Goal: Task Accomplishment & Management: Manage account settings

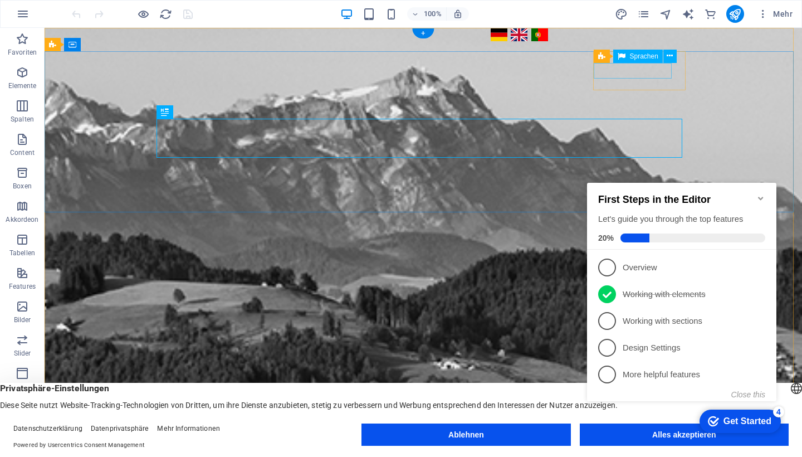
click at [643, 43] on div "Deutsch English Português" at bounding box center [636, 35] width 295 height 16
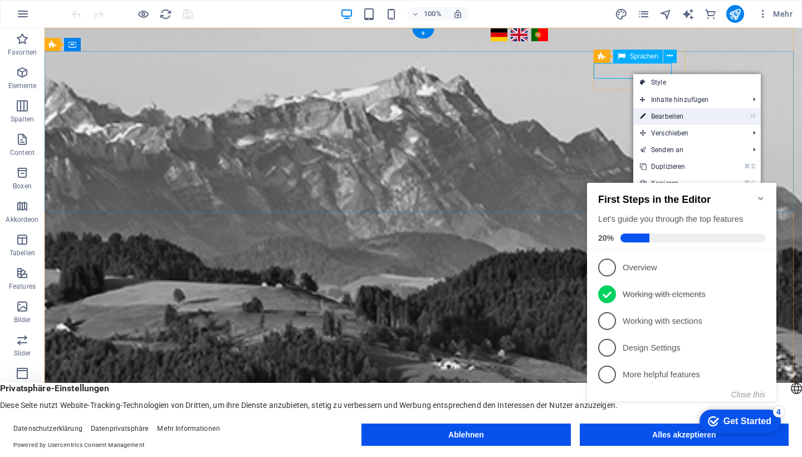
click at [651, 116] on link "⏎ Bearbeiten" at bounding box center [676, 116] width 86 height 17
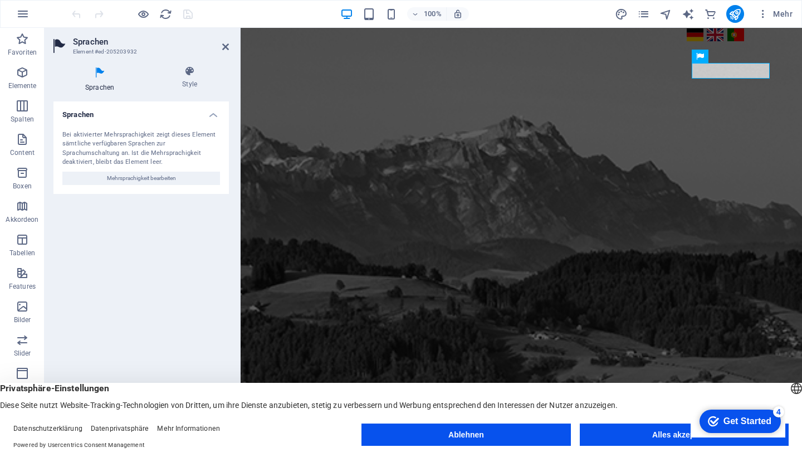
click at [216, 113] on h4 "Sprachen" at bounding box center [140, 111] width 175 height 20
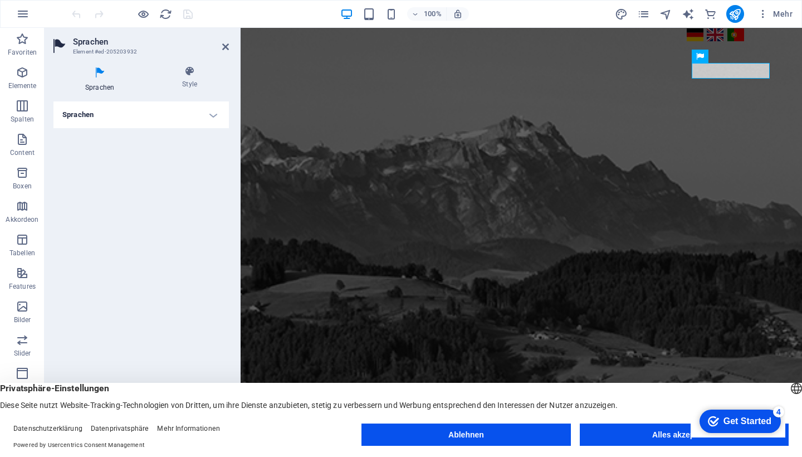
click at [216, 113] on h4 "Sprachen" at bounding box center [140, 114] width 175 height 27
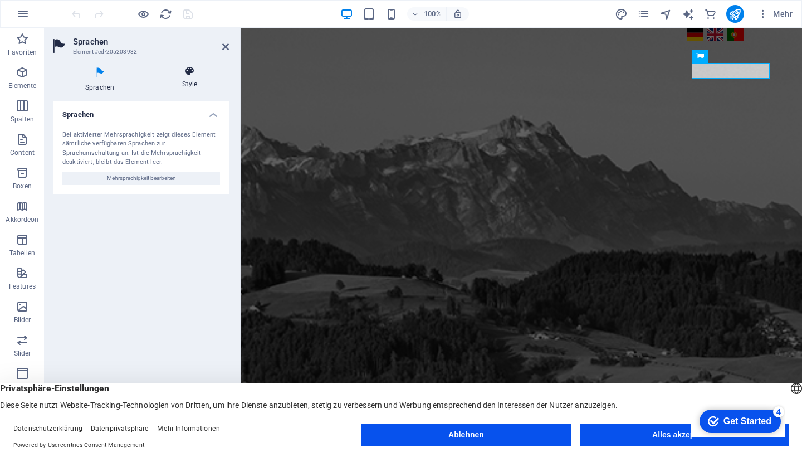
click at [187, 73] on icon at bounding box center [189, 71] width 79 height 11
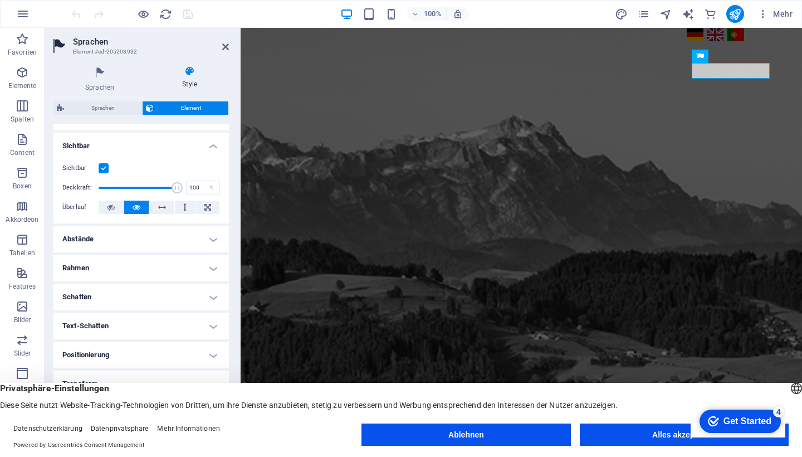
scroll to position [144, 0]
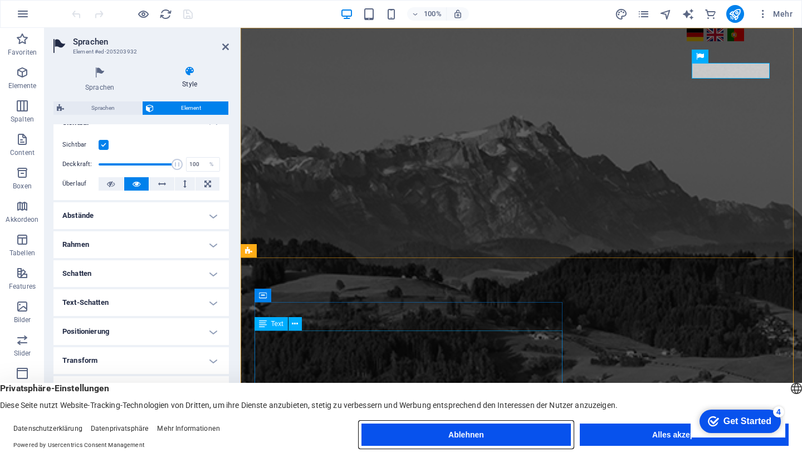
click at [499, 437] on button "Ablehnen" at bounding box center [465, 434] width 209 height 22
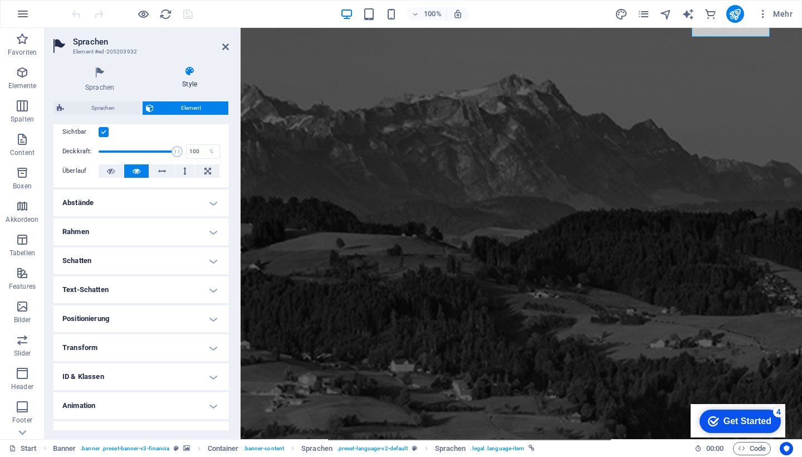
scroll to position [173, 0]
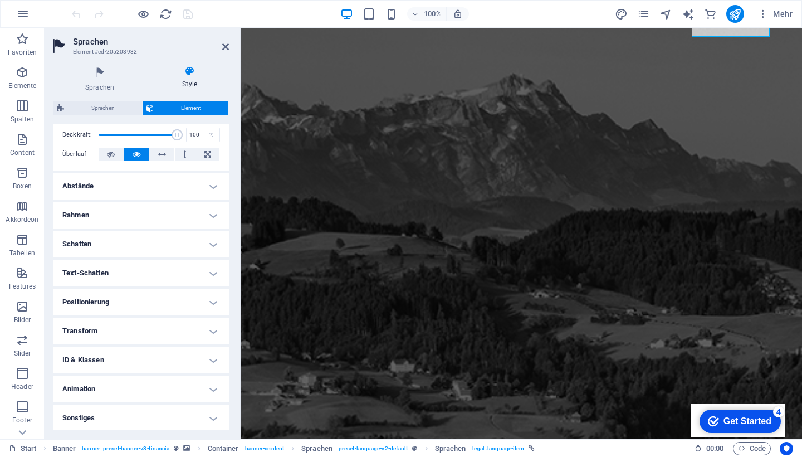
click at [210, 187] on h4 "Abstände" at bounding box center [140, 186] width 175 height 27
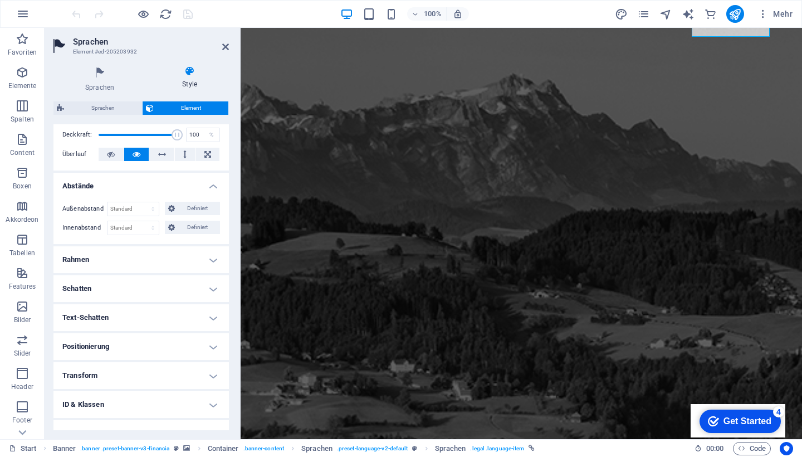
click at [210, 187] on h4 "Abstände" at bounding box center [140, 183] width 175 height 20
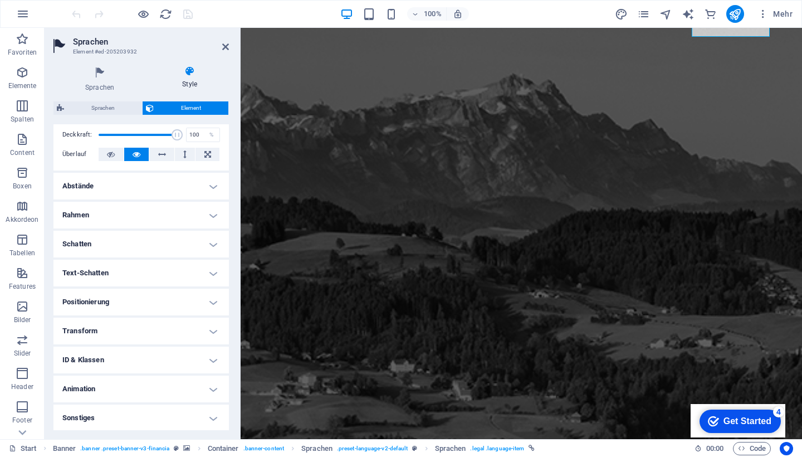
click at [212, 212] on h4 "Rahmen" at bounding box center [140, 215] width 175 height 27
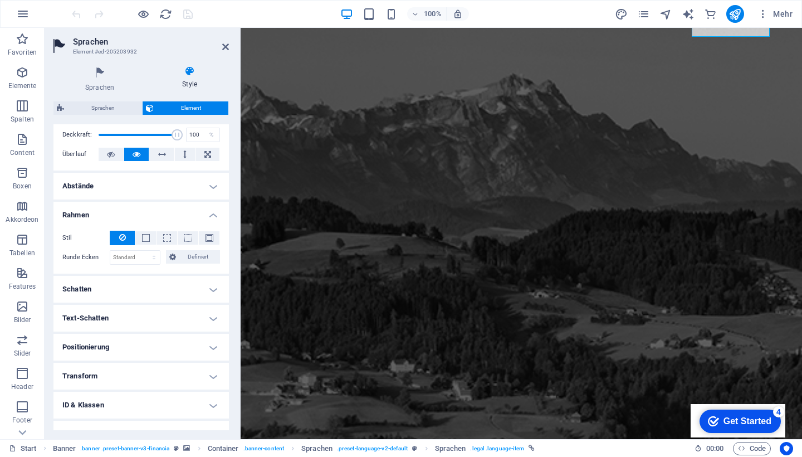
click at [212, 212] on h4 "Rahmen" at bounding box center [140, 212] width 175 height 20
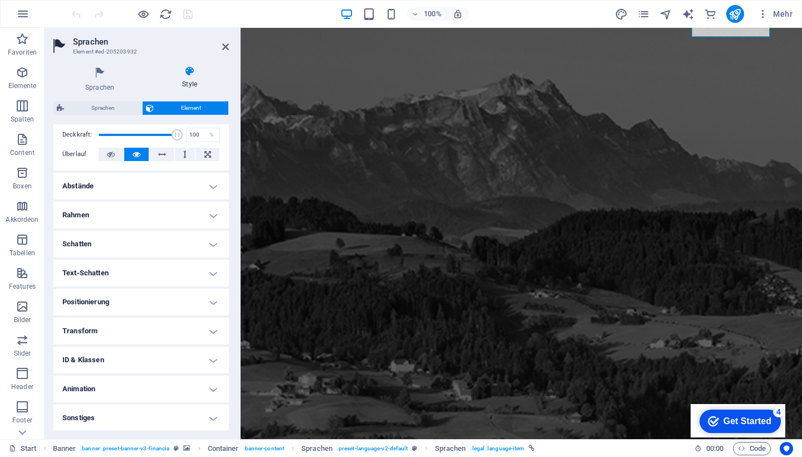
click at [213, 240] on h4 "Schatten" at bounding box center [140, 244] width 175 height 27
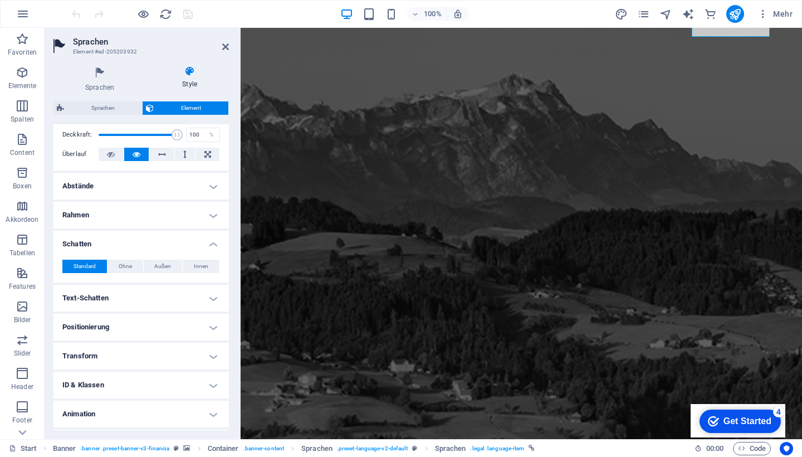
click at [213, 240] on h4 "Schatten" at bounding box center [140, 241] width 175 height 20
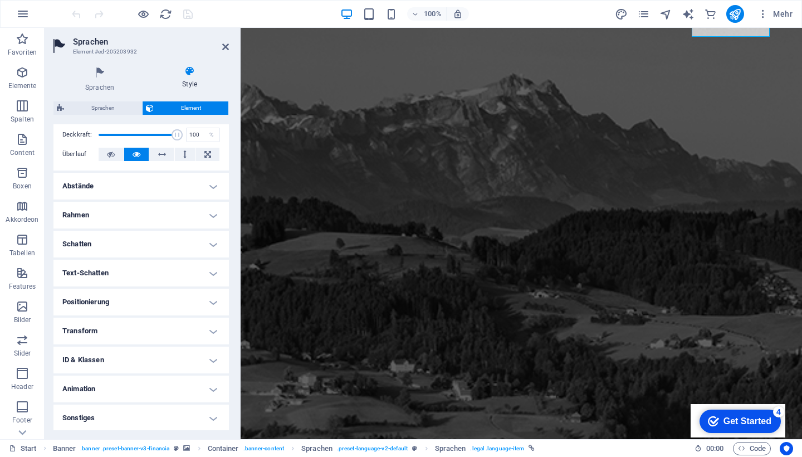
click at [209, 272] on h4 "Text-Schatten" at bounding box center [140, 272] width 175 height 27
click at [209, 272] on h4 "Text-Schatten" at bounding box center [140, 269] width 175 height 20
click at [207, 302] on h4 "Positionierung" at bounding box center [140, 301] width 175 height 27
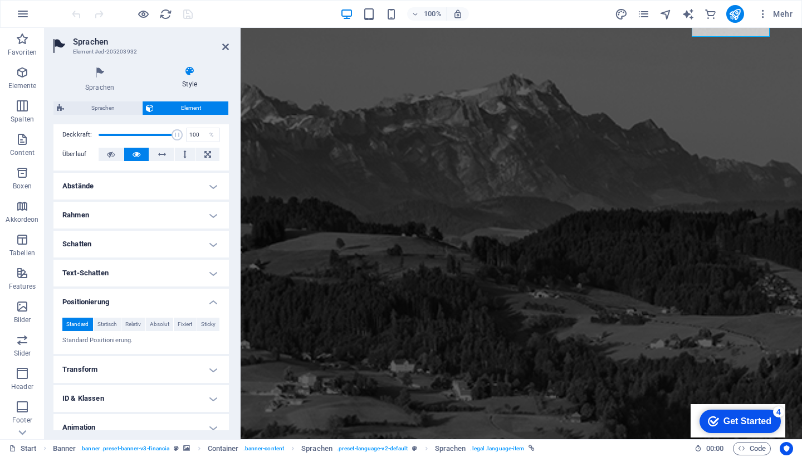
click at [207, 302] on h4 "Positionierung" at bounding box center [140, 298] width 175 height 20
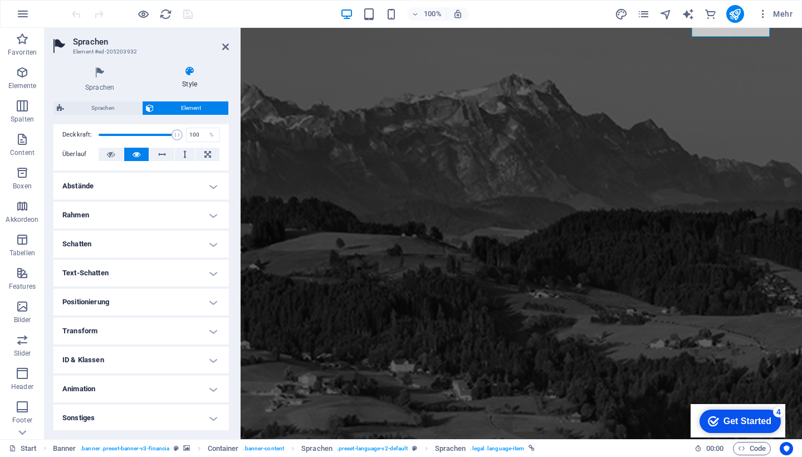
click at [210, 325] on h4 "Transform" at bounding box center [140, 330] width 175 height 27
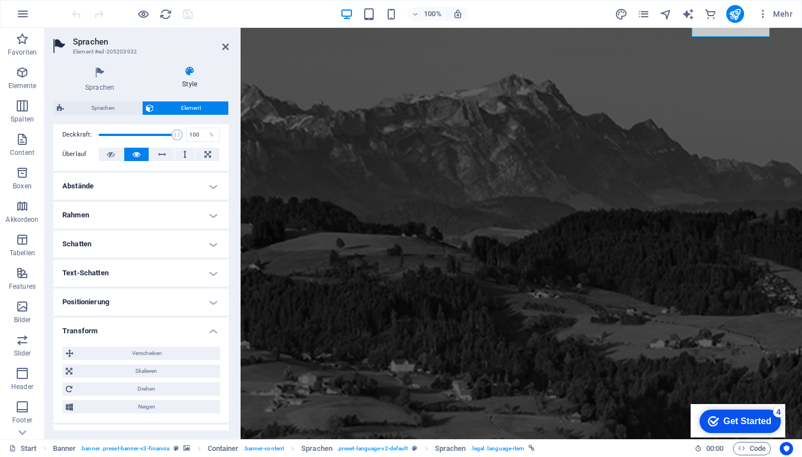
click at [210, 325] on h4 "Transform" at bounding box center [140, 327] width 175 height 20
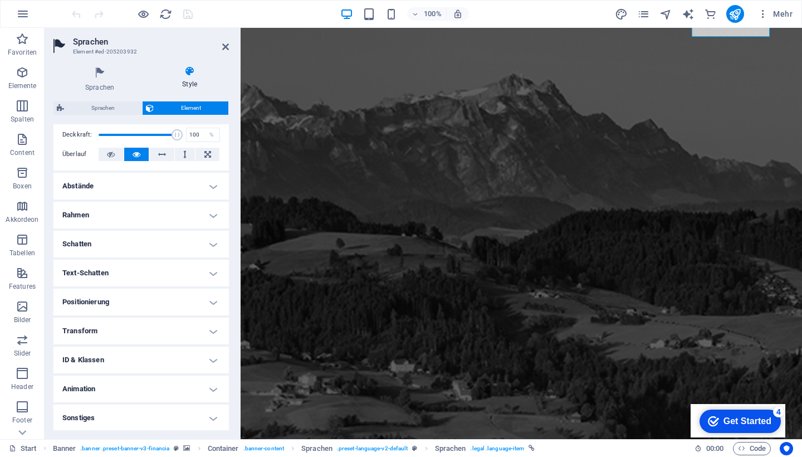
click at [212, 361] on h4 "ID & Klassen" at bounding box center [140, 359] width 175 height 27
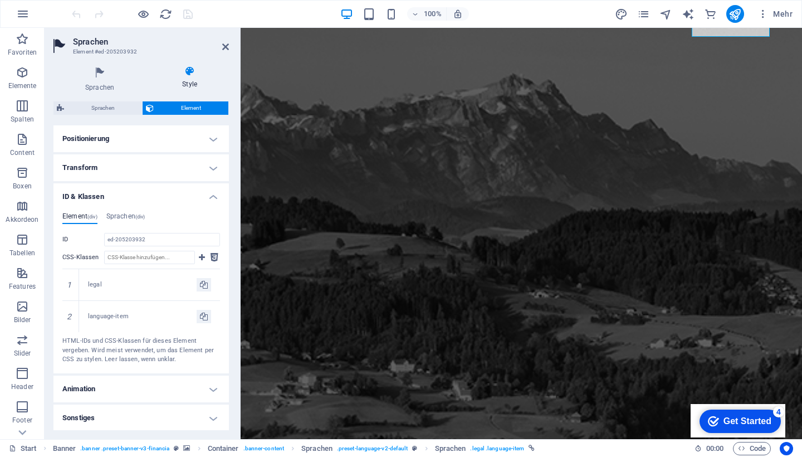
scroll to position [335, 0]
click at [210, 198] on h4 "ID & Klassen" at bounding box center [140, 194] width 175 height 20
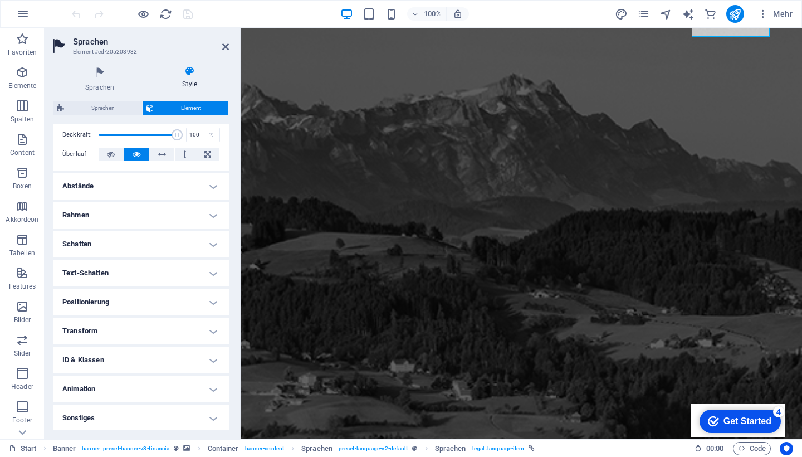
click at [213, 386] on h4 "Animation" at bounding box center [140, 388] width 175 height 27
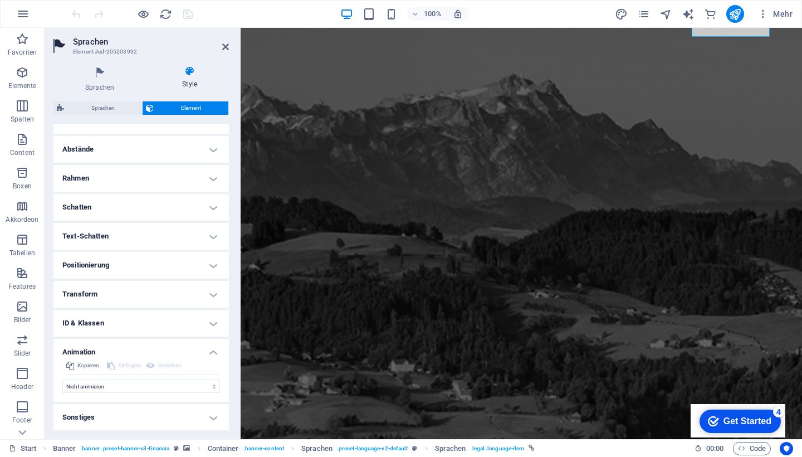
scroll to position [209, 0]
click at [213, 418] on h4 "Sonstiges" at bounding box center [140, 417] width 175 height 27
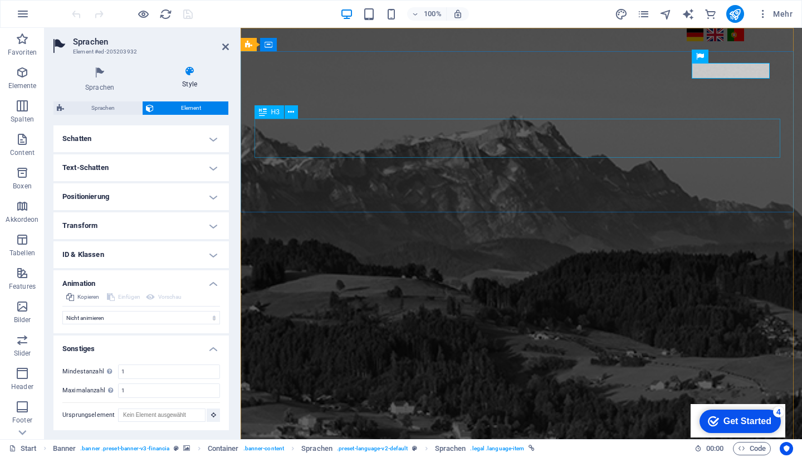
scroll to position [0, 0]
click at [771, 55] on icon at bounding box center [767, 56] width 6 height 12
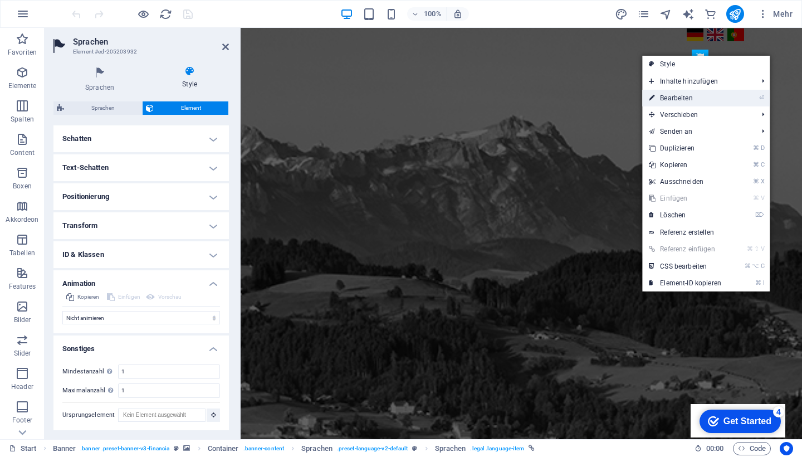
click at [710, 101] on link "⏎ Bearbeiten" at bounding box center [685, 98] width 86 height 17
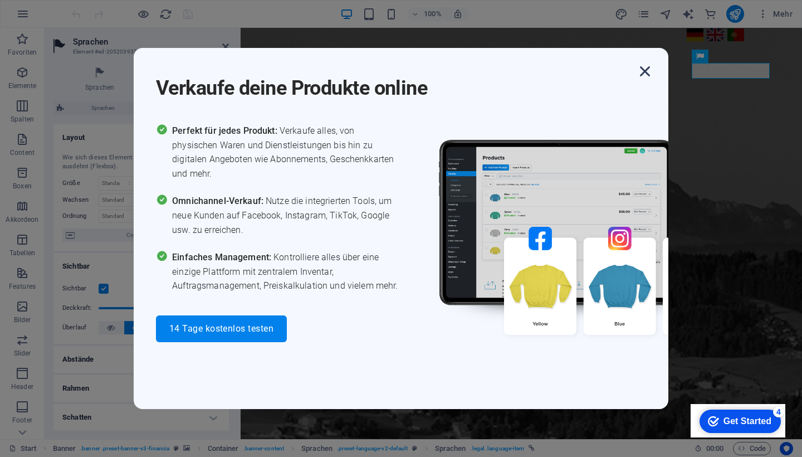
click at [648, 77] on icon "button" at bounding box center [645, 71] width 20 height 20
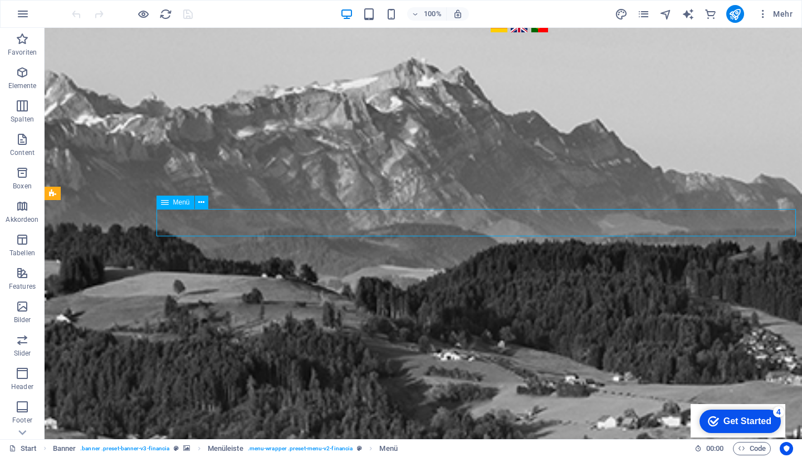
scroll to position [28, 0]
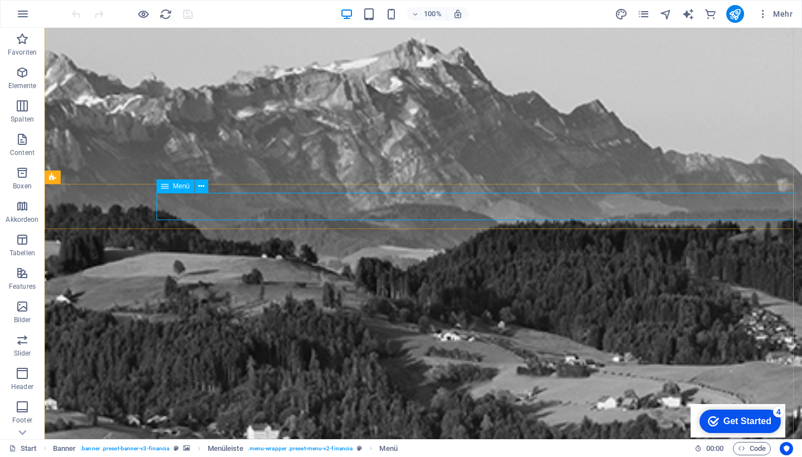
click at [641, 38] on div "Deutsch English Português" at bounding box center [643, 18] width 306 height 39
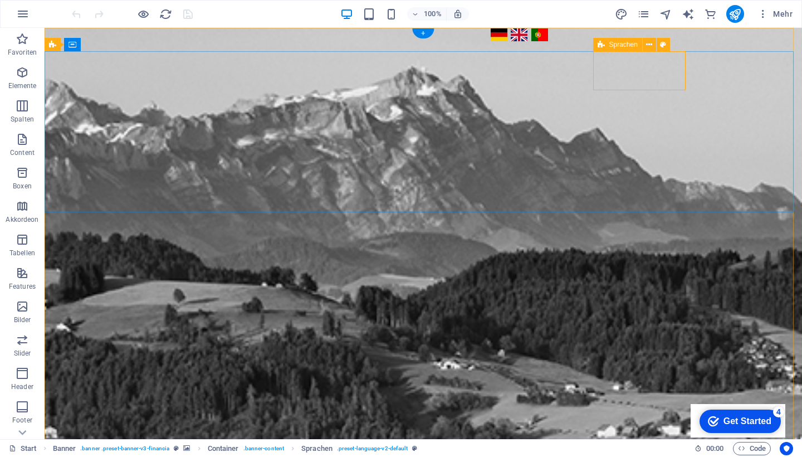
scroll to position [0, 0]
click at [663, 43] on div "Deutsch English Português" at bounding box center [636, 35] width 295 height 16
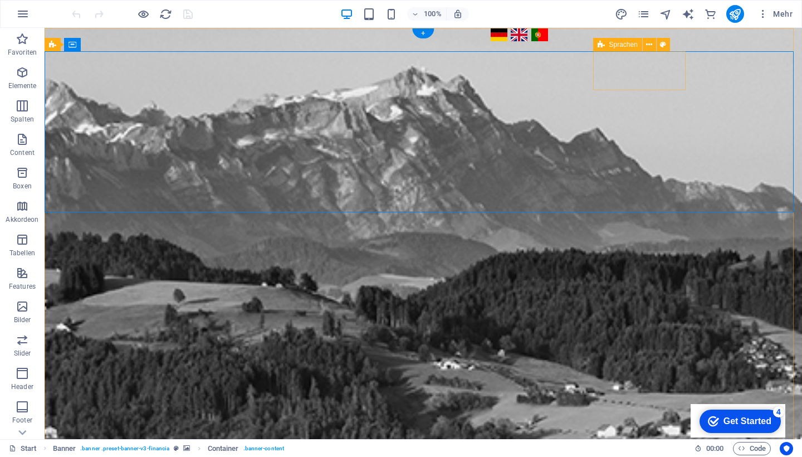
click at [675, 67] on div "Deutsch English Português" at bounding box center [643, 47] width 306 height 39
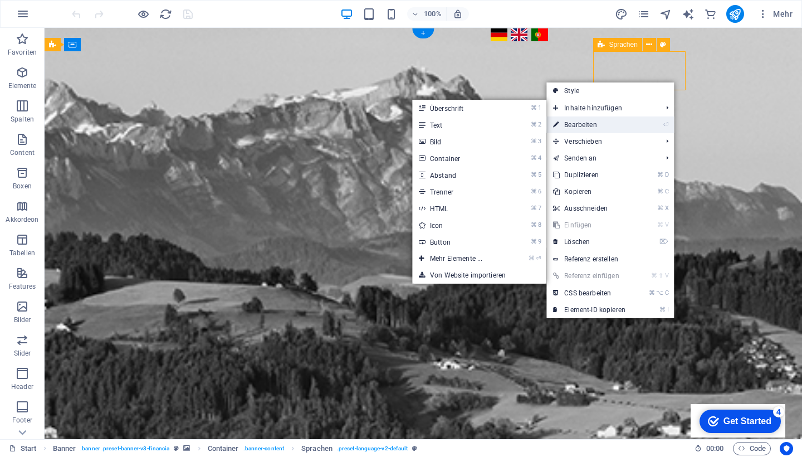
click at [654, 117] on li "⏎ Bearbeiten" at bounding box center [610, 124] width 128 height 17
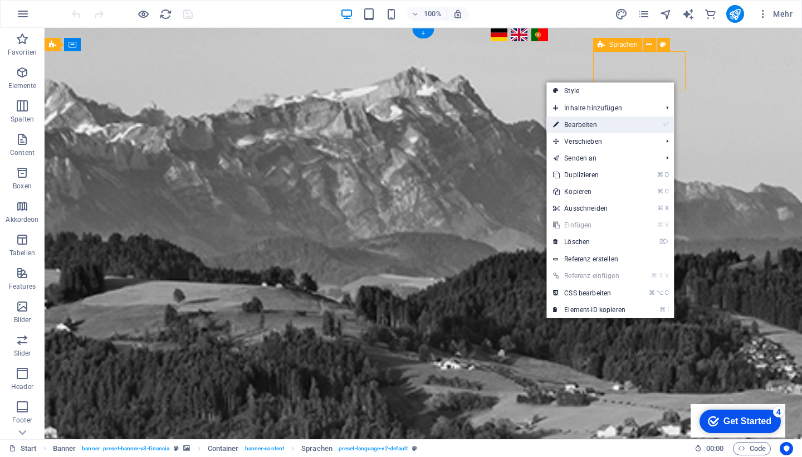
click at [629, 127] on link "⏎ Bearbeiten" at bounding box center [589, 124] width 86 height 17
select select "px"
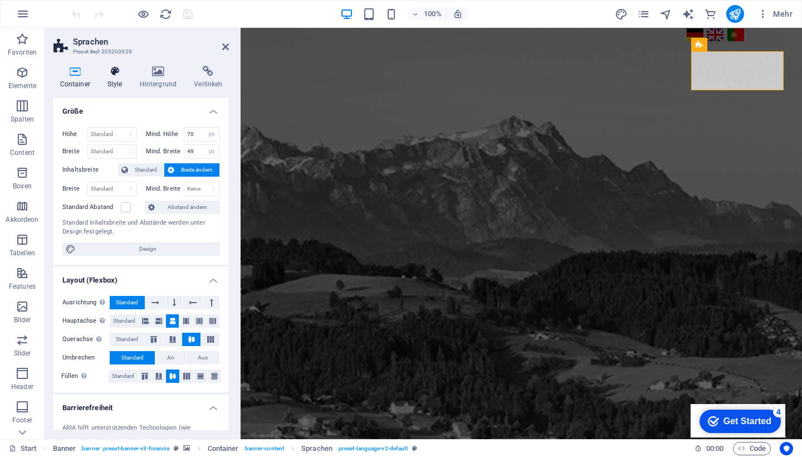
click at [112, 72] on icon at bounding box center [115, 71] width 28 height 11
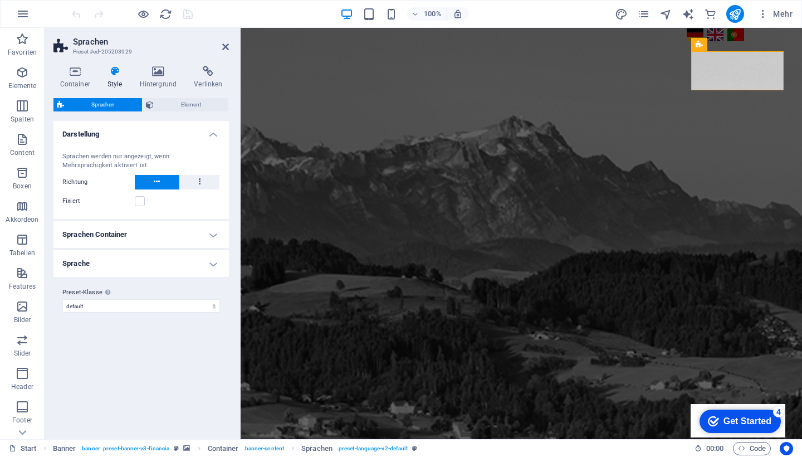
click at [215, 234] on h4 "Sprachen Container" at bounding box center [140, 234] width 175 height 27
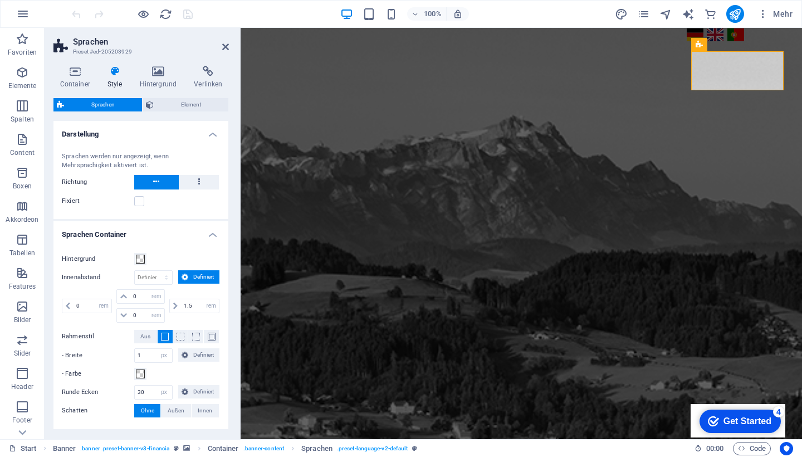
scroll to position [0, 1]
click at [211, 232] on h4 "Sprachen Container" at bounding box center [140, 231] width 175 height 20
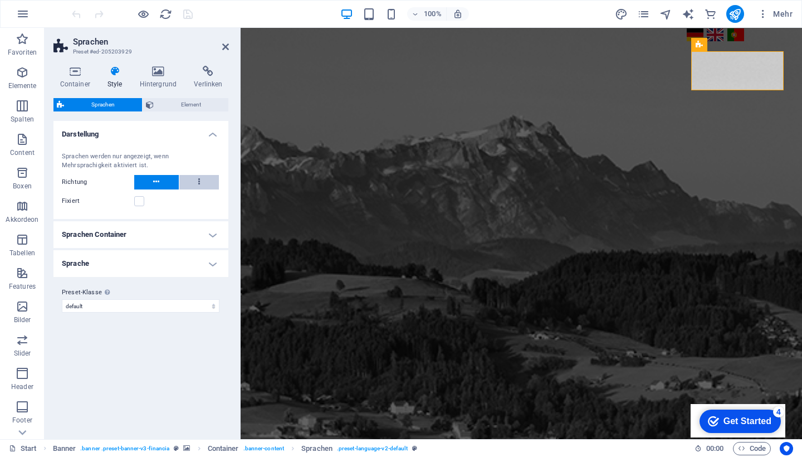
click at [202, 179] on button at bounding box center [199, 182] width 40 height 14
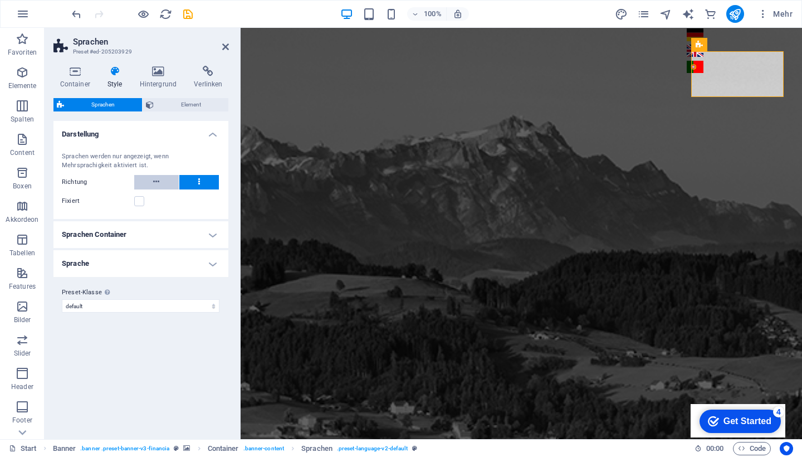
click at [151, 178] on button at bounding box center [156, 182] width 45 height 14
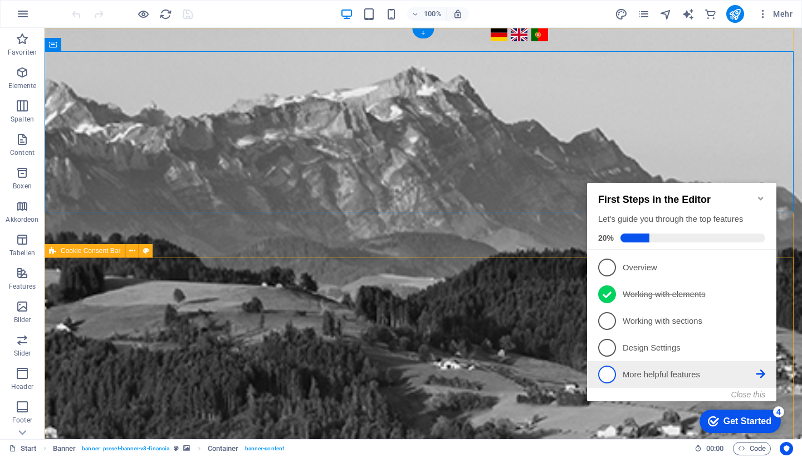
click at [607, 374] on span "5" at bounding box center [607, 374] width 18 height 18
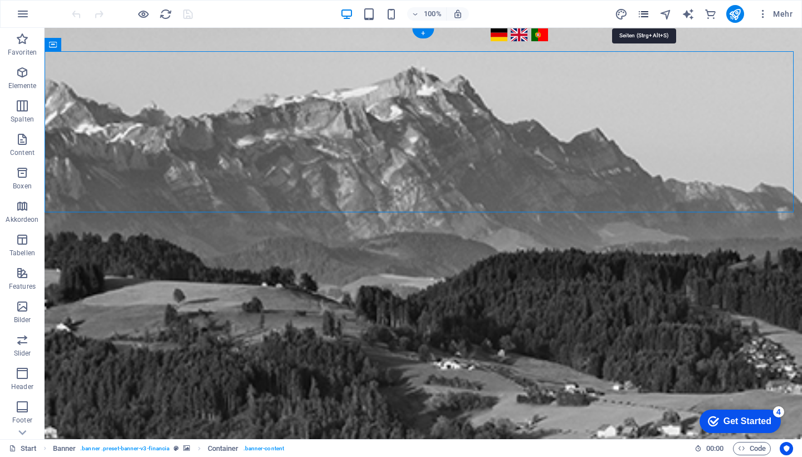
click at [642, 16] on icon "pages" at bounding box center [643, 14] width 13 height 13
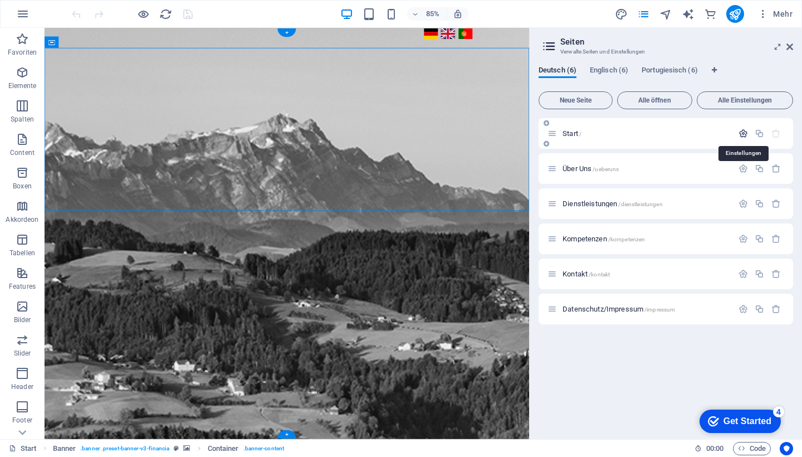
click at [744, 135] on icon "button" at bounding box center [742, 133] width 9 height 9
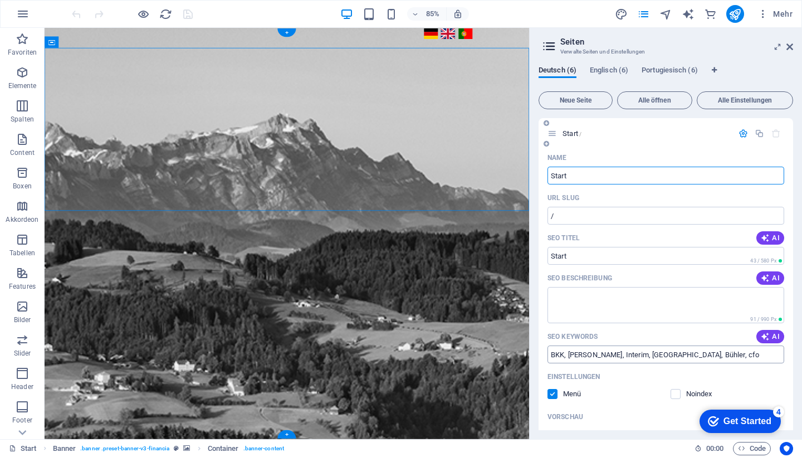
click at [568, 356] on input "BKK, Bernhard Knaus, Interim, Schweiz, Bühler, cfo" at bounding box center [665, 354] width 237 height 18
click at [703, 355] on input "BKK, Bernhard Knaus, Interim, Schweiz, Bühler, cfo" at bounding box center [665, 354] width 237 height 18
click at [720, 353] on input "BKK, Bernhard Knaus, Interim, Schweiz, Bühler, cfo" at bounding box center [665, 354] width 237 height 18
click at [710, 353] on input "BKK, Bernhard Knaus, Interim, Schweiz, Bühler, cfo" at bounding box center [665, 354] width 237 height 18
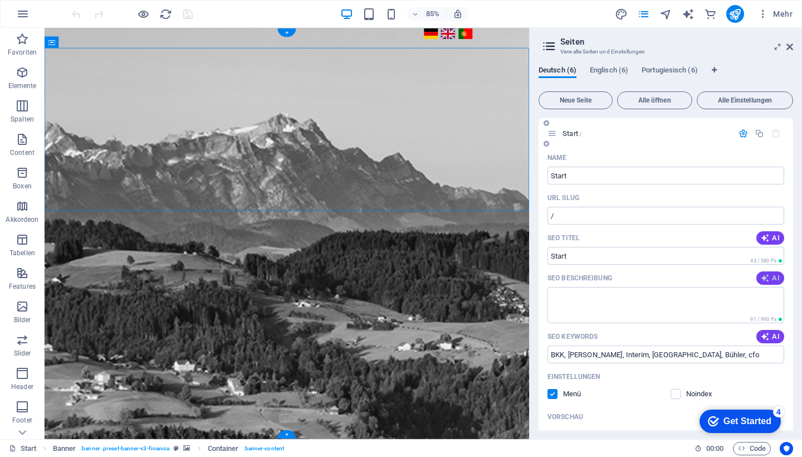
click at [774, 276] on span "AI" at bounding box center [770, 277] width 19 height 9
click at [773, 278] on div "AI" at bounding box center [770, 277] width 28 height 13
type textarea "Entdecken Sie BKK Management Service in Bühler (AR). Optimieren Sie Ihr Nutzere…"
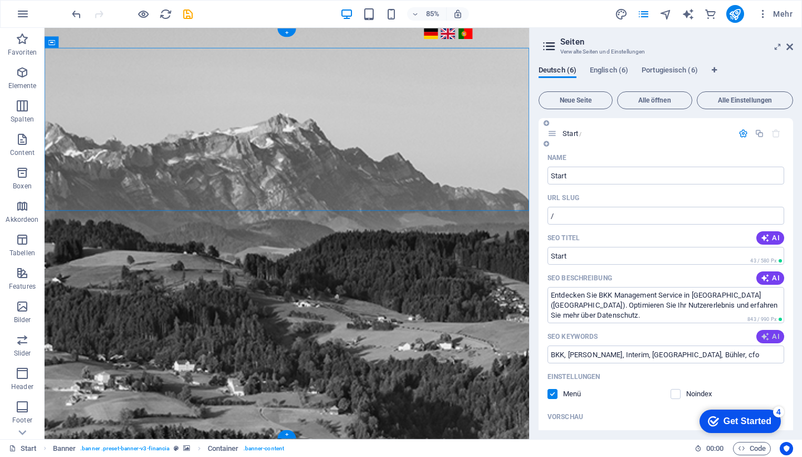
click at [773, 337] on span "AI" at bounding box center [770, 336] width 19 height 9
type input "BKK Management Service, Datenschutz Bühler, Oberdorf 4 Bühler, Cookies Zustimmu…"
click at [726, 354] on input "BKK Management Service, Datenschutz Bühler, Oberdorf 4 Bühler, Cookies Zustimmu…" at bounding box center [665, 354] width 237 height 18
click at [772, 237] on span "AI" at bounding box center [770, 237] width 19 height 9
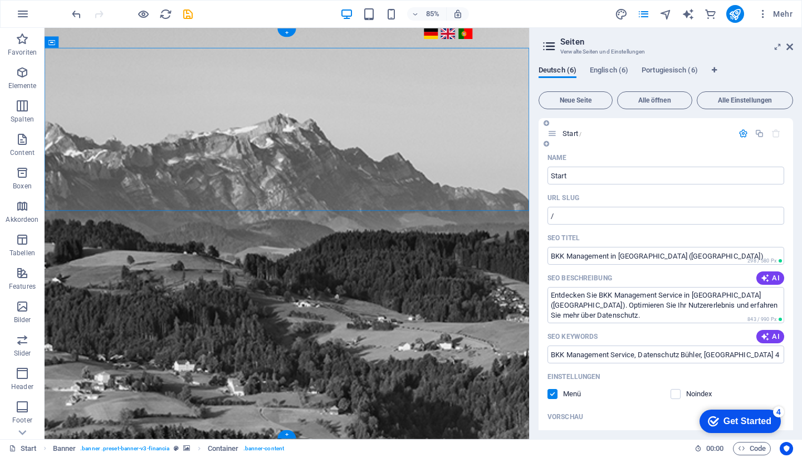
type input "BKK Management in Bühler AR"
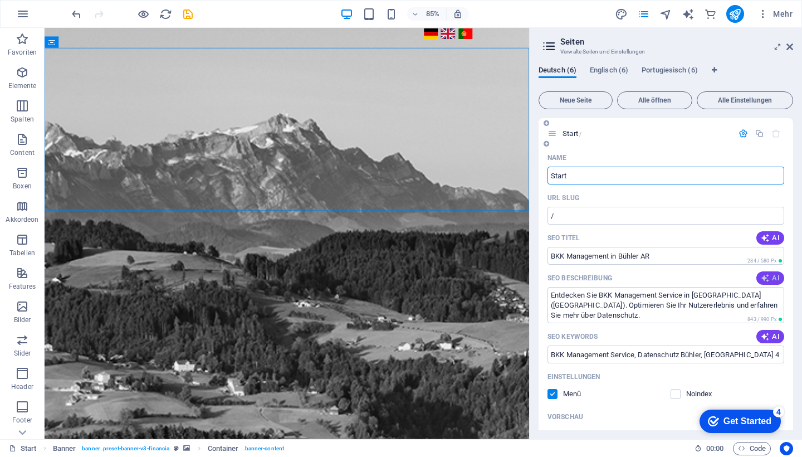
click at [771, 281] on span "AI" at bounding box center [770, 277] width 19 height 9
click at [769, 282] on button "AI" at bounding box center [770, 277] width 28 height 13
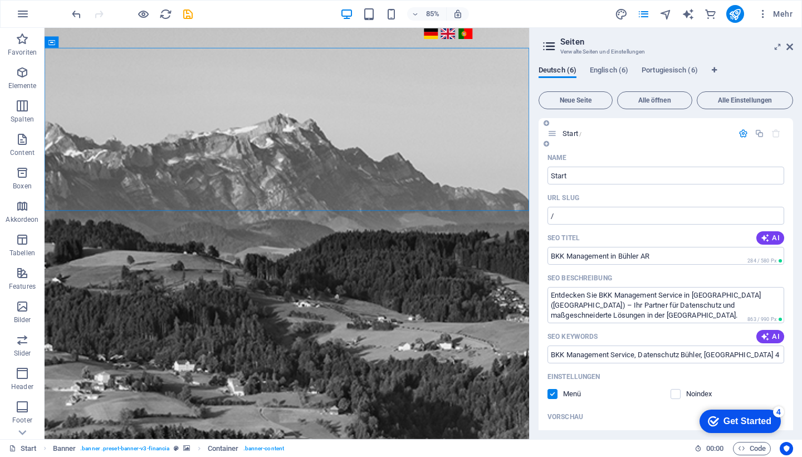
type textarea "Entdecken Sie BKK Management Service in Bühler (AR): Datenschutz, individuelle …"
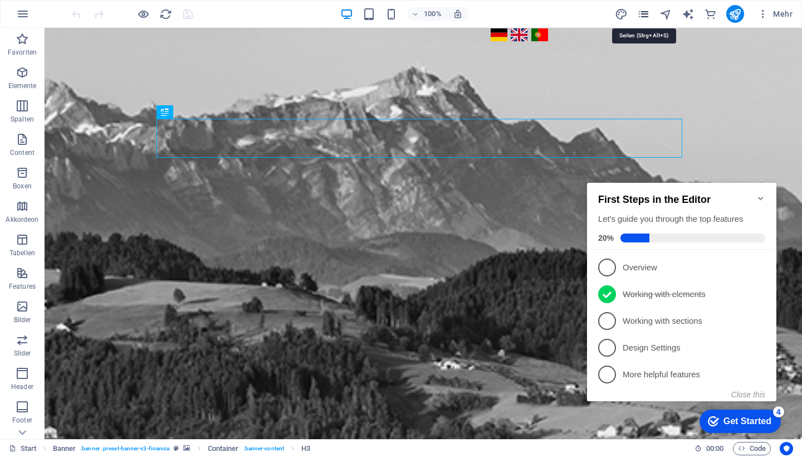
click at [647, 12] on icon "pages" at bounding box center [643, 14] width 13 height 13
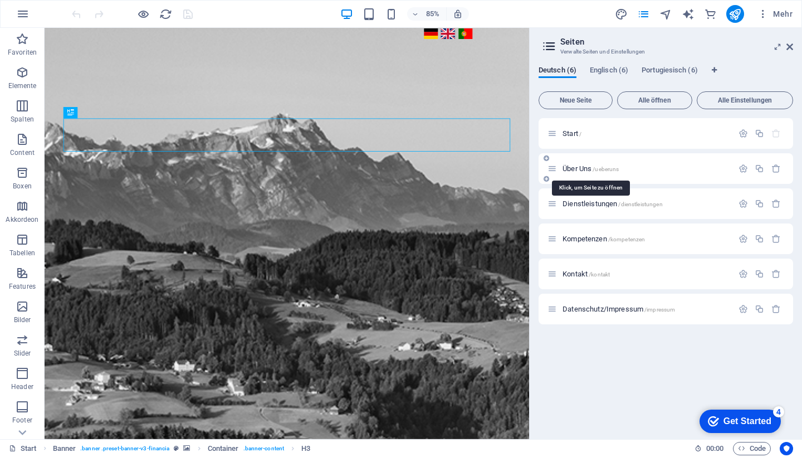
click at [574, 170] on span "Über Uns /ueberuns" at bounding box center [590, 168] width 56 height 8
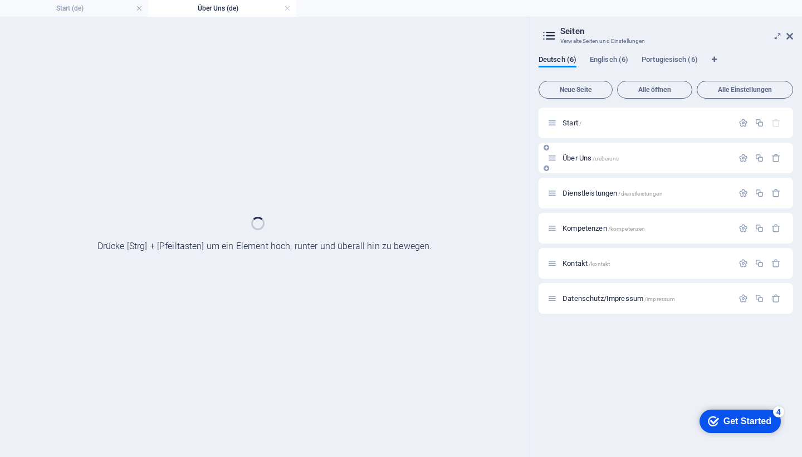
click at [574, 170] on div "Über Uns /ueberuns" at bounding box center [665, 158] width 254 height 31
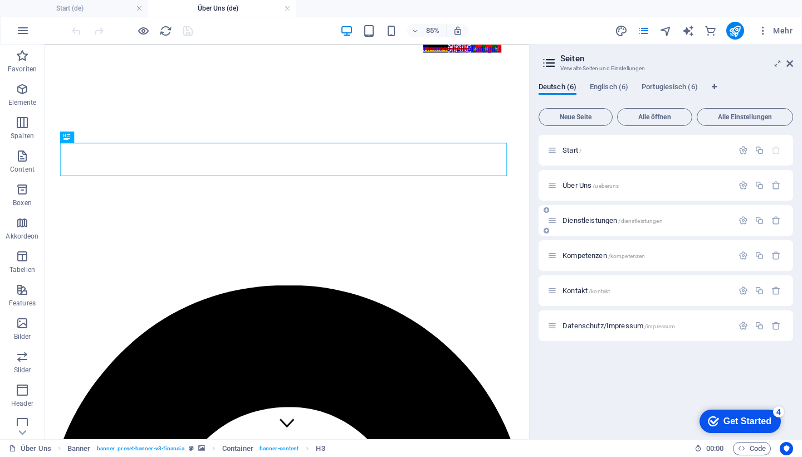
click at [591, 220] on span "Dienstleistungen /dienstleistungen" at bounding box center [612, 220] width 100 height 8
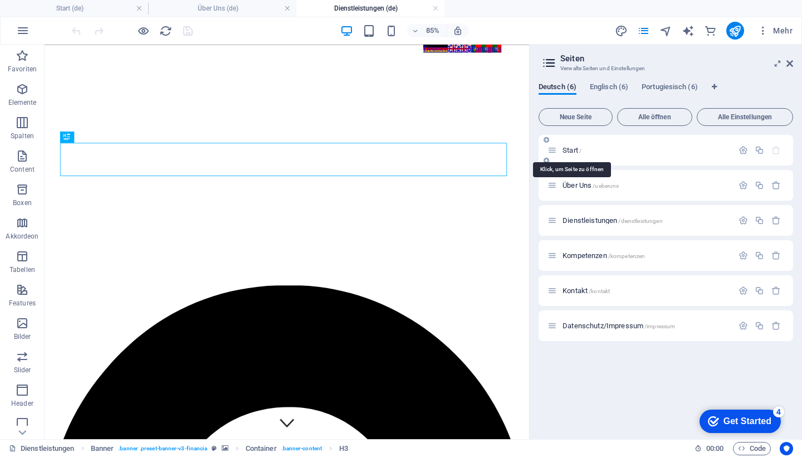
click at [573, 148] on span "Start /" at bounding box center [571, 150] width 19 height 8
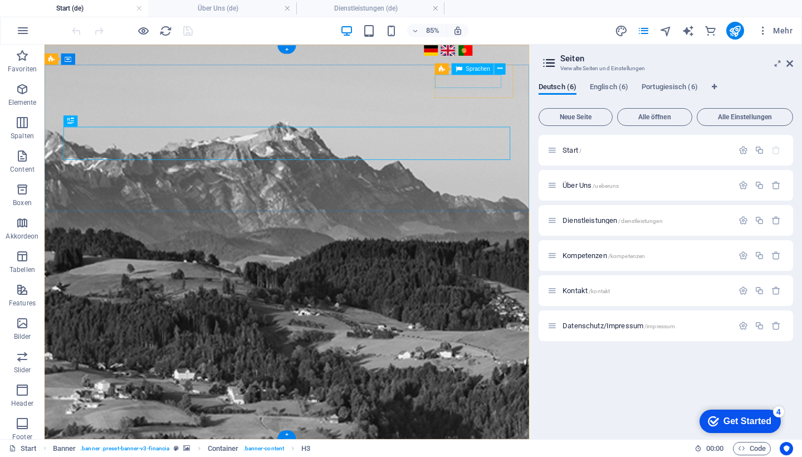
click at [563, 60] on div "Deutsch English Português" at bounding box center [543, 51] width 108 height 16
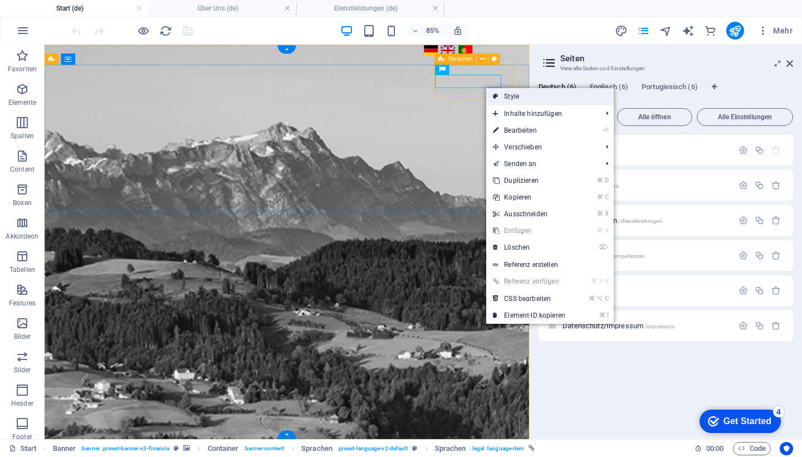
click at [506, 96] on link "Style" at bounding box center [550, 96] width 128 height 17
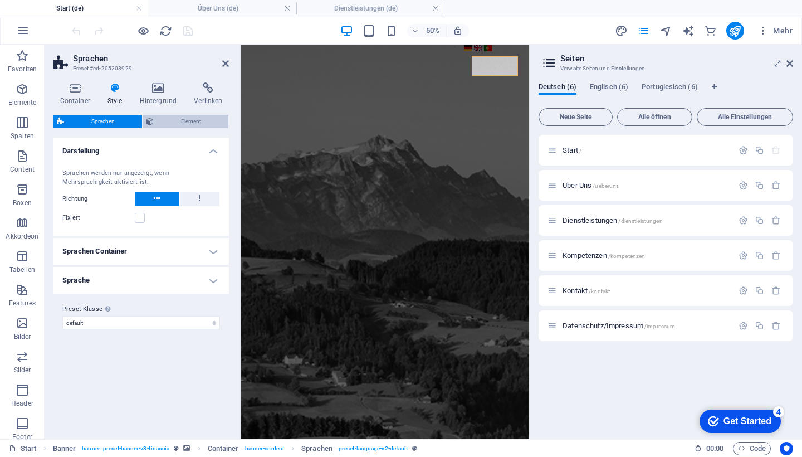
click at [196, 121] on span "Element" at bounding box center [191, 121] width 68 height 13
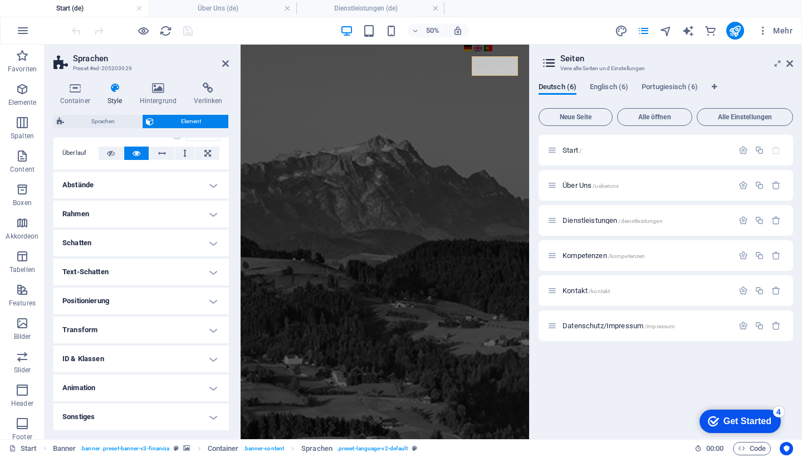
scroll to position [187, 0]
click at [209, 328] on h4 "Transform" at bounding box center [140, 330] width 175 height 27
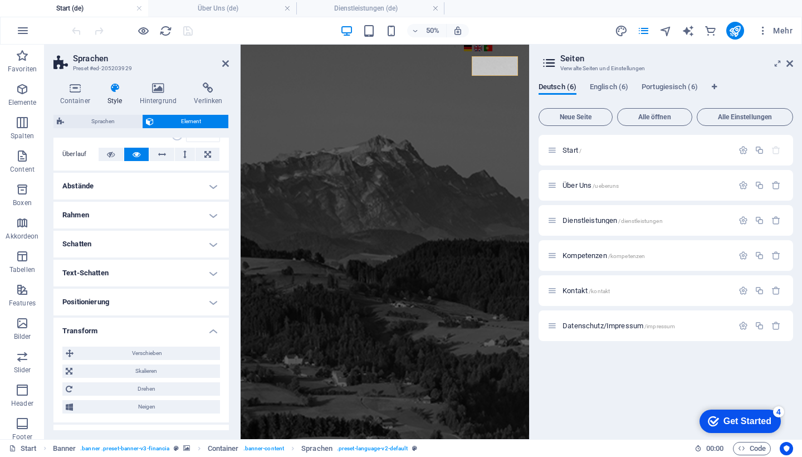
click at [209, 328] on h4 "Transform" at bounding box center [140, 327] width 175 height 20
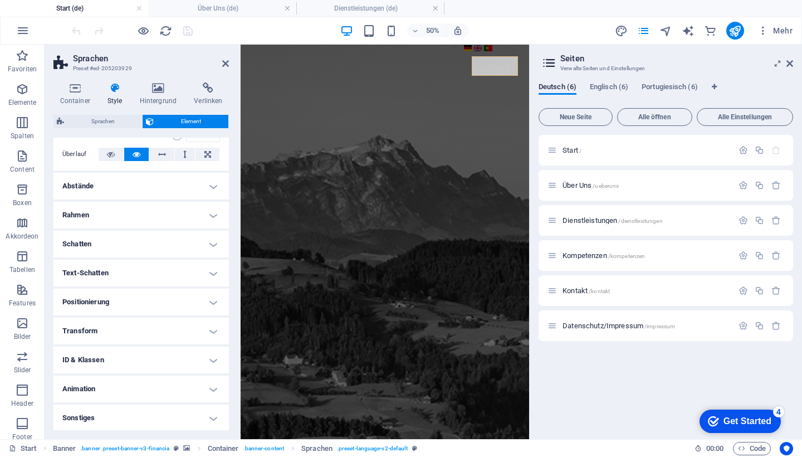
click at [210, 387] on h4 "Animation" at bounding box center [140, 388] width 175 height 27
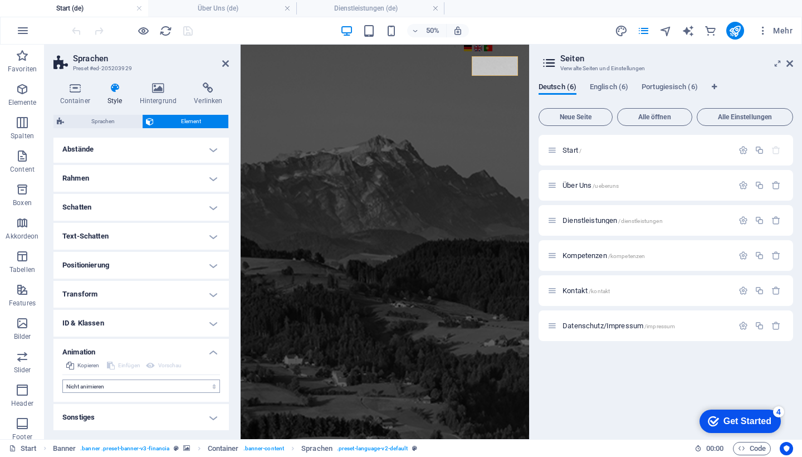
scroll to position [223, 0]
click at [211, 418] on h4 "Sonstiges" at bounding box center [140, 417] width 175 height 27
click at [211, 418] on h4 "Sonstiges" at bounding box center [140, 414] width 175 height 20
click at [592, 403] on div "Start / Über Uns /ueberuns Dienstleistungen /dienstleistungen Kompetenzen /komp…" at bounding box center [665, 282] width 254 height 295
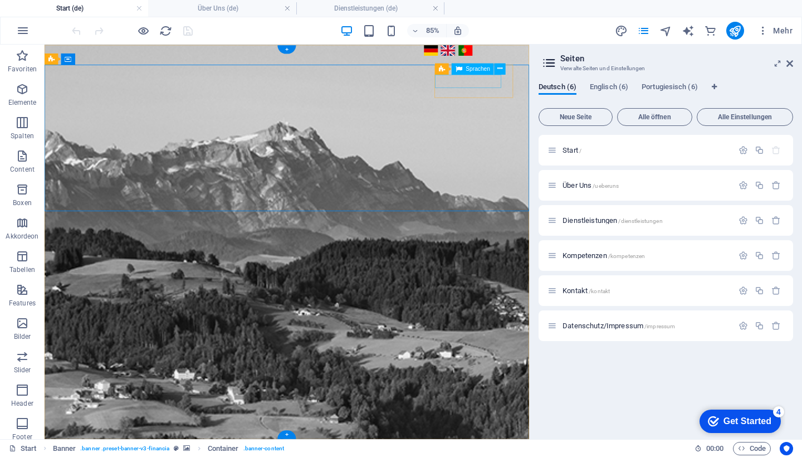
click at [537, 60] on div "Deutsch English Português" at bounding box center [543, 51] width 108 height 16
click at [501, 66] on icon at bounding box center [499, 68] width 5 height 10
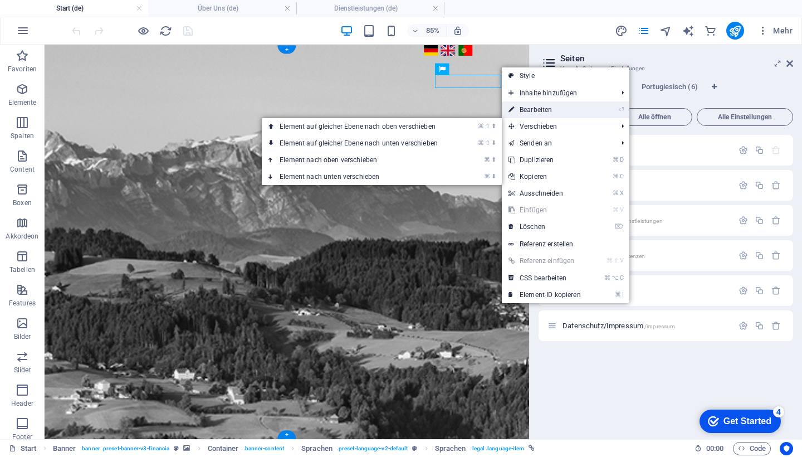
click at [522, 109] on link "⏎ Bearbeiten" at bounding box center [545, 109] width 86 height 17
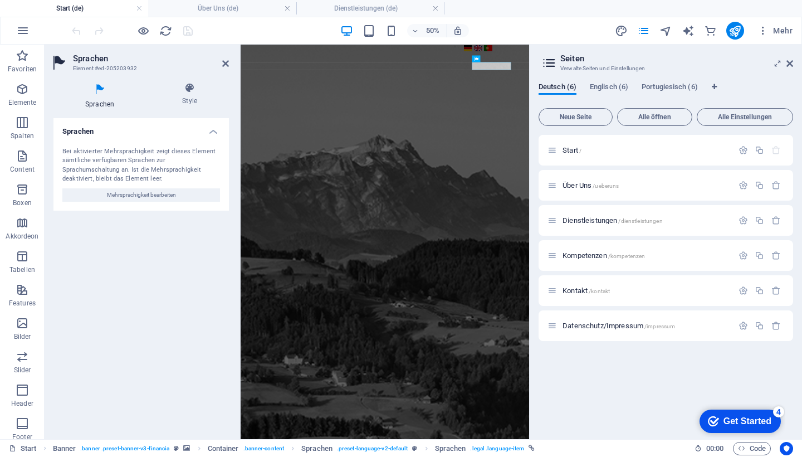
click at [215, 130] on h4 "Sprachen" at bounding box center [140, 128] width 175 height 20
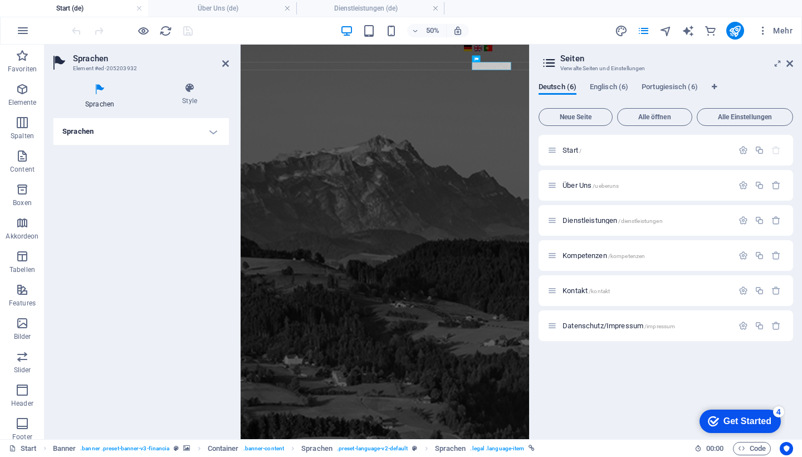
click at [215, 130] on h4 "Sprachen" at bounding box center [140, 131] width 175 height 27
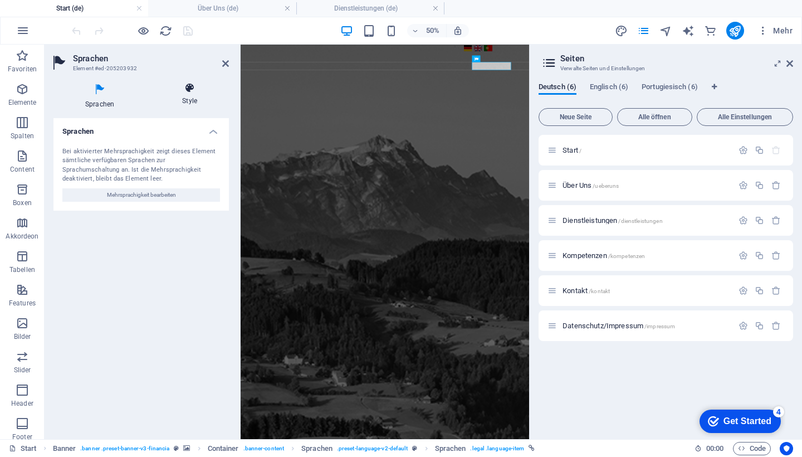
click at [192, 92] on icon at bounding box center [189, 87] width 79 height 11
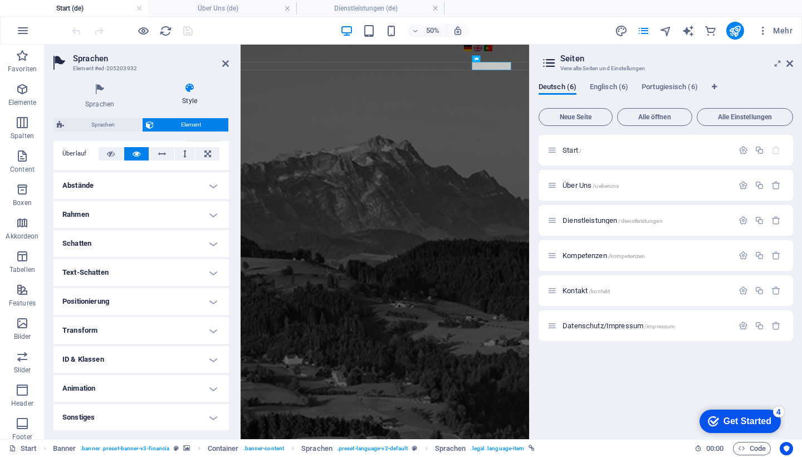
scroll to position [190, 0]
click at [116, 388] on h4 "Animation" at bounding box center [140, 388] width 175 height 27
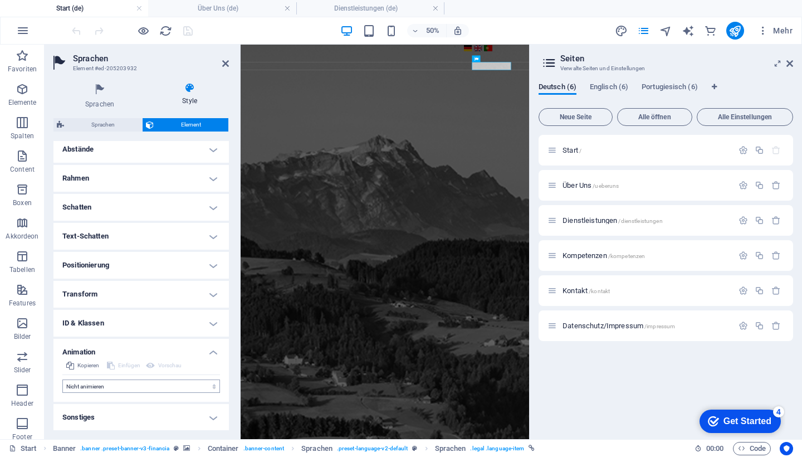
scroll to position [226, 0]
click at [649, 390] on div "Start / Über Uns /ueberuns Dienstleistungen /dienstleistungen Kompetenzen /komp…" at bounding box center [665, 282] width 254 height 295
click at [575, 291] on span "Kontakt /kontakt" at bounding box center [585, 290] width 47 height 8
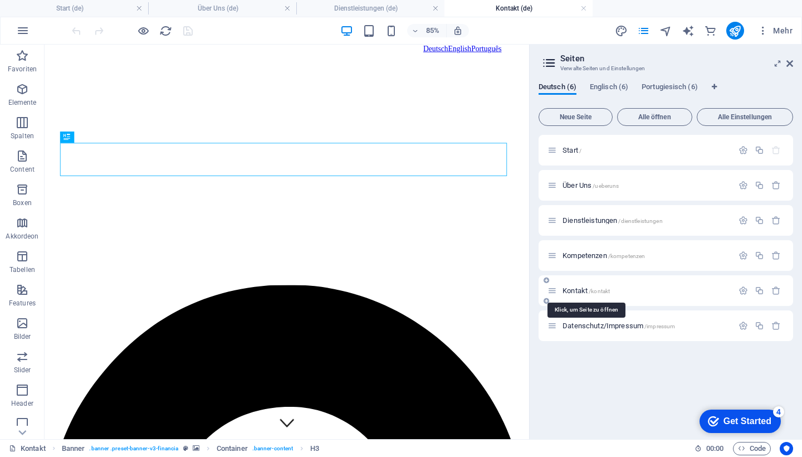
scroll to position [0, 0]
click at [582, 250] on div "Kompetenzen /kompetenzen" at bounding box center [639, 255] width 185 height 13
click at [582, 254] on span "Kompetenzen /kompetenzen" at bounding box center [603, 255] width 82 height 8
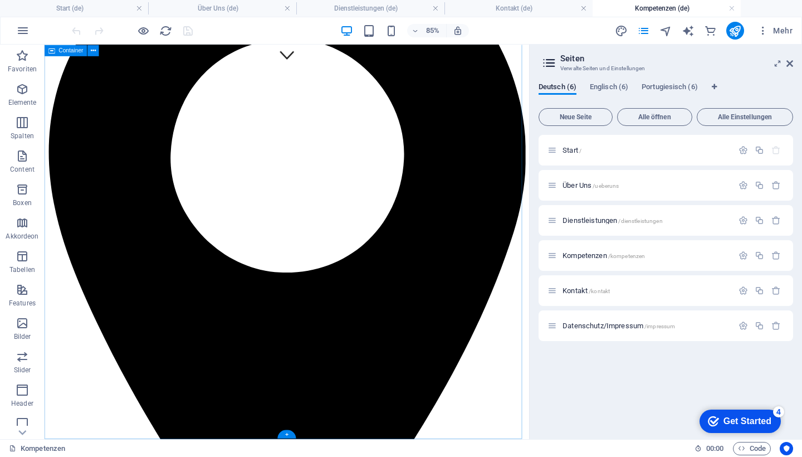
scroll to position [432, 0]
click at [586, 219] on span "Dienstleistungen /dienstleistungen" at bounding box center [612, 220] width 100 height 8
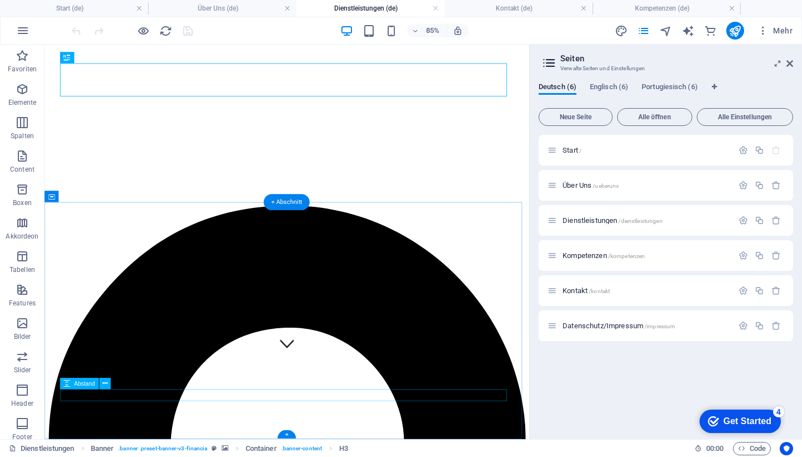
scroll to position [93, 0]
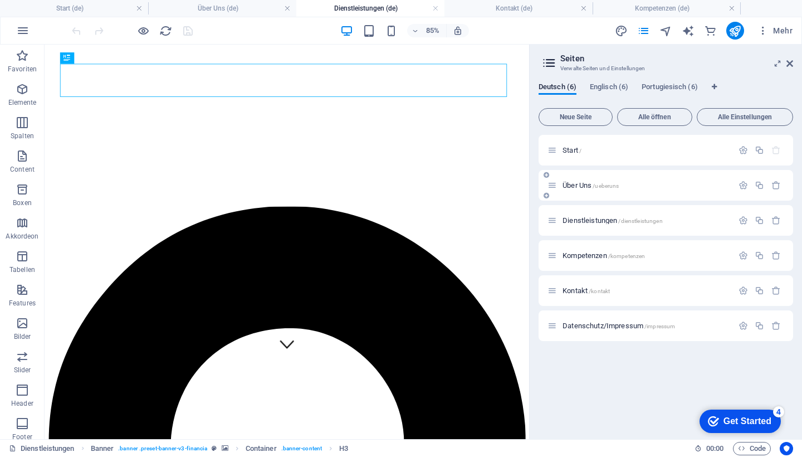
click at [575, 185] on span "Über Uns /ueberuns" at bounding box center [590, 185] width 56 height 8
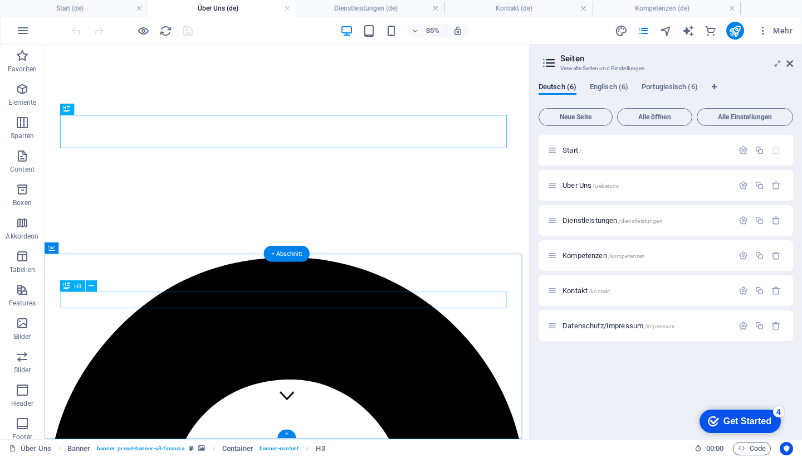
scroll to position [32, 0]
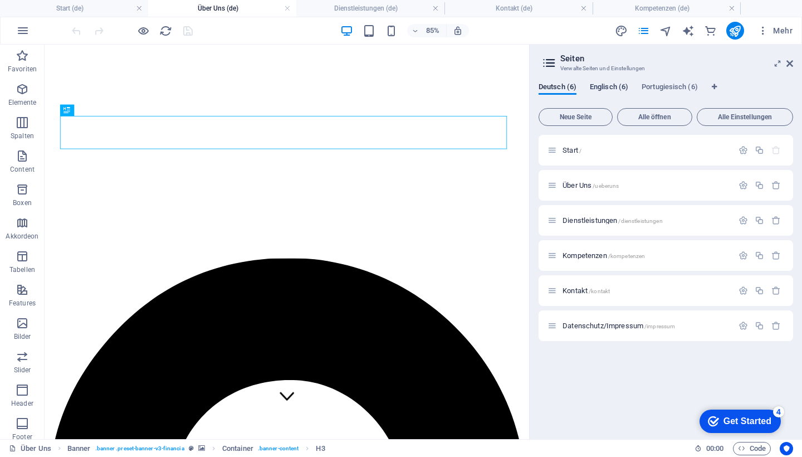
click at [616, 86] on span "Englisch (6)" at bounding box center [609, 88] width 38 height 16
click at [572, 148] on span "Home /" at bounding box center [573, 150] width 23 height 8
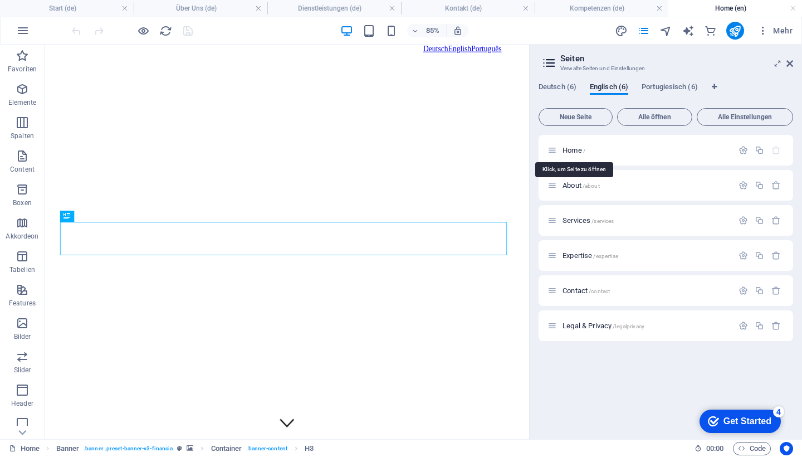
scroll to position [0, 0]
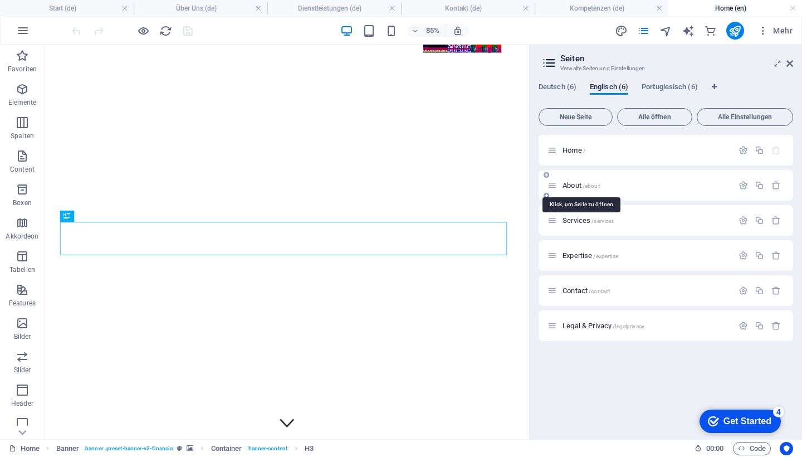
click at [577, 185] on span "About /about" at bounding box center [580, 185] width 37 height 8
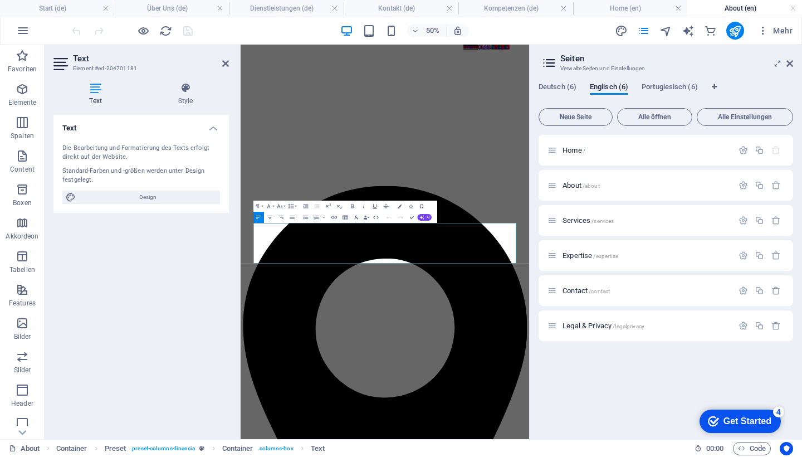
click at [570, 186] on span "About /about" at bounding box center [580, 185] width 37 height 8
click at [570, 223] on span "Services /services" at bounding box center [587, 220] width 51 height 8
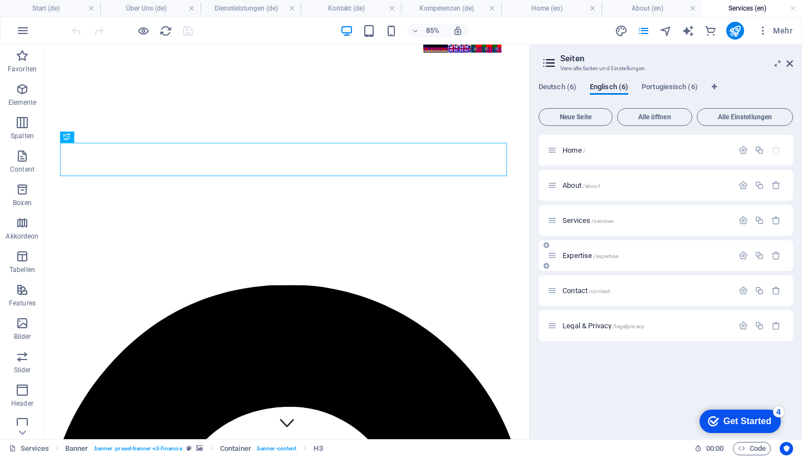
click at [572, 254] on span "Expertise /expertise" at bounding box center [590, 255] width 56 height 8
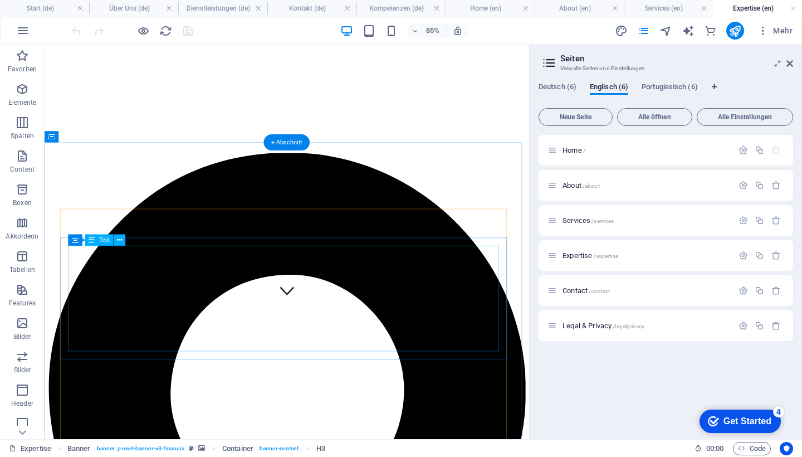
scroll to position [164, 0]
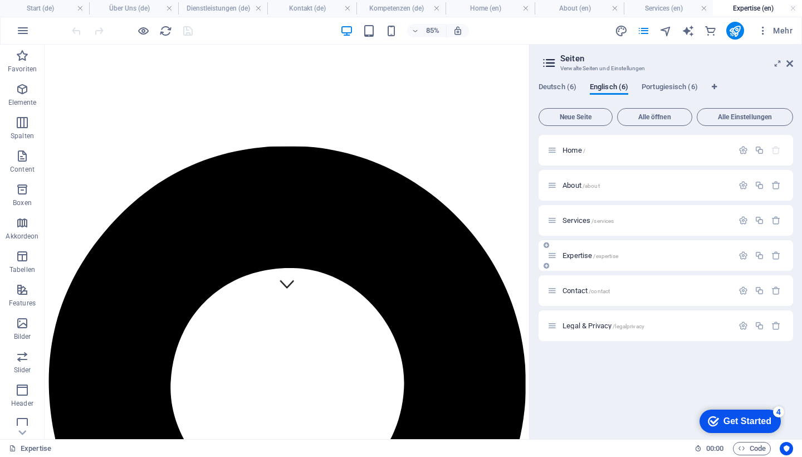
click at [571, 253] on span "Expertise /expertise" at bounding box center [590, 255] width 56 height 8
click at [572, 255] on span "Expertise /expertise" at bounding box center [590, 255] width 56 height 8
click at [568, 291] on span "Contact /contact" at bounding box center [585, 290] width 47 height 8
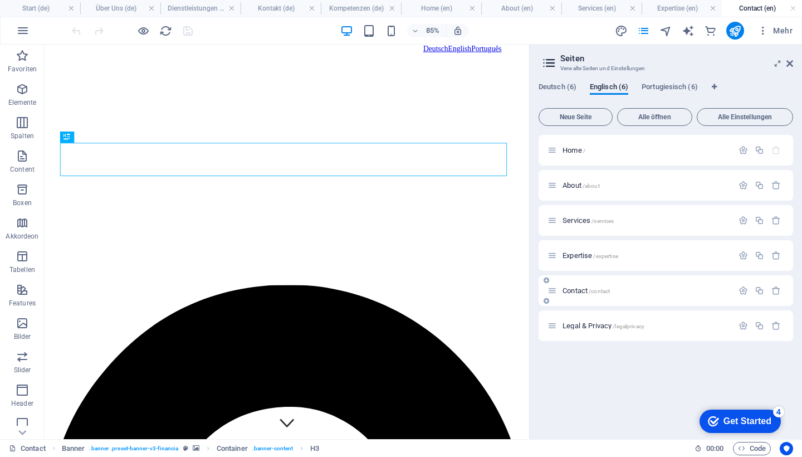
scroll to position [0, 0]
click at [575, 323] on span "Legal & Privacy /legalprivacy" at bounding box center [603, 325] width 82 height 8
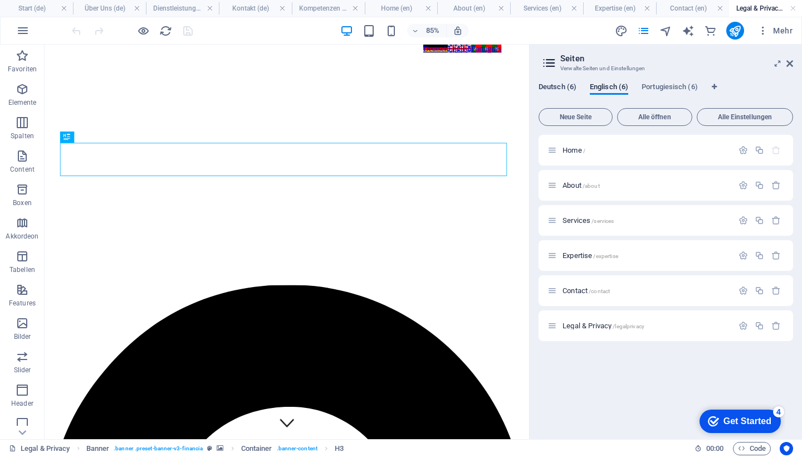
click at [558, 86] on span "Deutsch (6)" at bounding box center [557, 88] width 38 height 16
click at [584, 253] on span "Kompetenzen /kompetenzen" at bounding box center [603, 255] width 82 height 8
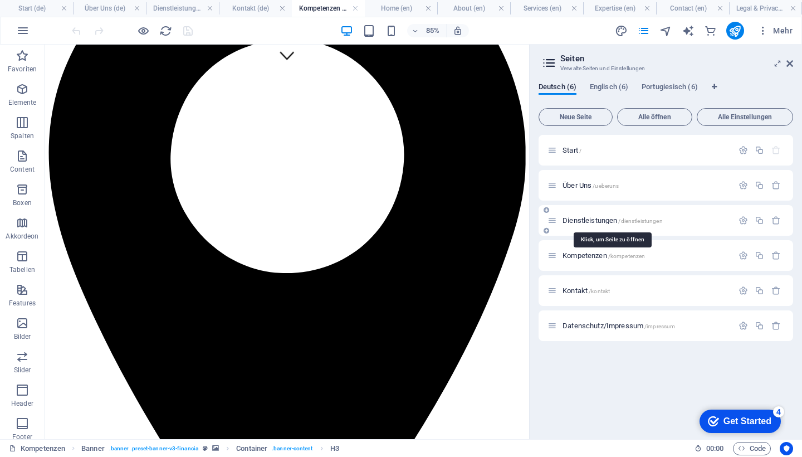
click at [579, 222] on span "Dienstleistungen /dienstleistungen" at bounding box center [612, 220] width 100 height 8
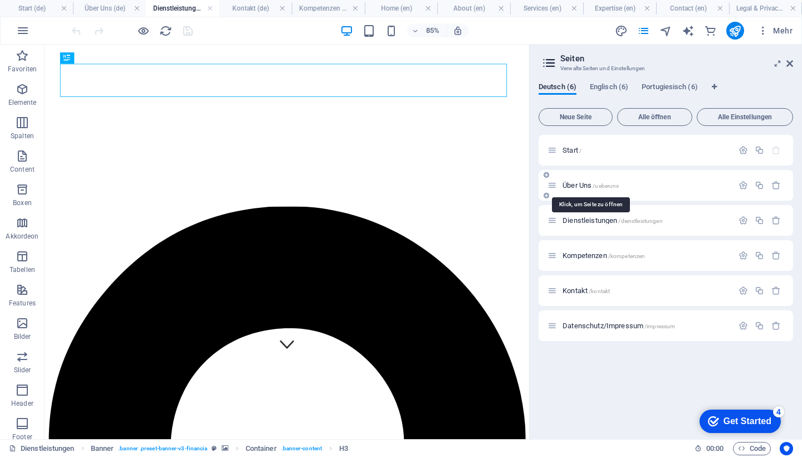
click at [581, 187] on span "Über Uns /ueberuns" at bounding box center [590, 185] width 56 height 8
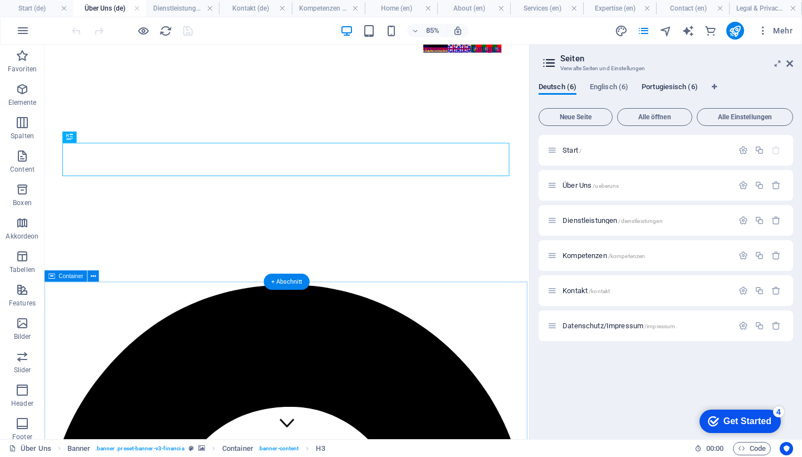
click at [675, 86] on span "Portugiesisch (6)" at bounding box center [669, 88] width 56 height 16
click at [593, 219] on span "/servicos" at bounding box center [602, 221] width 23 height 6
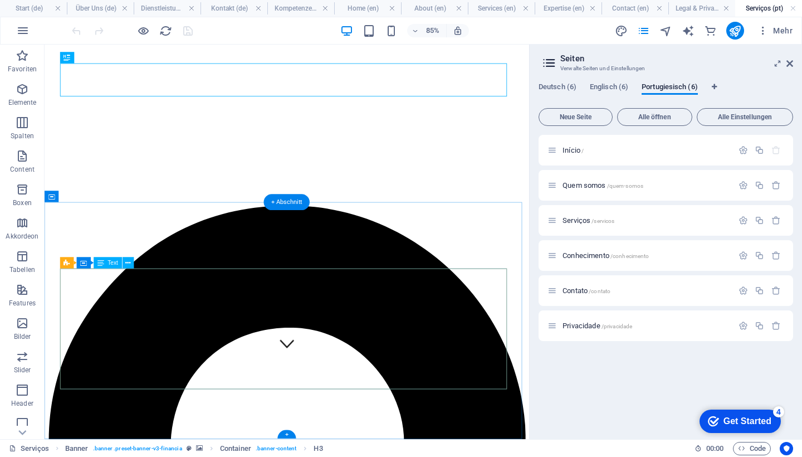
scroll to position [93, 0]
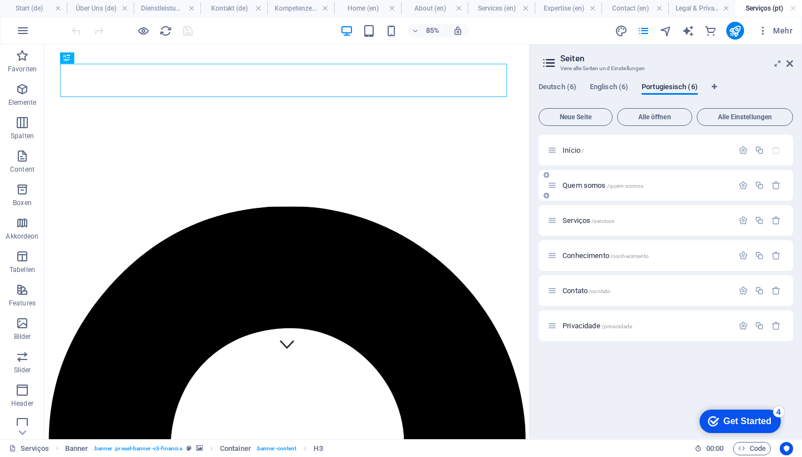
click at [570, 186] on span "Quem somos /quem-somos" at bounding box center [602, 185] width 81 height 8
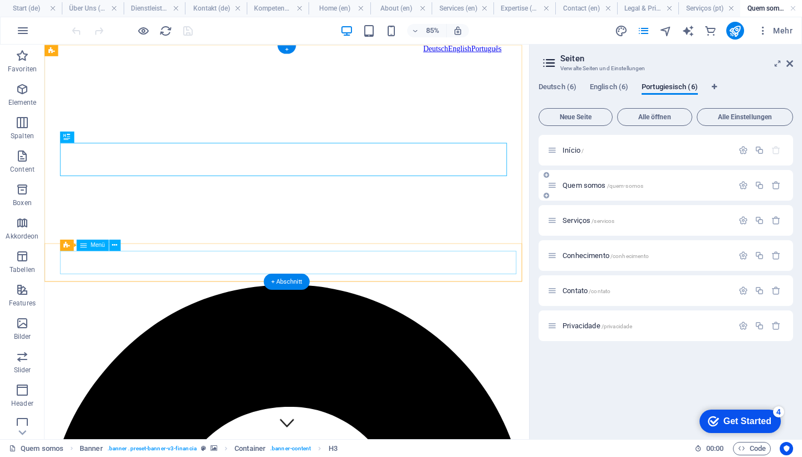
scroll to position [0, 0]
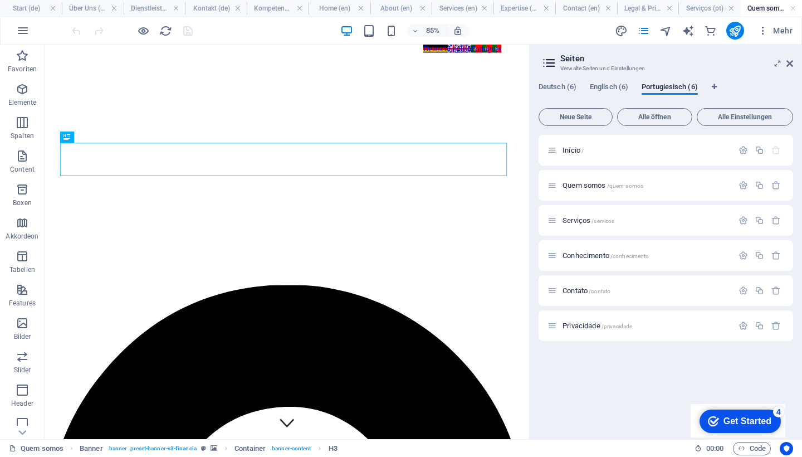
click at [749, 423] on div "Get Started" at bounding box center [747, 421] width 48 height 10
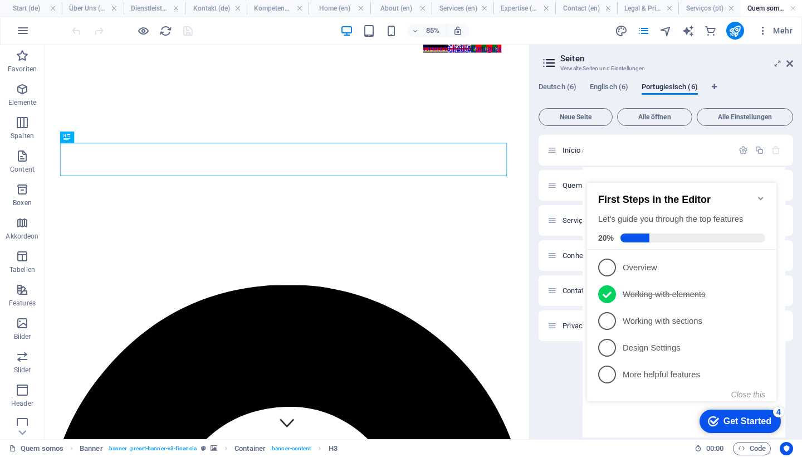
click at [749, 423] on div "Get Started" at bounding box center [747, 421] width 48 height 10
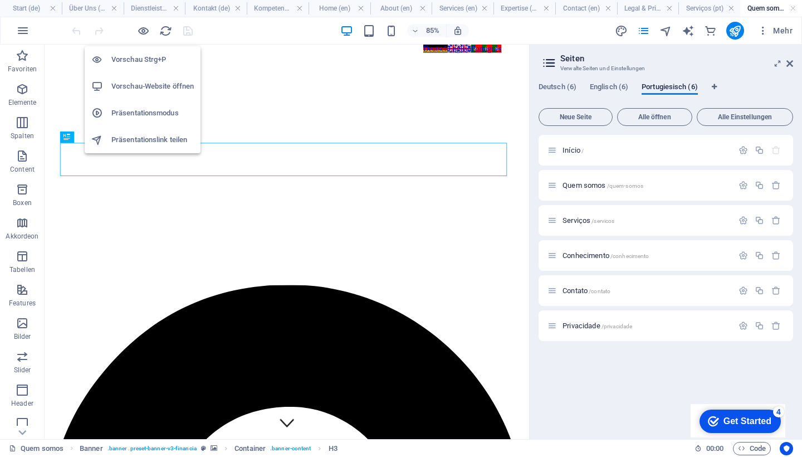
click at [144, 85] on h6 "Vorschau-Website öffnen" at bounding box center [152, 86] width 82 height 13
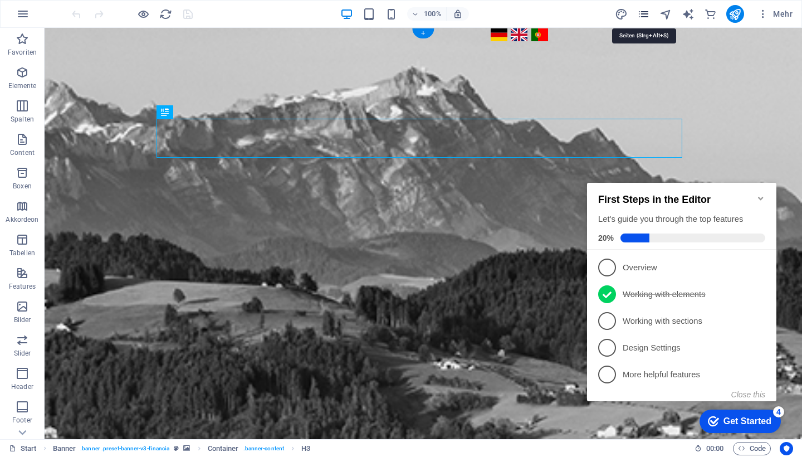
click at [644, 14] on icon "pages" at bounding box center [643, 14] width 13 height 13
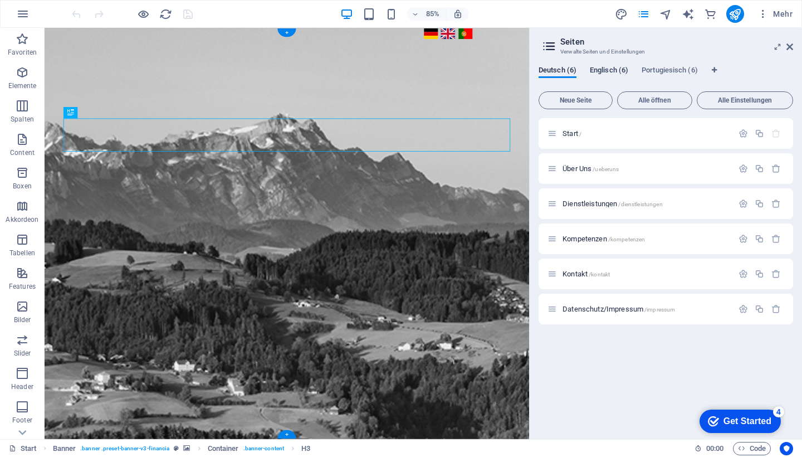
click at [622, 70] on span "Englisch (6)" at bounding box center [609, 71] width 38 height 16
click at [586, 205] on span "Services /services" at bounding box center [587, 203] width 51 height 8
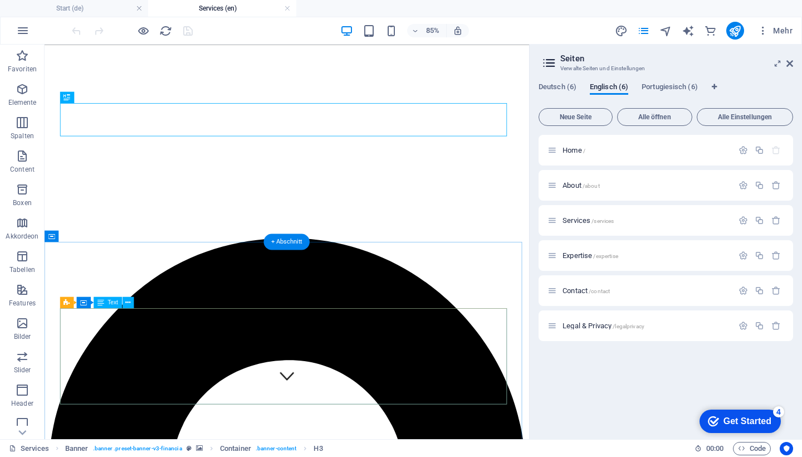
scroll to position [60, 0]
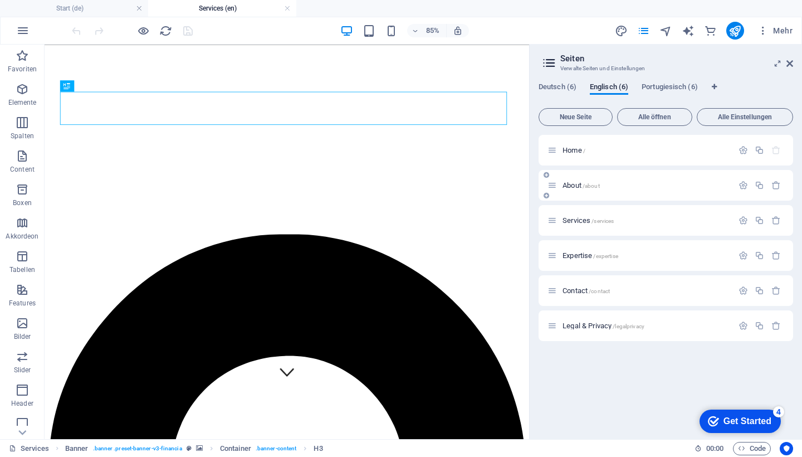
click at [586, 184] on span "/about" at bounding box center [590, 186] width 17 height 6
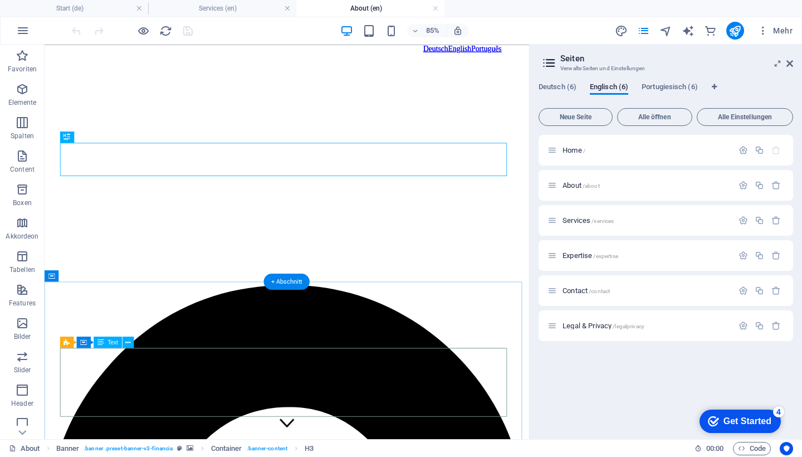
scroll to position [0, 0]
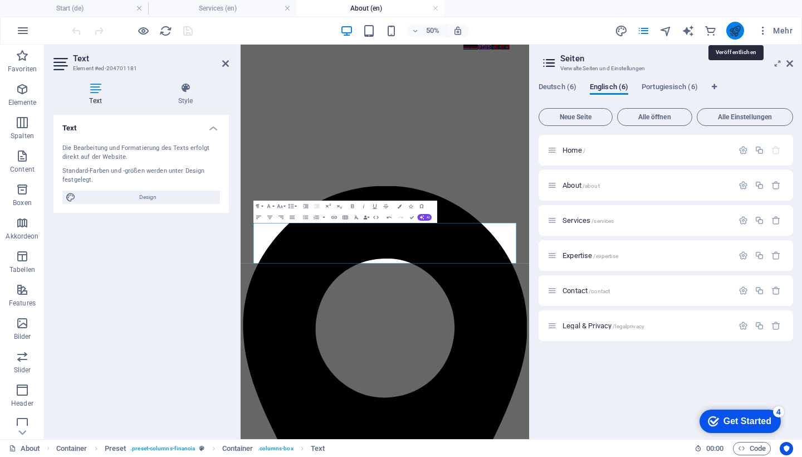
click at [741, 34] on icon "publish" at bounding box center [734, 30] width 13 height 13
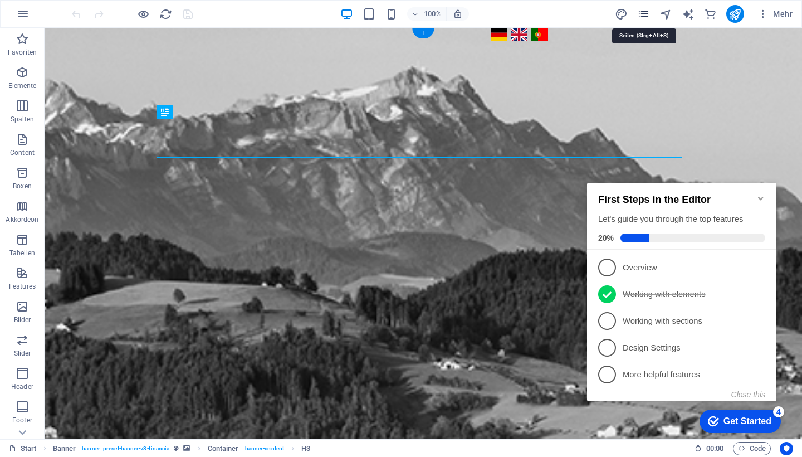
click at [646, 12] on icon "pages" at bounding box center [643, 14] width 13 height 13
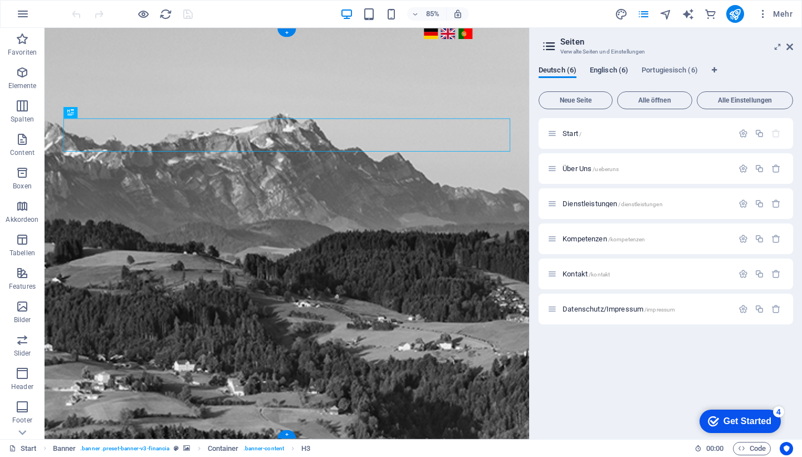
click at [617, 69] on span "Englisch (6)" at bounding box center [609, 71] width 38 height 16
click at [557, 168] on icon at bounding box center [551, 168] width 9 height 9
click at [570, 169] on span "About /about" at bounding box center [580, 168] width 37 height 8
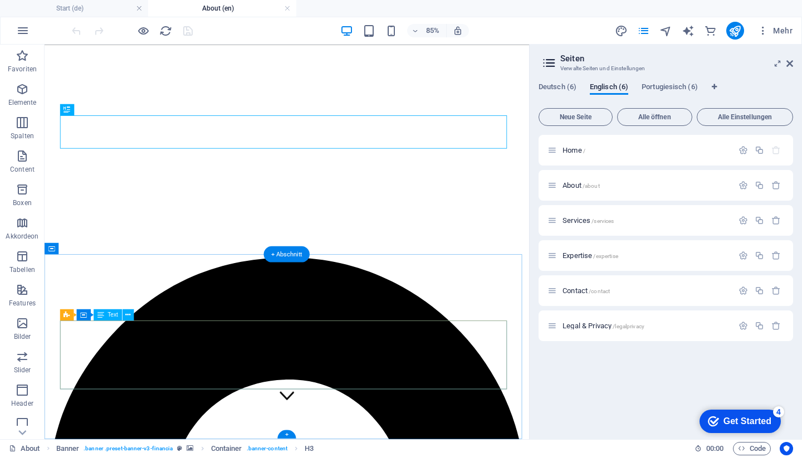
scroll to position [31, 0]
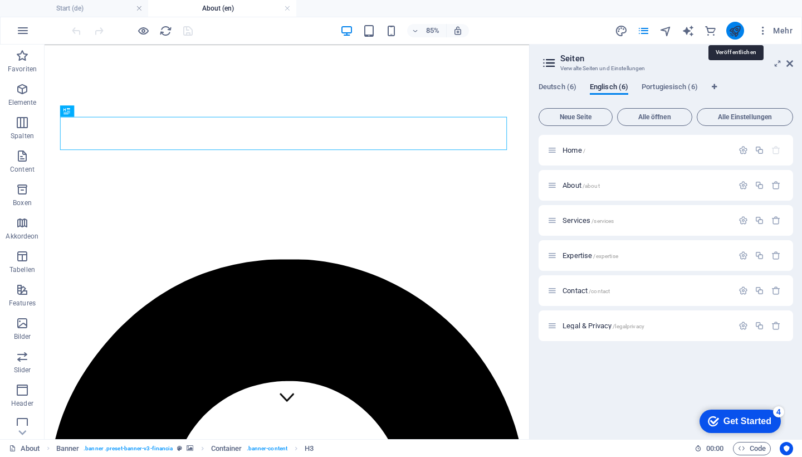
click at [740, 31] on icon "publish" at bounding box center [734, 30] width 13 height 13
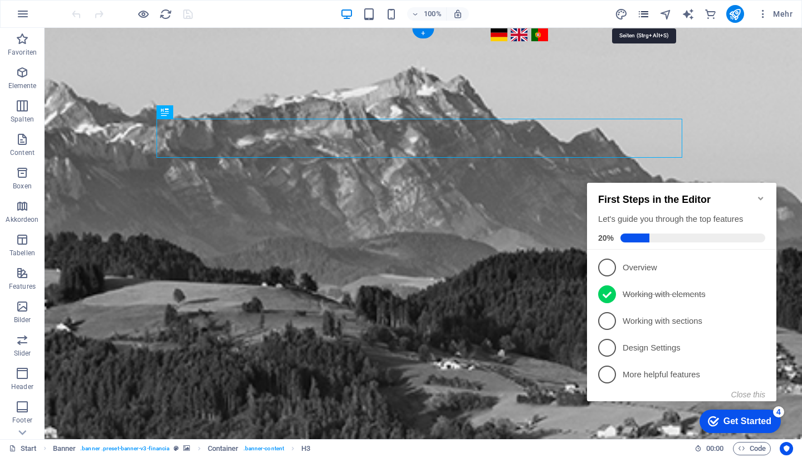
click at [639, 14] on icon "pages" at bounding box center [643, 14] width 13 height 13
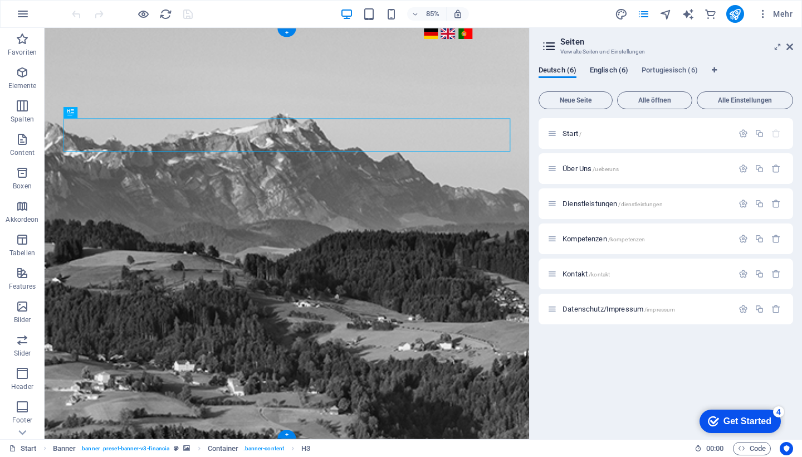
click at [607, 70] on span "Englisch (6)" at bounding box center [609, 71] width 38 height 16
click at [576, 170] on span "About /about" at bounding box center [580, 168] width 37 height 8
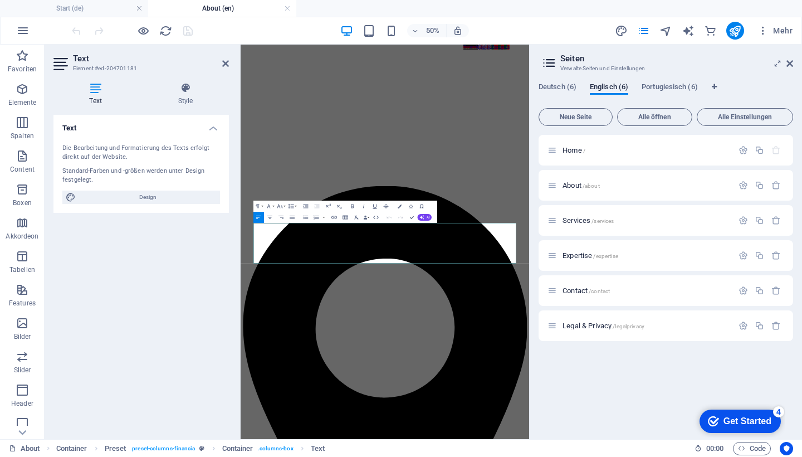
click at [690, 62] on h2 "Seiten" at bounding box center [676, 58] width 233 height 10
click at [649, 87] on span "Portugiesisch (6)" at bounding box center [669, 88] width 56 height 16
click at [755, 84] on div "Deutsch English Português" at bounding box center [749, 64] width 126 height 39
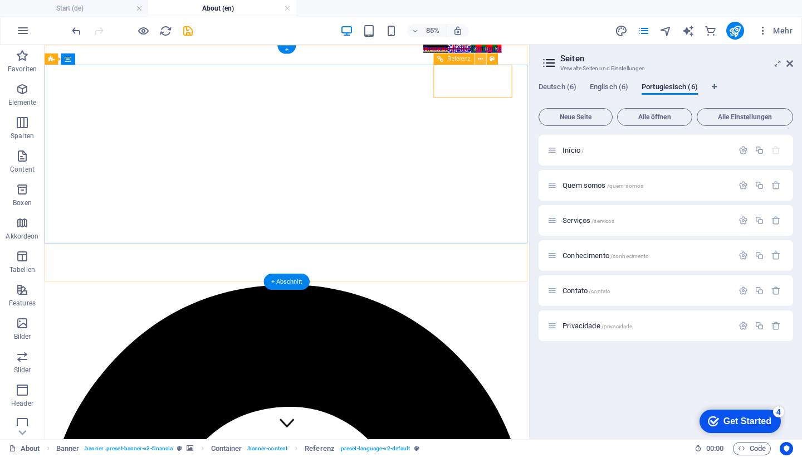
click at [481, 57] on icon at bounding box center [480, 59] width 5 height 10
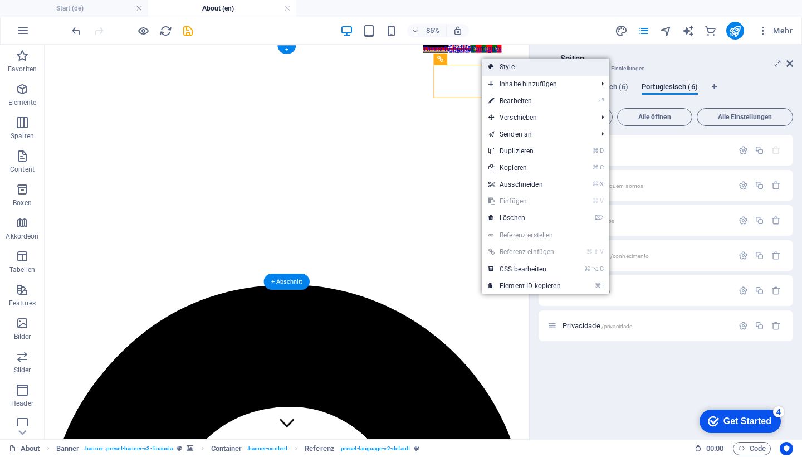
click at [496, 68] on link "Style" at bounding box center [546, 66] width 128 height 17
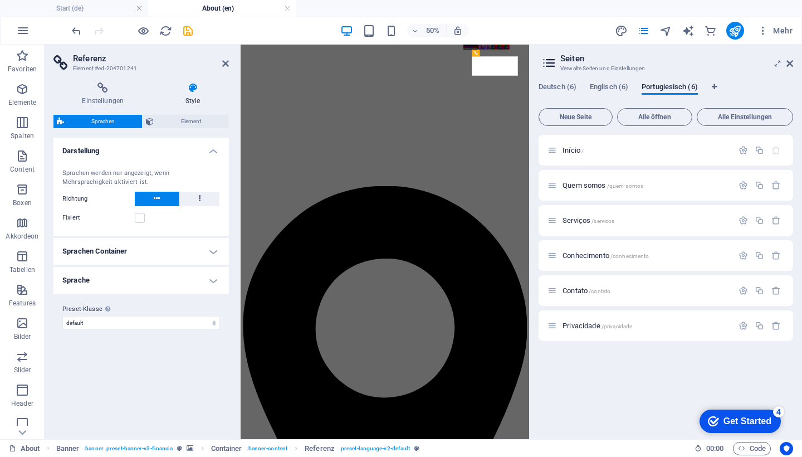
click at [194, 89] on icon at bounding box center [193, 87] width 72 height 11
click at [106, 89] on icon at bounding box center [102, 87] width 99 height 11
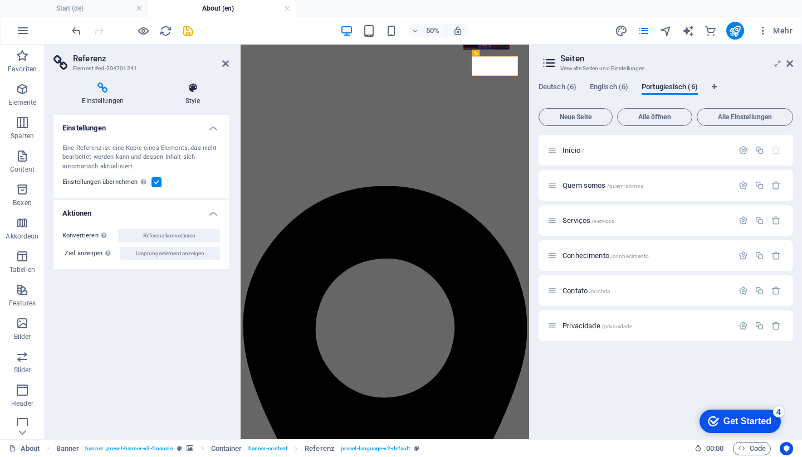
click at [195, 90] on icon at bounding box center [193, 87] width 72 height 11
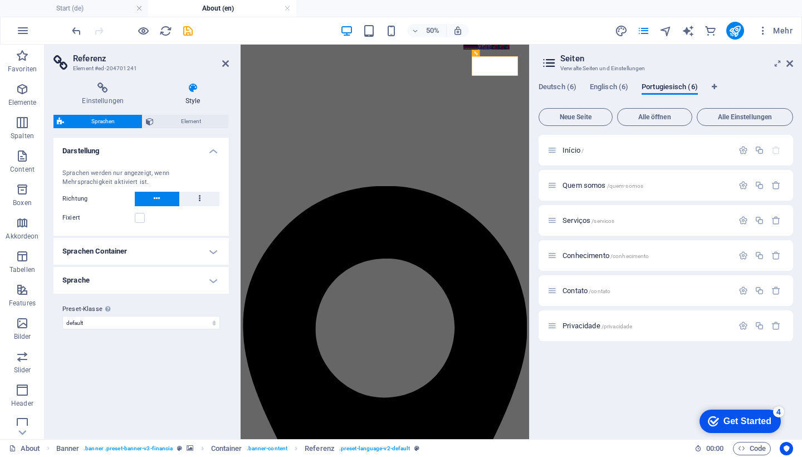
click at [102, 90] on icon at bounding box center [102, 87] width 99 height 11
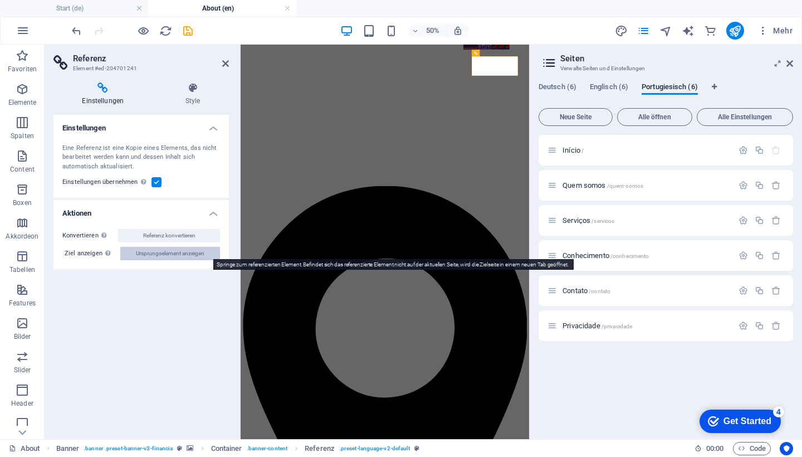
click at [140, 253] on span "Ursprungselement anzeigen" at bounding box center [170, 253] width 68 height 13
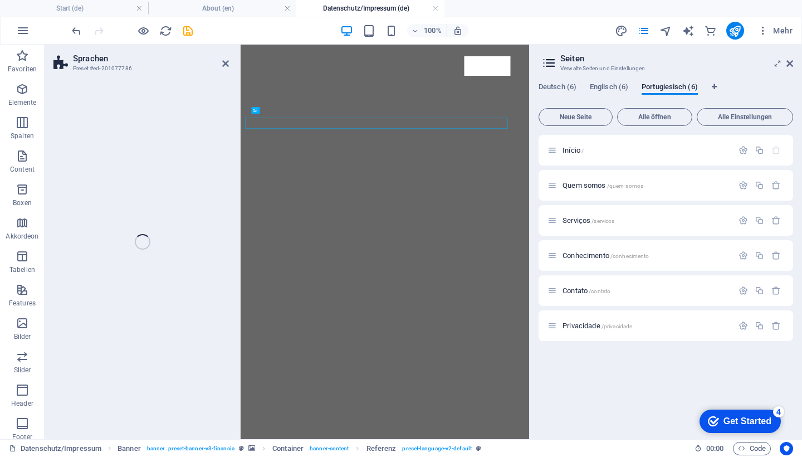
select select "px"
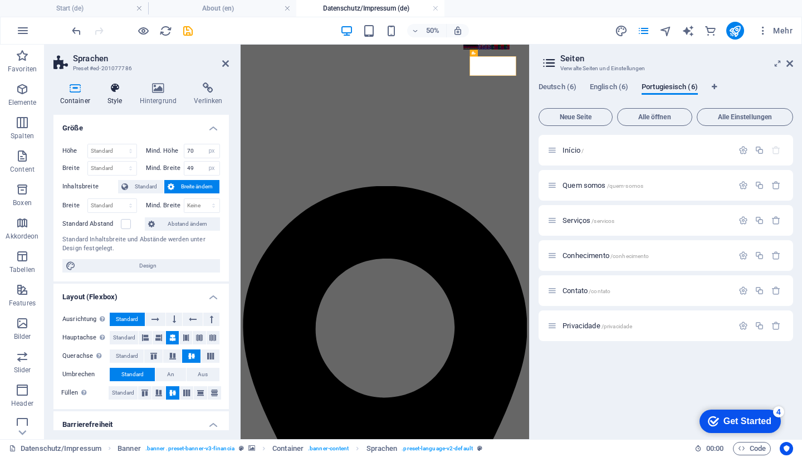
click at [115, 93] on icon at bounding box center [115, 87] width 28 height 11
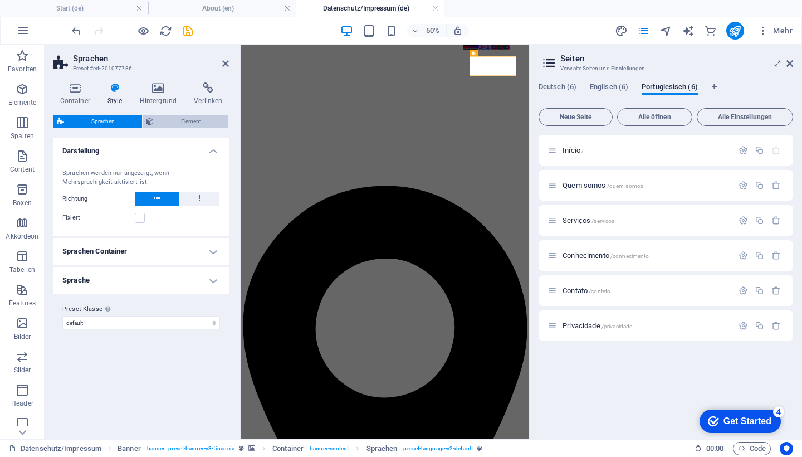
click at [187, 122] on span "Element" at bounding box center [191, 121] width 68 height 13
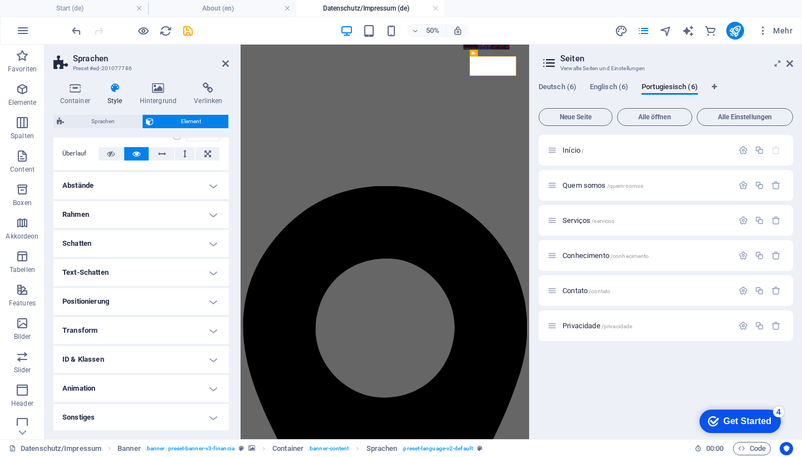
scroll to position [187, 0]
click at [210, 389] on h4 "Animation" at bounding box center [140, 388] width 175 height 27
click at [210, 381] on h4 "Animation" at bounding box center [140, 385] width 175 height 20
click at [153, 194] on h4 "Abstände" at bounding box center [140, 186] width 175 height 27
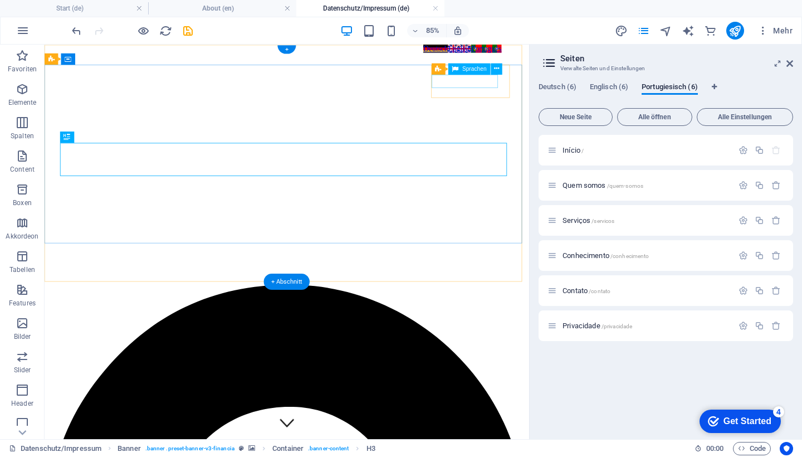
click at [538, 55] on div "Deutsch English Português" at bounding box center [549, 50] width 119 height 10
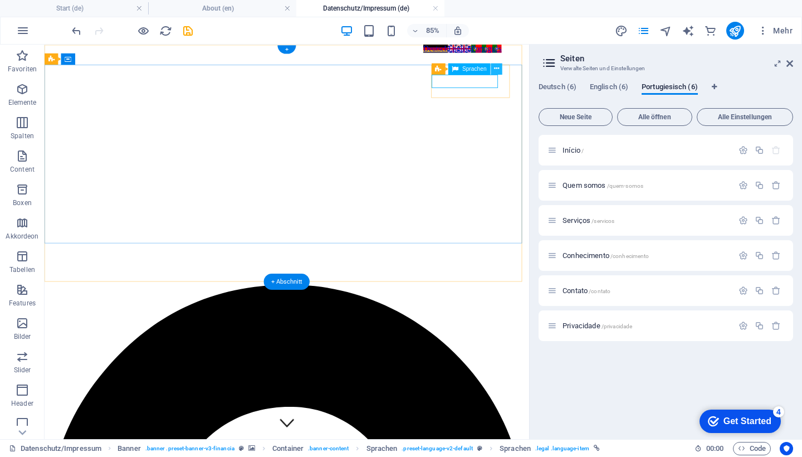
click at [497, 67] on icon at bounding box center [496, 68] width 5 height 10
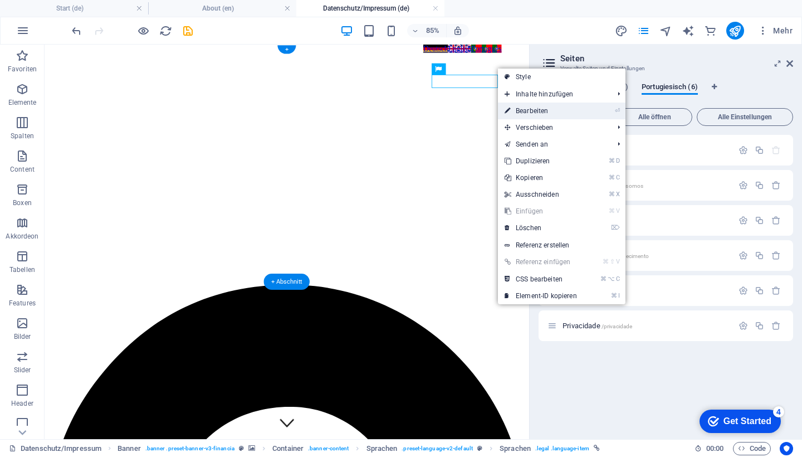
click at [516, 113] on link "⏎ Bearbeiten" at bounding box center [541, 110] width 86 height 17
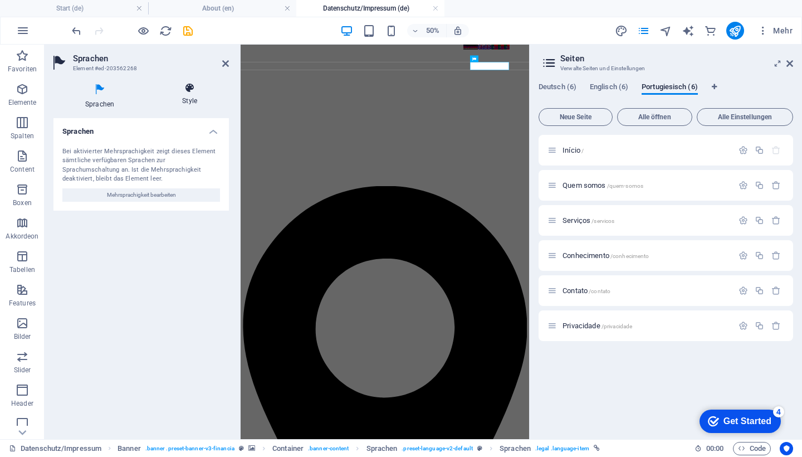
click at [185, 91] on icon at bounding box center [189, 87] width 79 height 11
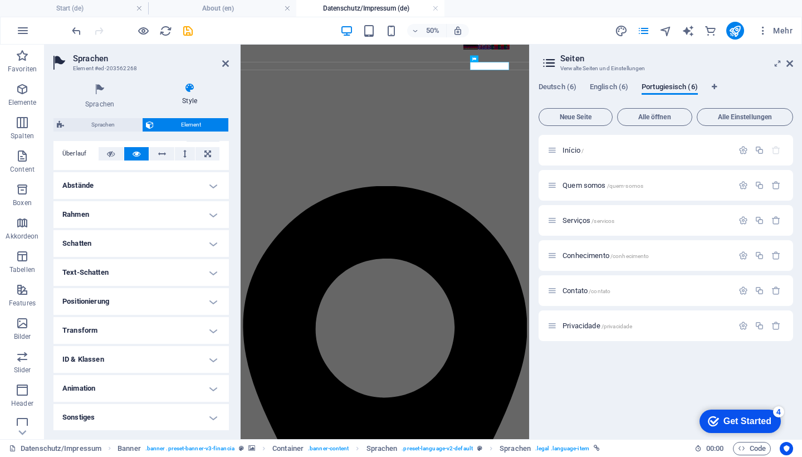
scroll to position [190, 0]
click at [94, 386] on h4 "Animation" at bounding box center [140, 388] width 175 height 27
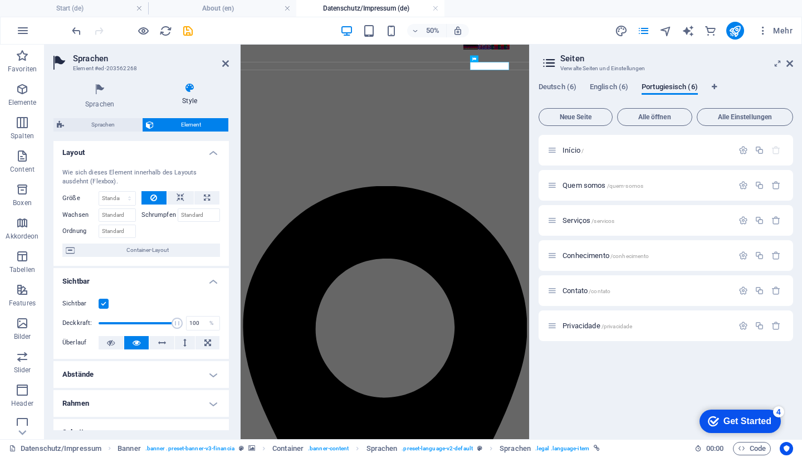
click at [163, 297] on div "Sichtbar" at bounding box center [141, 303] width 158 height 13
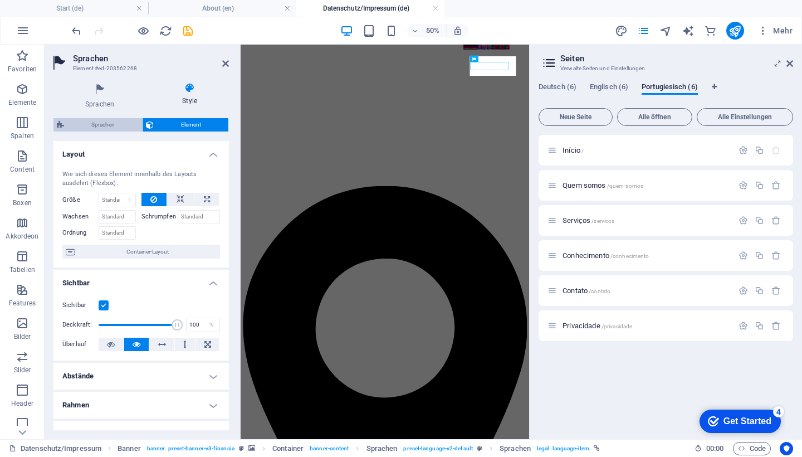
click at [101, 124] on span "Sprachen" at bounding box center [102, 124] width 71 height 13
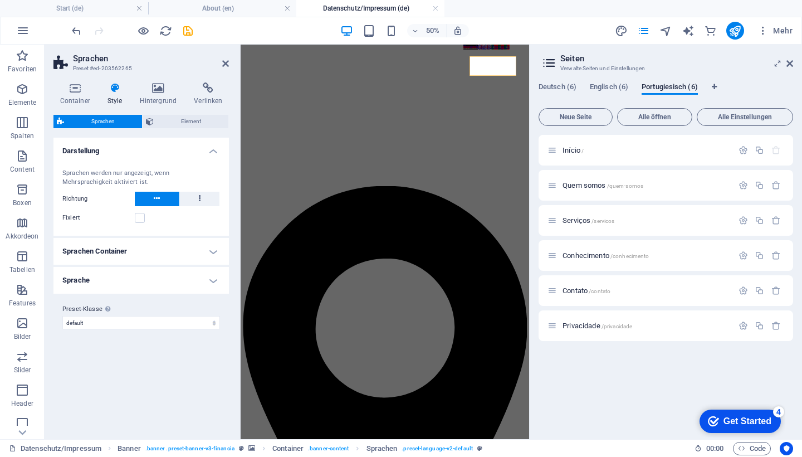
click at [215, 280] on h4 "Sprache" at bounding box center [140, 280] width 175 height 27
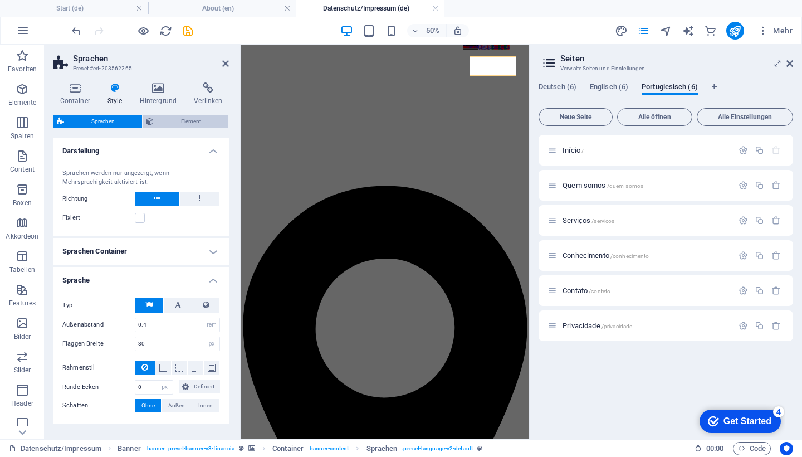
click at [188, 120] on span "Element" at bounding box center [191, 121] width 68 height 13
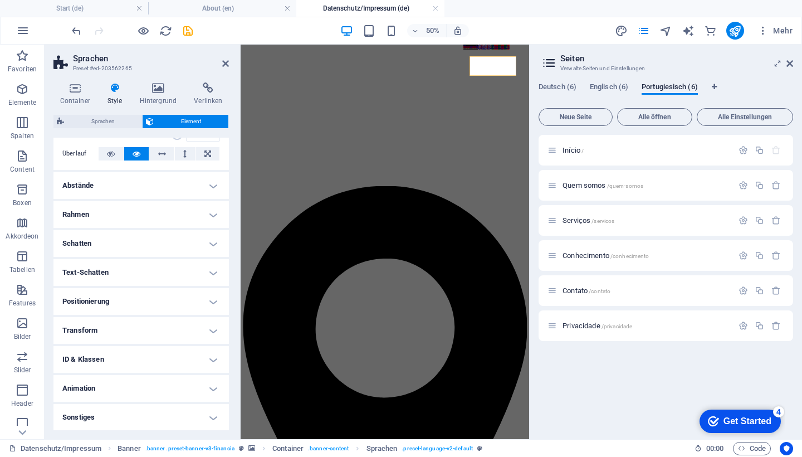
scroll to position [187, 0]
click at [83, 384] on h4 "Animation" at bounding box center [140, 388] width 175 height 27
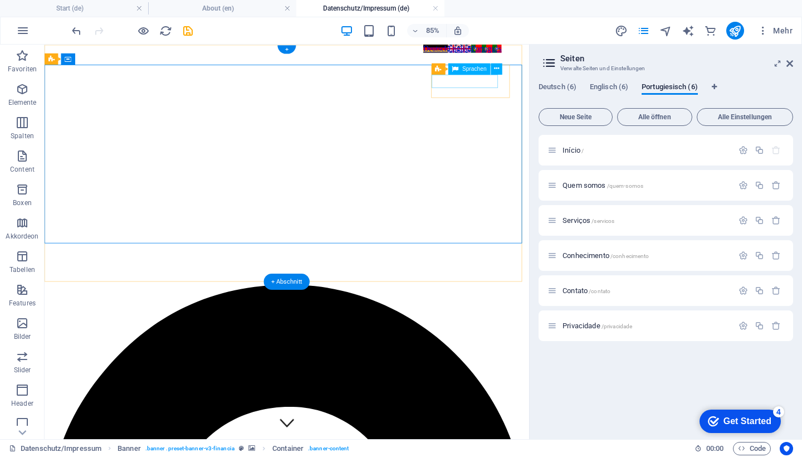
click at [546, 55] on div "Deutsch English Português" at bounding box center [549, 50] width 119 height 10
click at [496, 71] on icon at bounding box center [496, 68] width 5 height 10
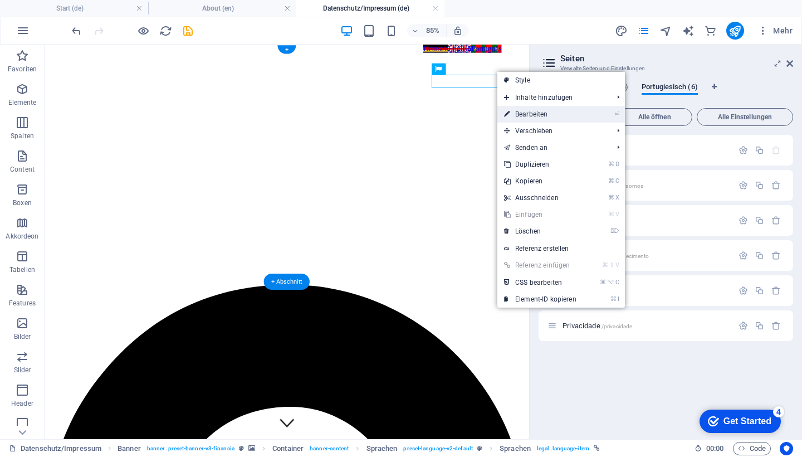
click at [550, 116] on link "⏎ Bearbeiten" at bounding box center [540, 114] width 86 height 17
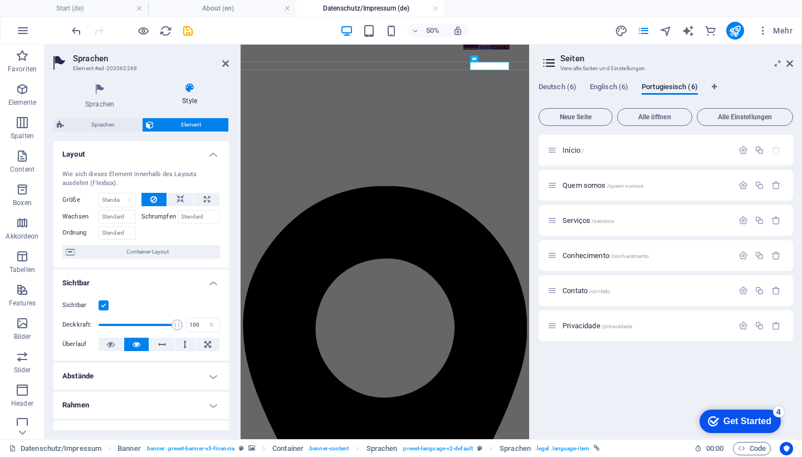
click at [189, 91] on icon at bounding box center [189, 87] width 79 height 11
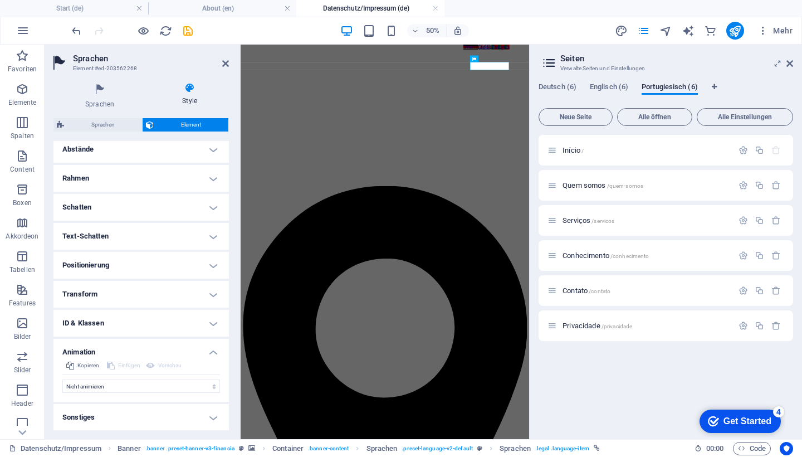
scroll to position [226, 0]
click at [211, 351] on h4 "Animation" at bounding box center [140, 349] width 175 height 20
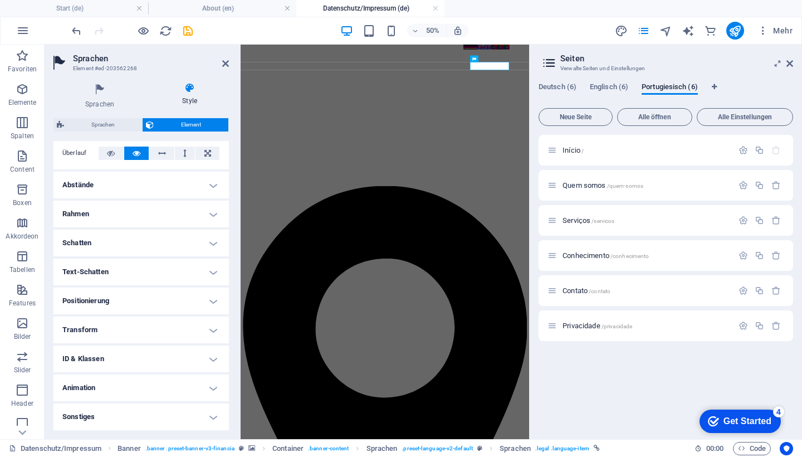
scroll to position [190, 0]
click at [211, 351] on h4 "ID & Klassen" at bounding box center [140, 359] width 175 height 27
click at [684, 363] on div "Início / Quem somos /quem-somos Serviços /servicos Conhecimento /conhecimento C…" at bounding box center [665, 282] width 254 height 295
click at [653, 118] on span "Alle öffnen" at bounding box center [654, 117] width 65 height 7
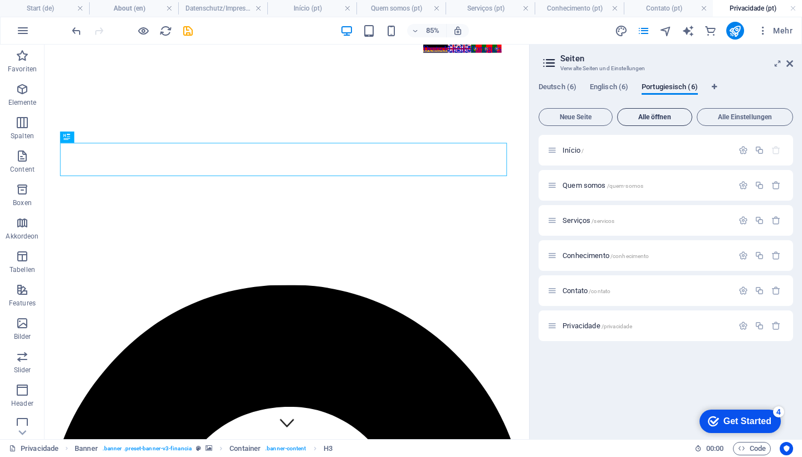
scroll to position [0, 0]
click at [513, 55] on div "Deutsch English Português" at bounding box center [549, 50] width 119 height 10
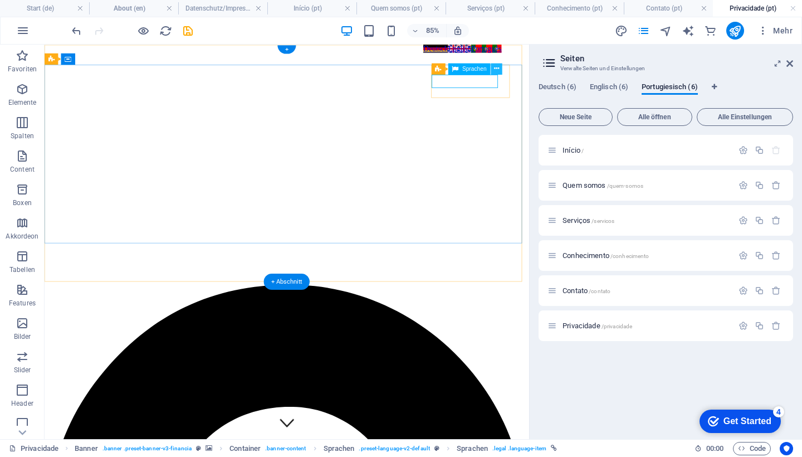
click at [500, 67] on button at bounding box center [496, 68] width 11 height 11
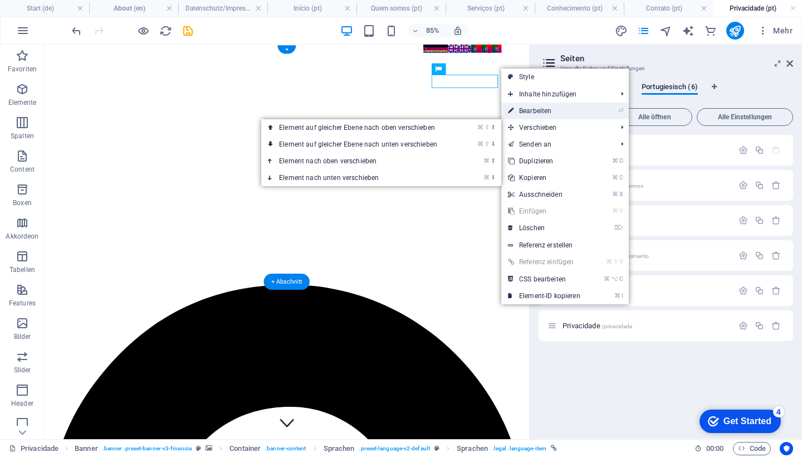
click at [533, 110] on link "⏎ Bearbeiten" at bounding box center [544, 110] width 86 height 17
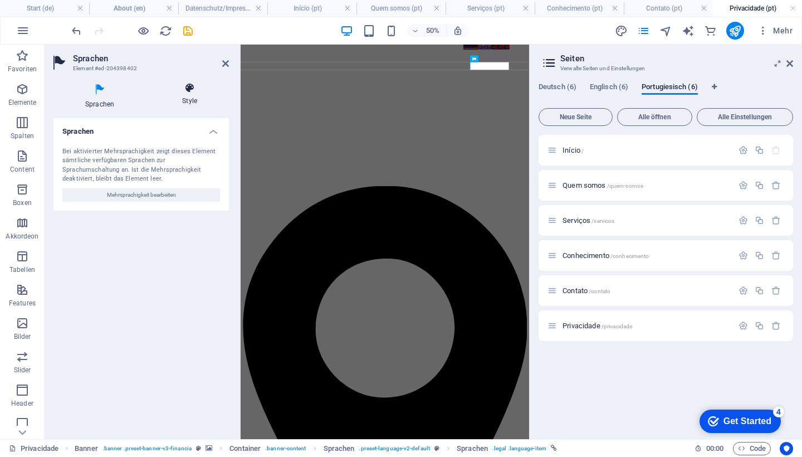
click at [193, 90] on icon at bounding box center [189, 87] width 79 height 11
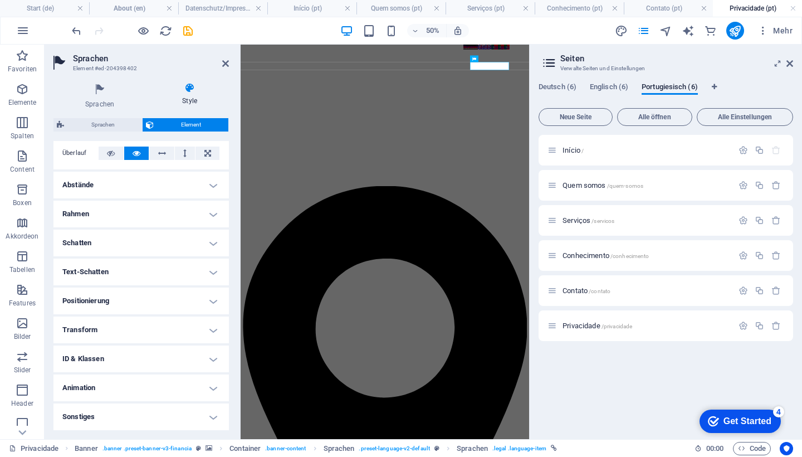
scroll to position [190, 0]
click at [208, 389] on h4 "Animation" at bounding box center [140, 388] width 175 height 27
click at [208, 389] on h4 "Animation" at bounding box center [140, 385] width 175 height 20
click at [755, 86] on div "Deutsch (6) Englisch (6) Portugiesisch (6)" at bounding box center [665, 92] width 254 height 21
click at [578, 150] on span "Início /" at bounding box center [572, 150] width 21 height 8
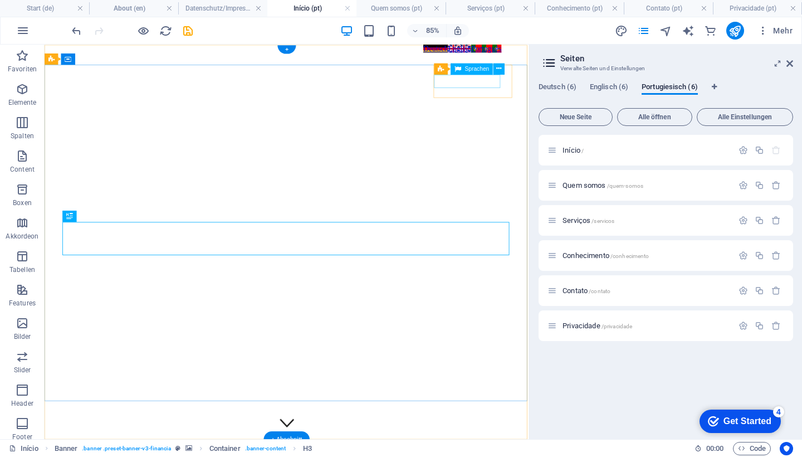
click at [553, 55] on div "Deutsch English Português" at bounding box center [549, 50] width 119 height 10
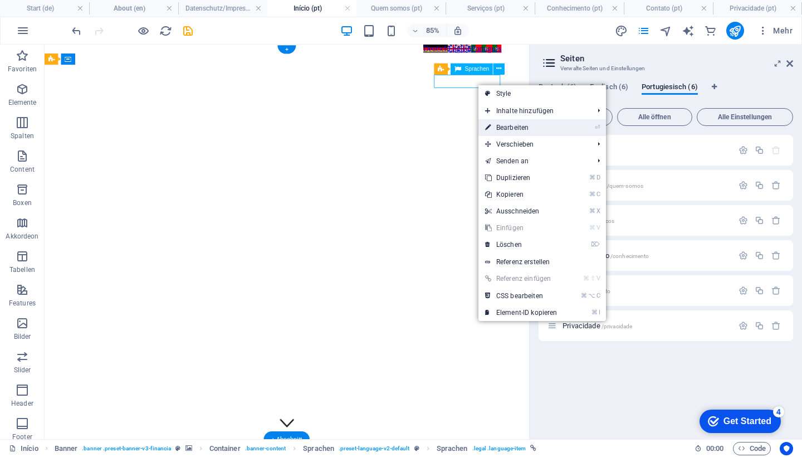
click at [486, 126] on icon at bounding box center [488, 127] width 6 height 17
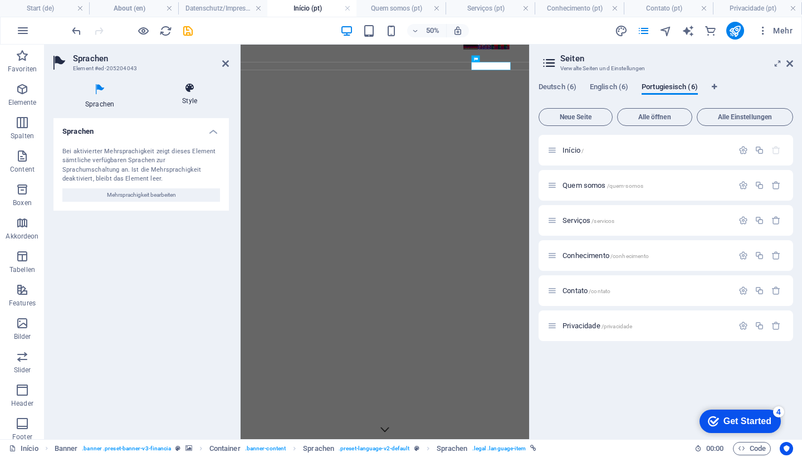
click at [189, 87] on icon at bounding box center [189, 87] width 79 height 11
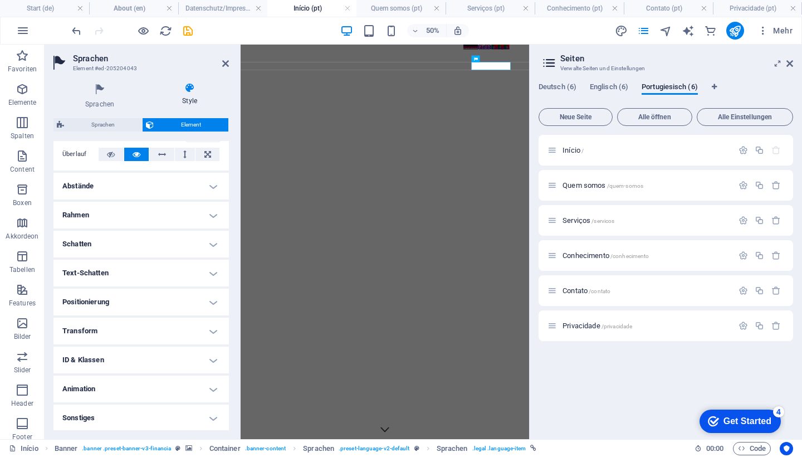
click at [212, 390] on h4 "Animation" at bounding box center [140, 388] width 175 height 27
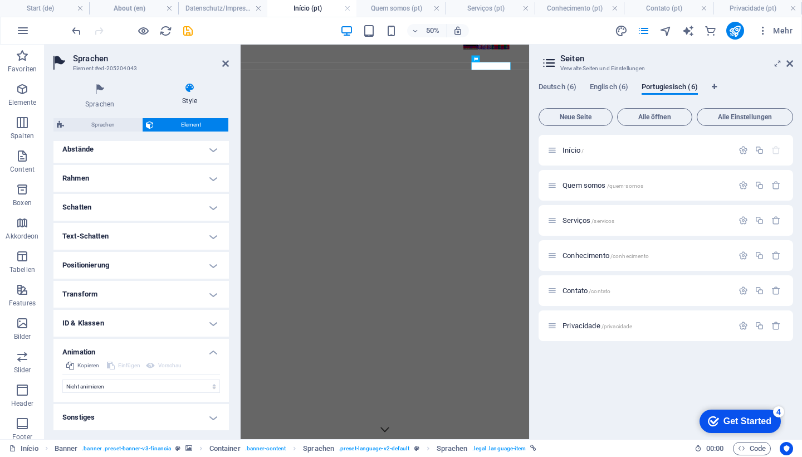
scroll to position [226, 0]
click at [727, 8] on h4 "Privacidade (pt)" at bounding box center [757, 8] width 89 height 12
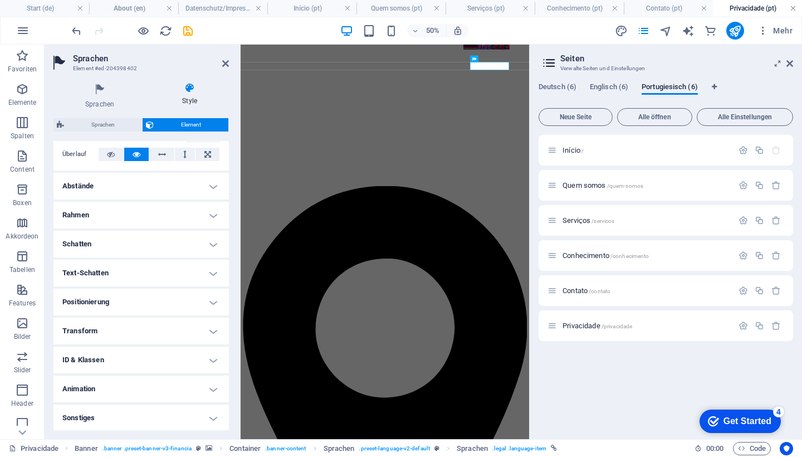
click at [795, 6] on link at bounding box center [793, 8] width 7 height 11
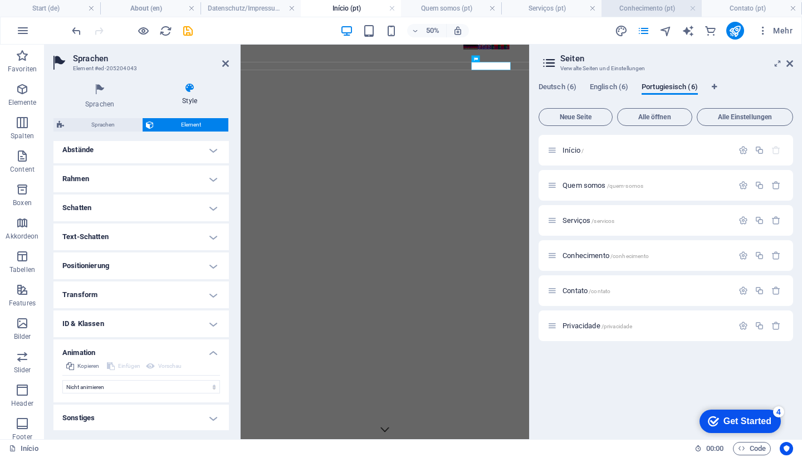
click at [697, 7] on h4 "Conhecimento (pt)" at bounding box center [651, 8] width 100 height 12
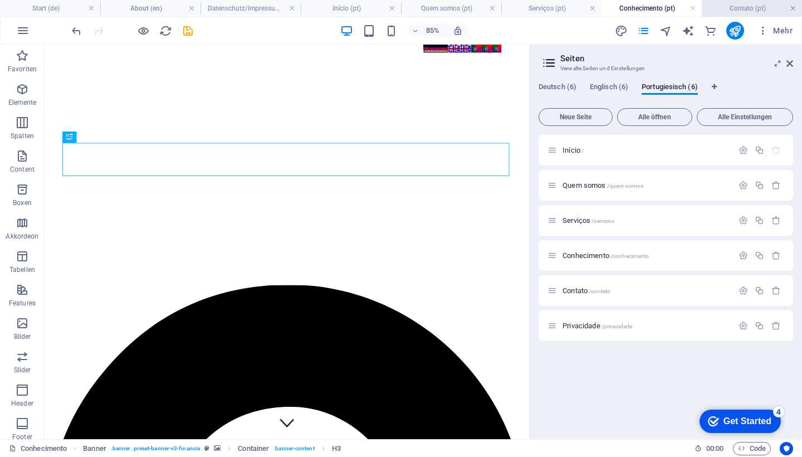
click at [790, 9] on link at bounding box center [793, 8] width 7 height 11
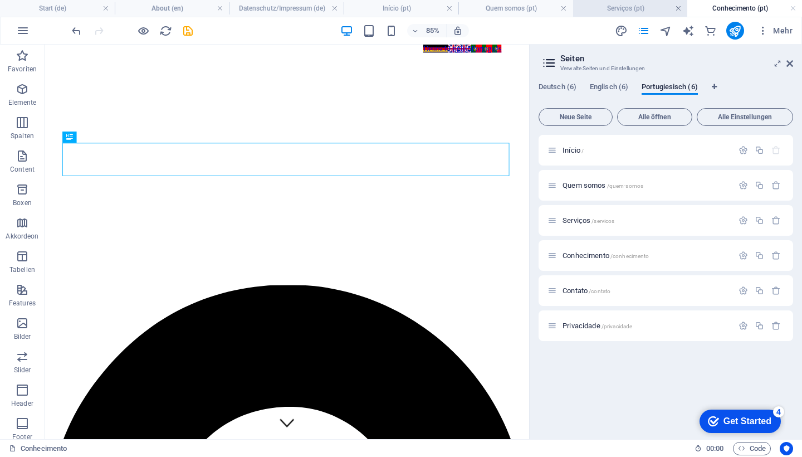
click at [677, 8] on link at bounding box center [678, 8] width 7 height 11
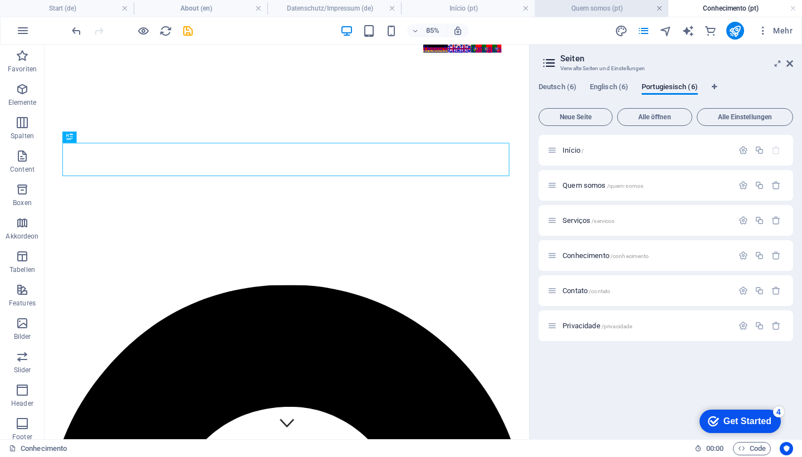
click at [660, 9] on link at bounding box center [659, 8] width 7 height 11
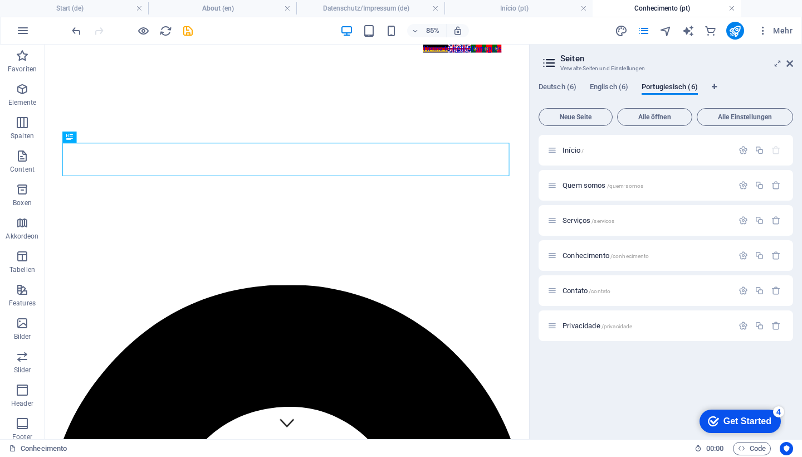
click at [734, 7] on link at bounding box center [731, 8] width 7 height 11
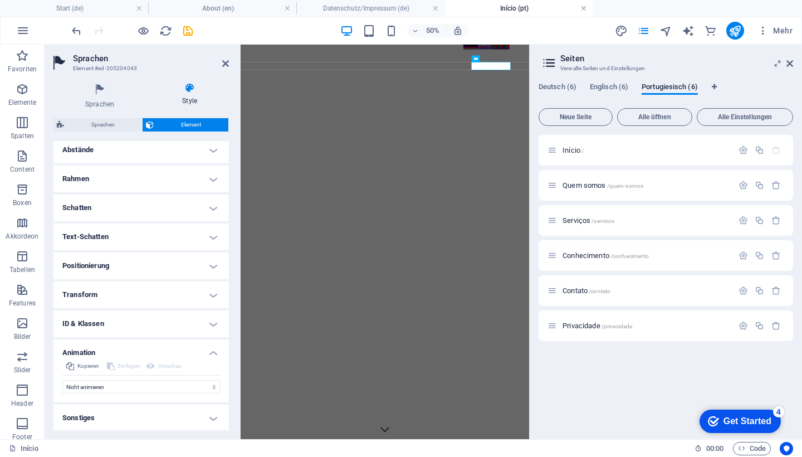
click at [585, 7] on link at bounding box center [583, 8] width 7 height 11
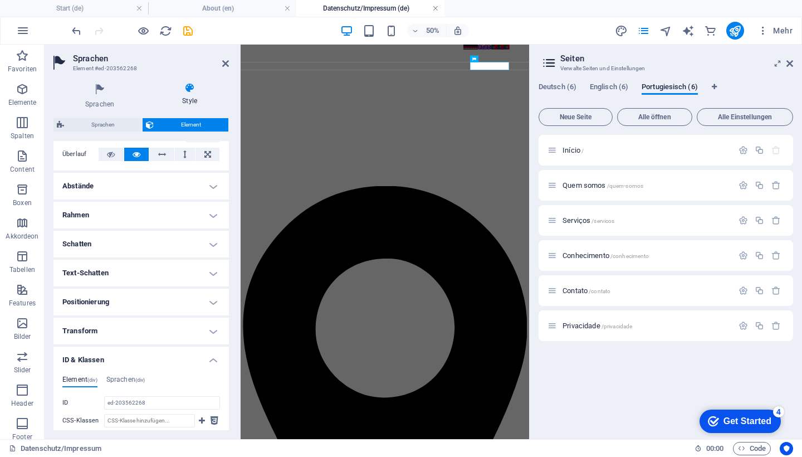
click at [436, 10] on link at bounding box center [435, 8] width 7 height 11
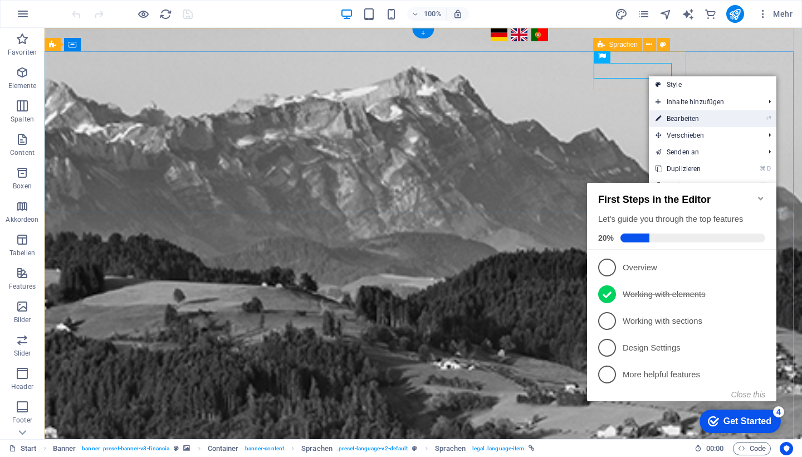
click at [659, 123] on icon at bounding box center [658, 118] width 6 height 17
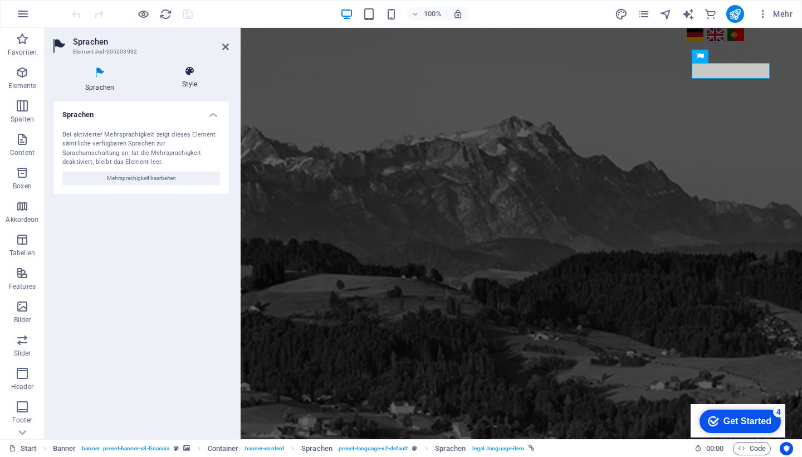
click at [191, 77] on h4 "Style" at bounding box center [189, 77] width 79 height 23
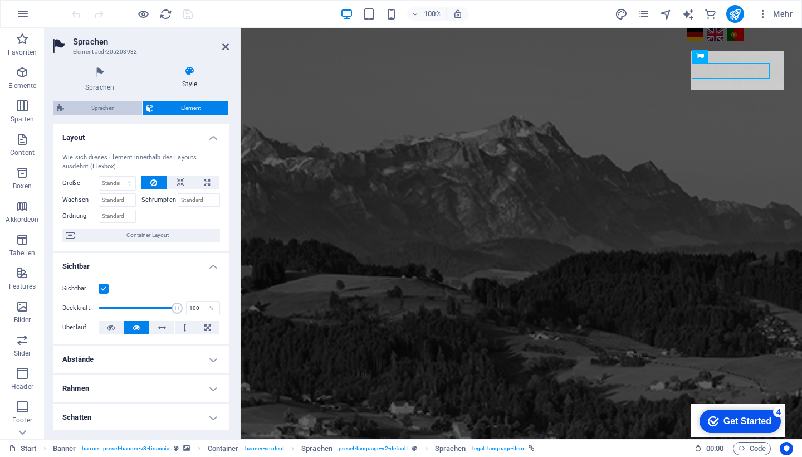
click at [92, 109] on span "Sprachen" at bounding box center [102, 107] width 71 height 13
select select "rem"
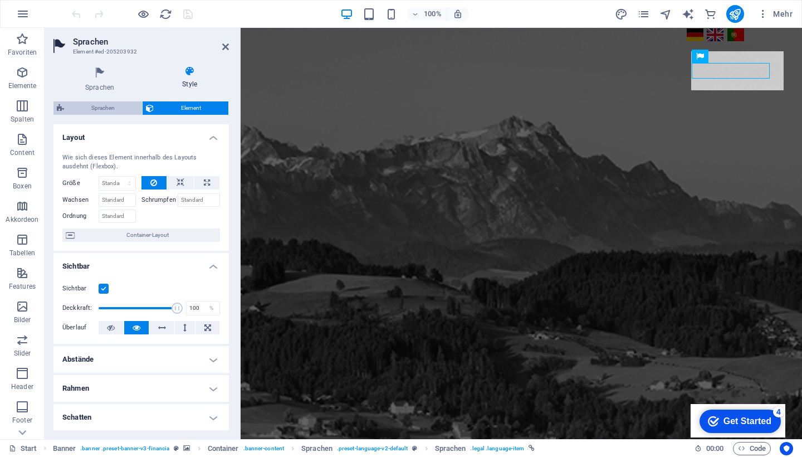
select select "px"
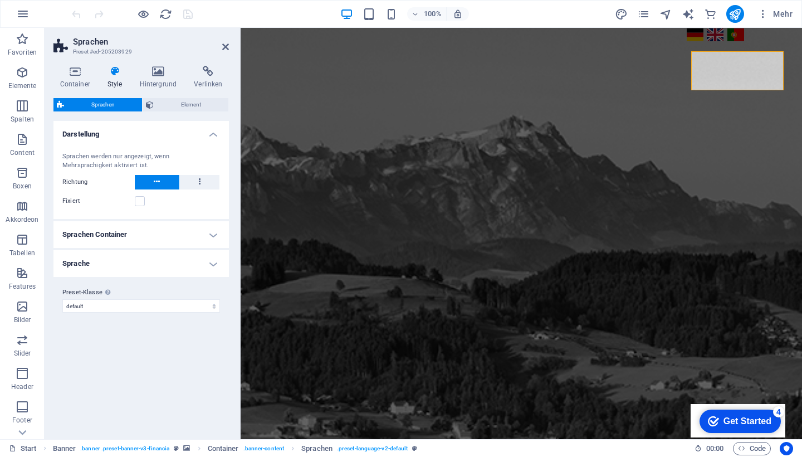
click at [129, 231] on h4 "Sprachen Container" at bounding box center [140, 234] width 175 height 27
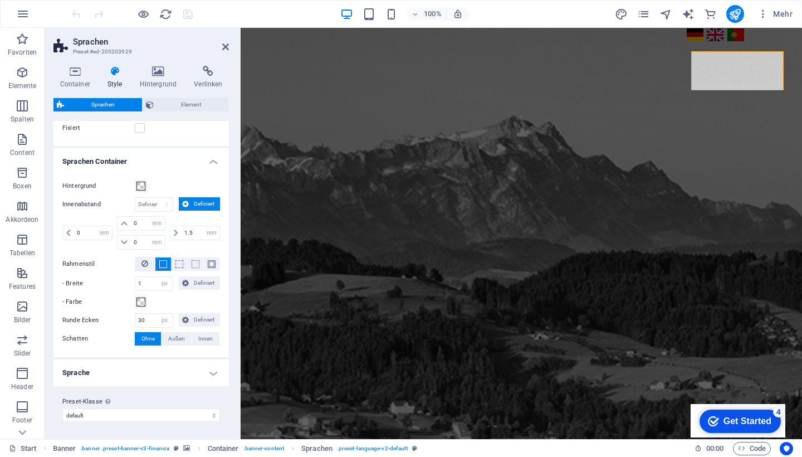
scroll to position [72, 0]
click at [211, 374] on h4 "Sprache" at bounding box center [140, 373] width 175 height 27
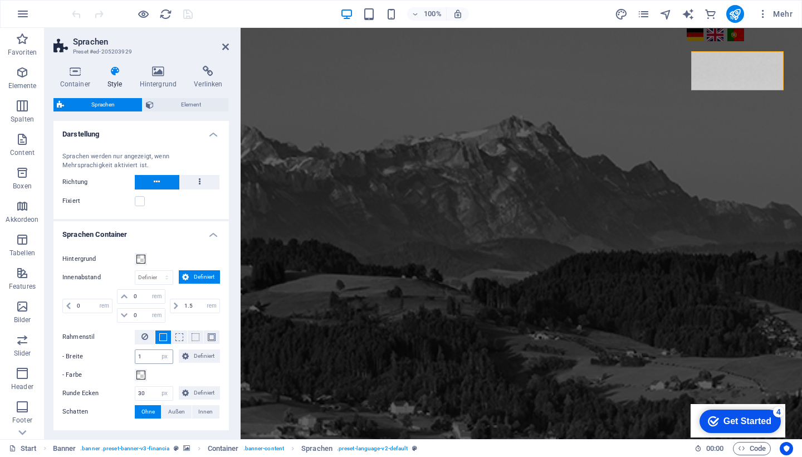
scroll to position [0, 0]
click at [183, 102] on span "Element" at bounding box center [191, 104] width 68 height 13
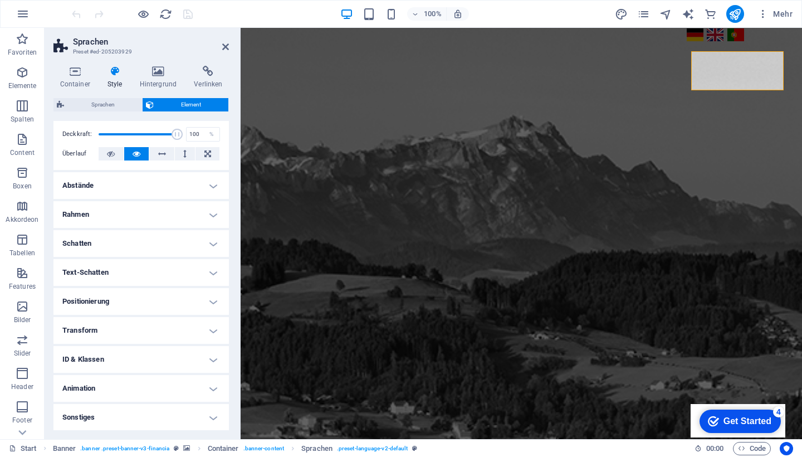
scroll to position [170, 0]
click at [207, 414] on h4 "Sonstiges" at bounding box center [140, 417] width 175 height 27
click at [212, 414] on h4 "Sonstiges" at bounding box center [140, 414] width 175 height 20
click at [209, 358] on h4 "ID & Klassen" at bounding box center [140, 359] width 175 height 27
click at [209, 358] on h4 "ID & Klassen" at bounding box center [140, 356] width 175 height 20
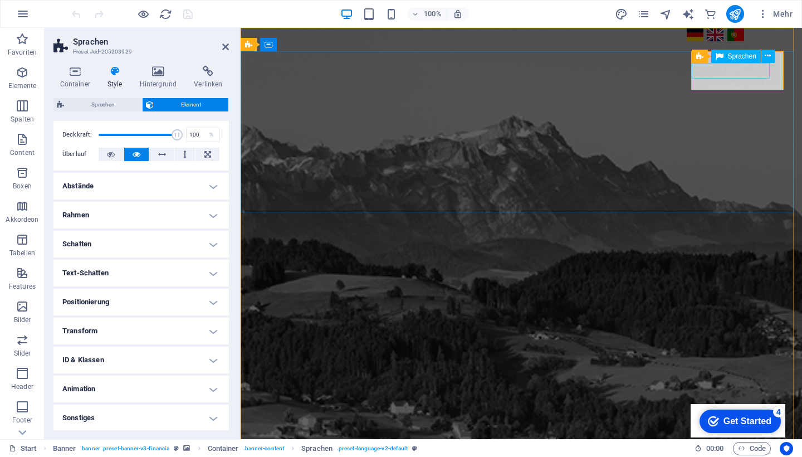
click at [703, 43] on div "Deutsch English Português" at bounding box center [734, 35] width 99 height 16
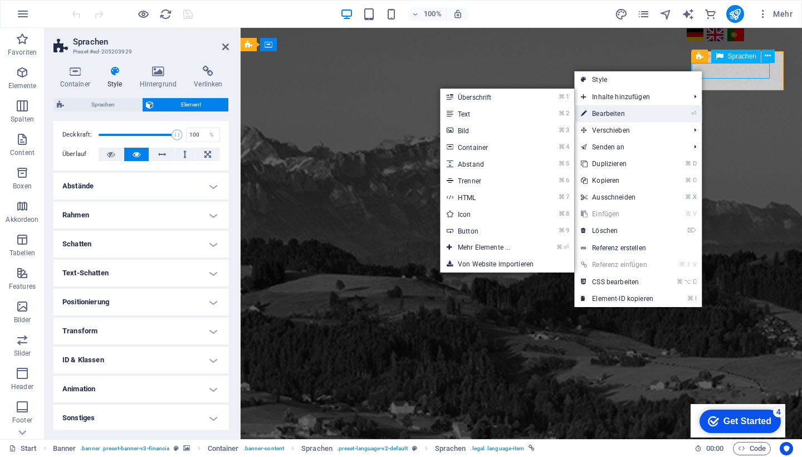
click at [658, 112] on link "⏎ Bearbeiten" at bounding box center [617, 113] width 86 height 17
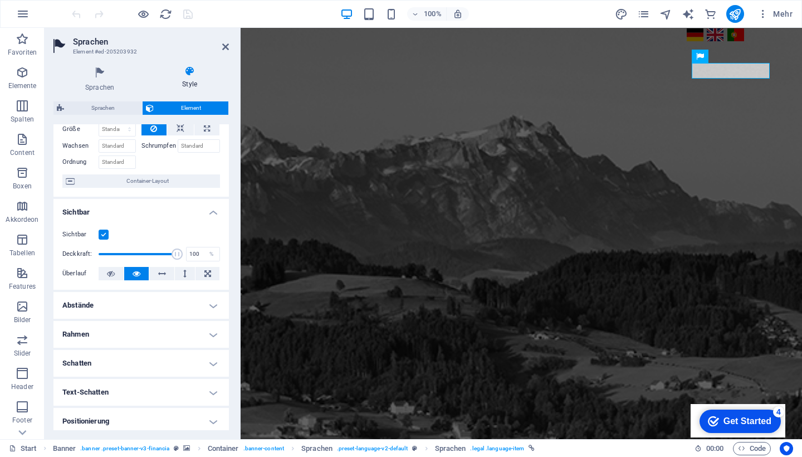
scroll to position [58, 0]
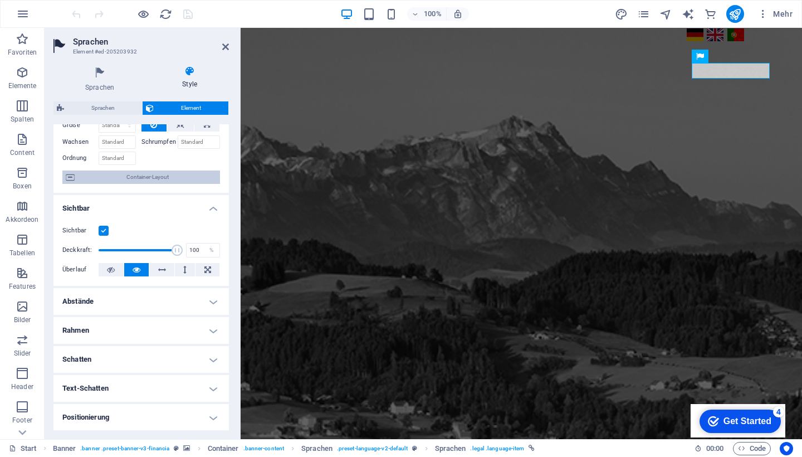
click at [71, 178] on icon at bounding box center [70, 176] width 9 height 13
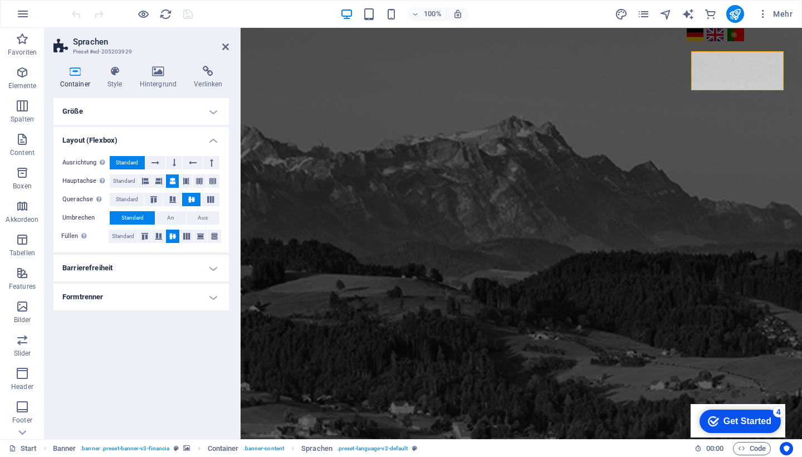
click at [107, 262] on h4 "Barrierefreiheit" at bounding box center [140, 267] width 175 height 27
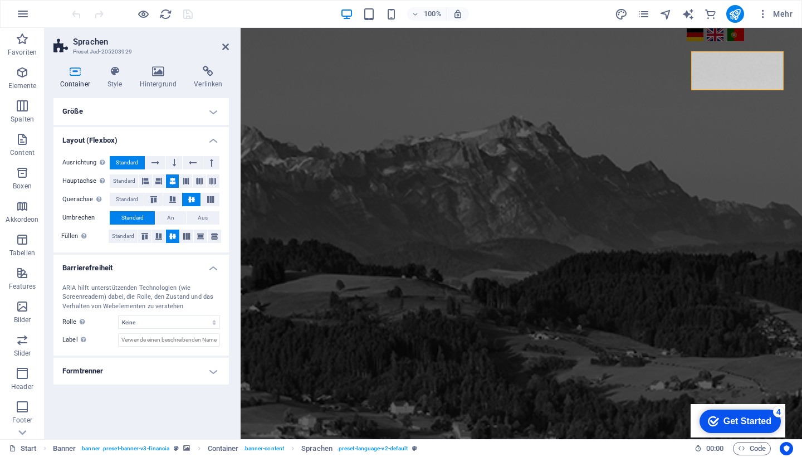
click at [107, 262] on h4 "Barrierefreiheit" at bounding box center [140, 264] width 175 height 20
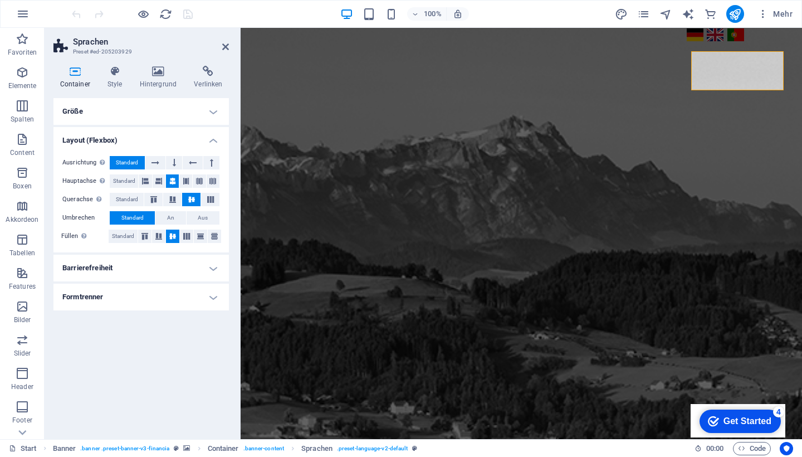
click at [114, 300] on h4 "Formtrenner" at bounding box center [140, 296] width 175 height 27
click at [114, 300] on h4 "Formtrenner" at bounding box center [140, 293] width 175 height 20
click at [219, 72] on icon at bounding box center [208, 71] width 41 height 11
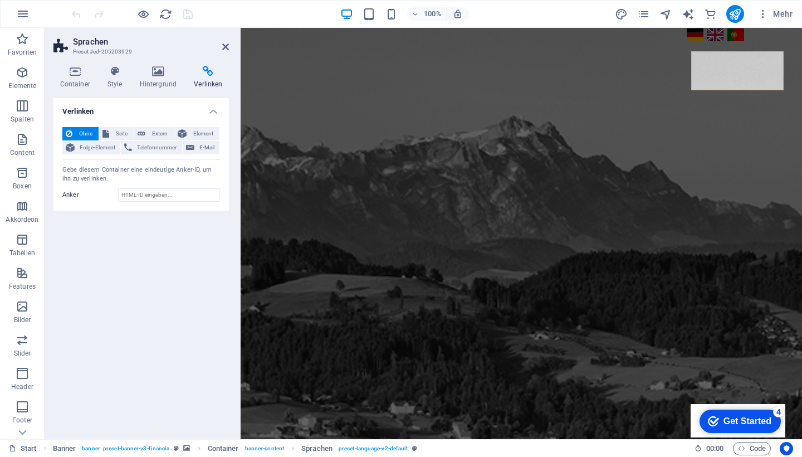
click at [207, 72] on icon at bounding box center [208, 71] width 41 height 11
click at [153, 72] on icon at bounding box center [158, 71] width 50 height 11
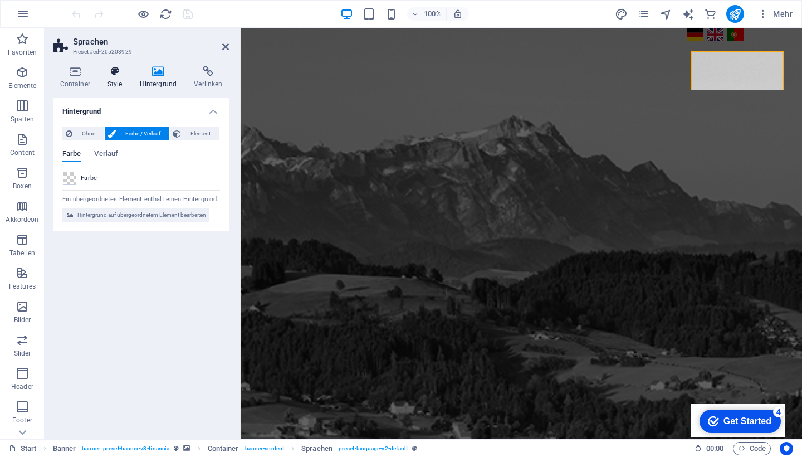
click at [117, 73] on icon at bounding box center [115, 71] width 28 height 11
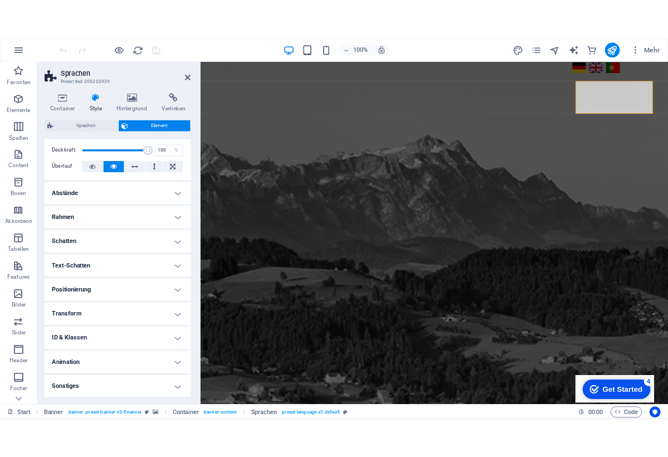
scroll to position [170, 0]
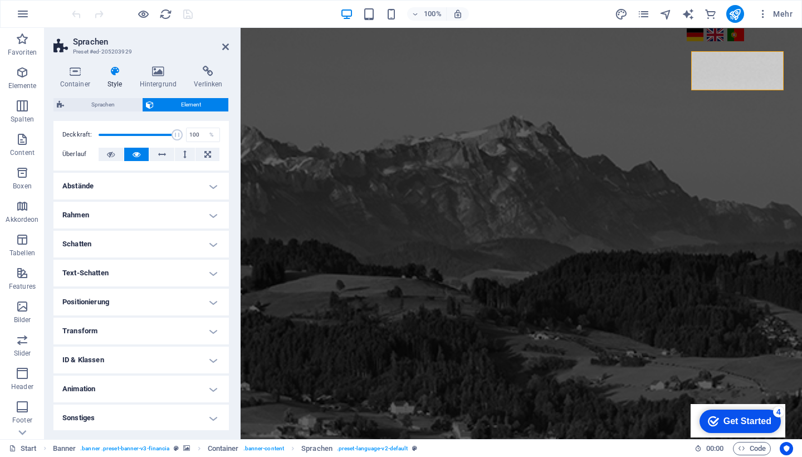
click at [121, 387] on h4 "Animation" at bounding box center [140, 388] width 175 height 27
click at [121, 387] on h4 "Animation" at bounding box center [140, 385] width 175 height 20
click at [697, 43] on div "Deutsch English Português" at bounding box center [734, 35] width 99 height 16
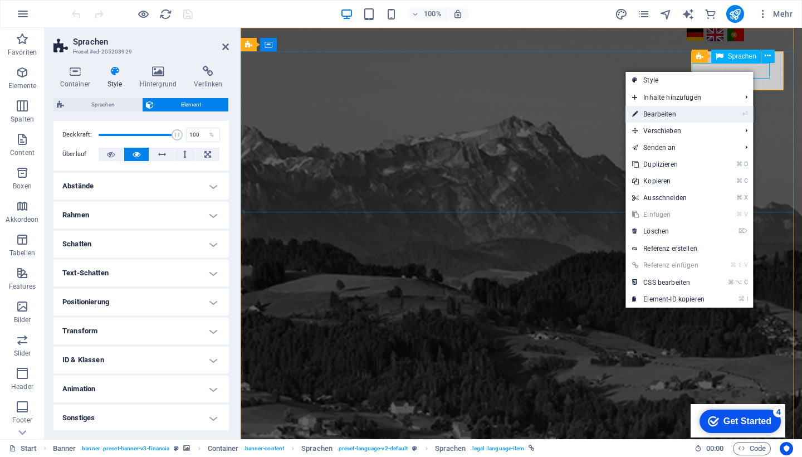
click at [704, 113] on link "⏎ Bearbeiten" at bounding box center [668, 114] width 86 height 17
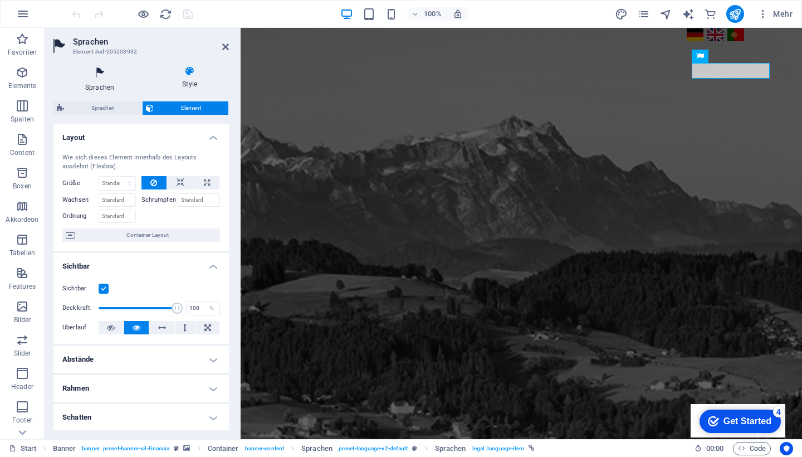
click at [97, 76] on icon at bounding box center [99, 73] width 92 height 14
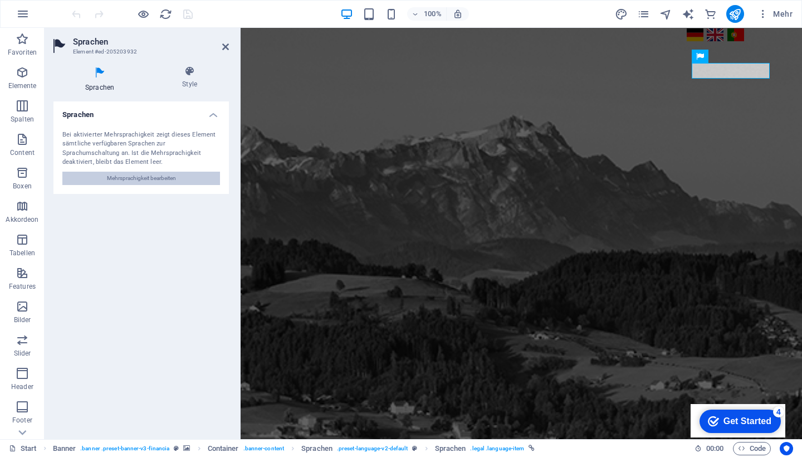
click at [105, 174] on button "Mehrsprachigkeit bearbeiten" at bounding box center [141, 177] width 158 height 13
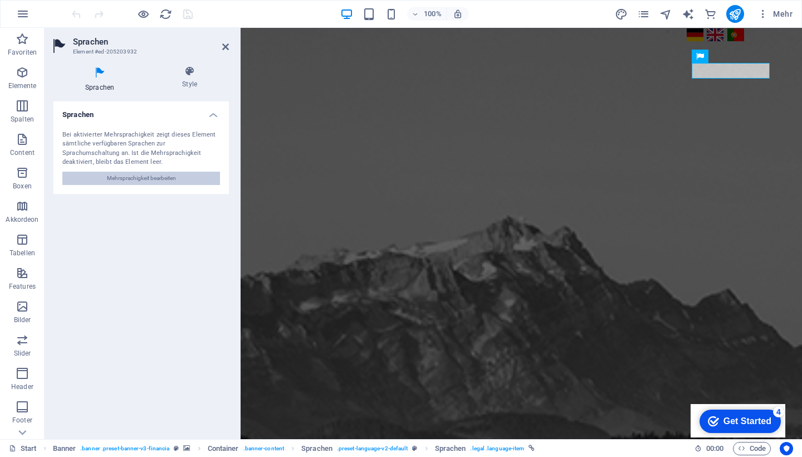
select select "31"
select select "33"
select select "124"
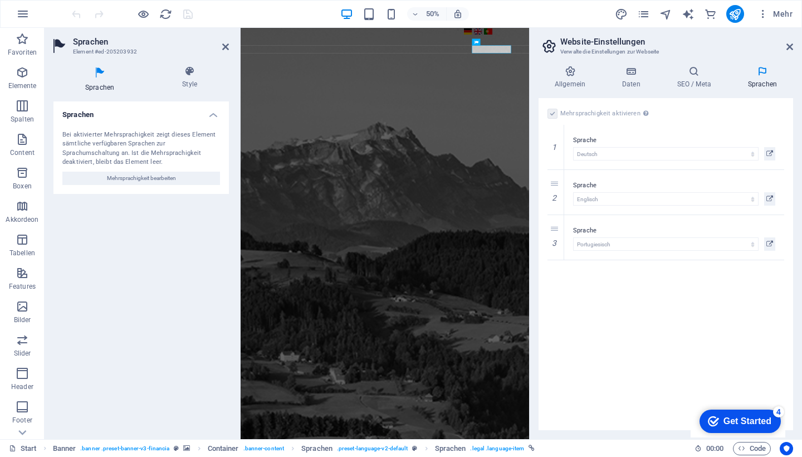
click at [756, 75] on icon at bounding box center [762, 71] width 61 height 11
click at [688, 76] on icon at bounding box center [694, 71] width 66 height 11
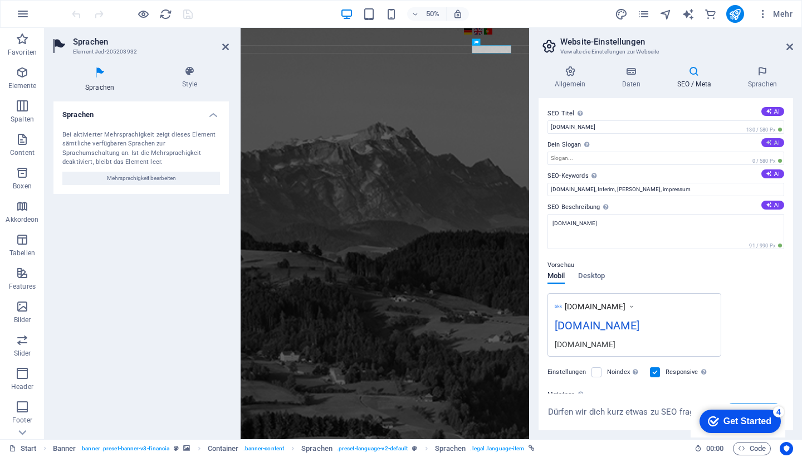
click at [774, 141] on button "AI" at bounding box center [772, 142] width 23 height 9
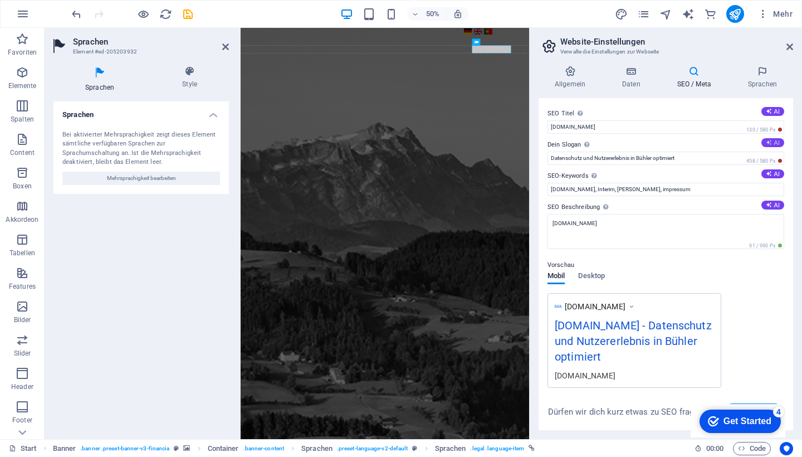
click at [774, 141] on button "AI" at bounding box center [772, 142] width 23 height 9
drag, startPoint x: 688, startPoint y: 161, endPoint x: 563, endPoint y: 162, distance: 125.3
click at [562, 161] on input "Optimale Datenschutzlösungen für Ihr Unternehmen" at bounding box center [665, 157] width 237 height 13
type input "O"
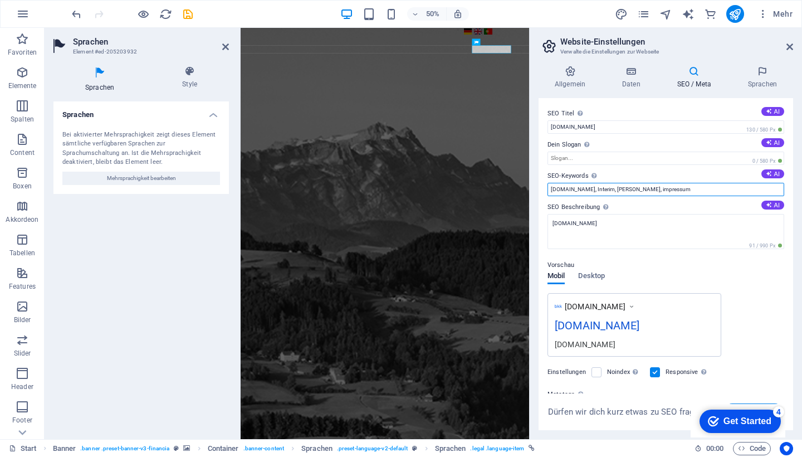
click at [690, 190] on input "bkk-service.ch, Interim, Bernhard Knaus, impressum" at bounding box center [665, 189] width 237 height 13
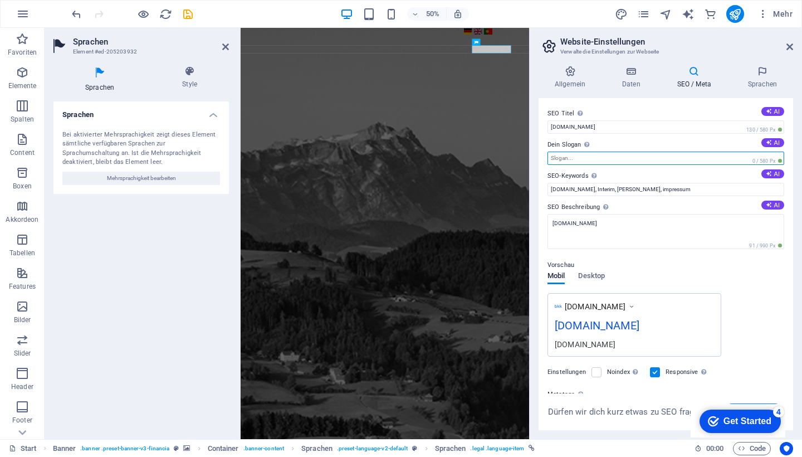
click at [591, 154] on input "Dein Slogan Der Slogan deiner Website. AI" at bounding box center [665, 157] width 237 height 13
click at [601, 278] on span "Desktop" at bounding box center [591, 277] width 27 height 16
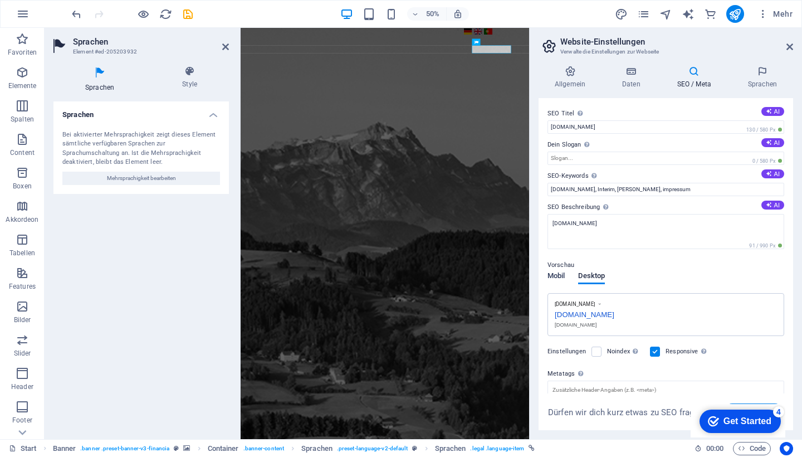
click at [563, 277] on span "Mobil" at bounding box center [555, 277] width 17 height 16
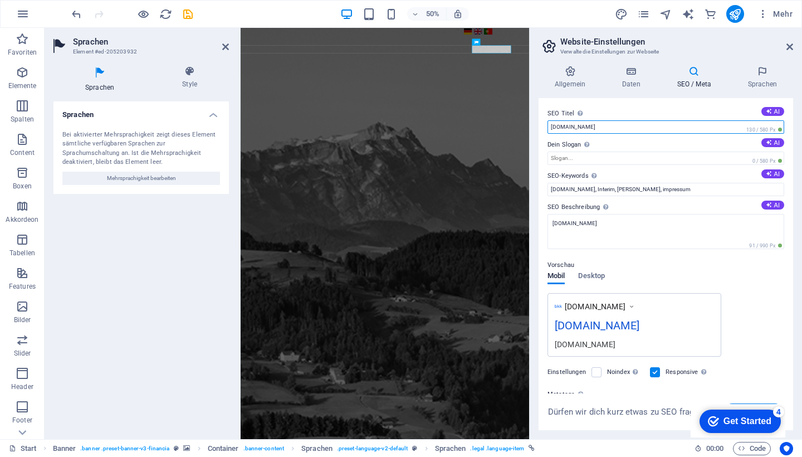
click at [599, 125] on input "[DOMAIN_NAME]" at bounding box center [665, 126] width 237 height 13
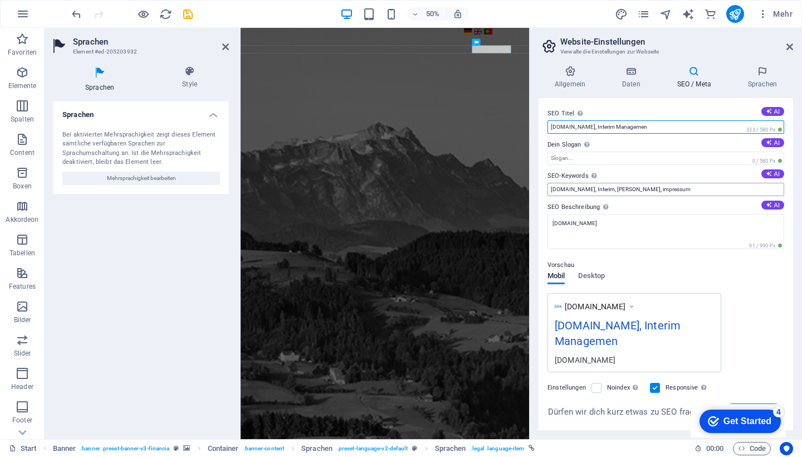
type input "bkk-service.ch, Interim Managemen"
click at [688, 192] on input "bkk-service.ch, Interim, Bernhard Knaus, impressum" at bounding box center [665, 189] width 237 height 13
click at [684, 190] on input "bkk-service.ch, Interim, Bernhard Knaus, impressum" at bounding box center [665, 189] width 237 height 13
type input "bkk-service.ch, Interim, Bernhard Knaus"
click at [658, 125] on input "bkk-service.ch, Interim Managemen" at bounding box center [665, 126] width 237 height 13
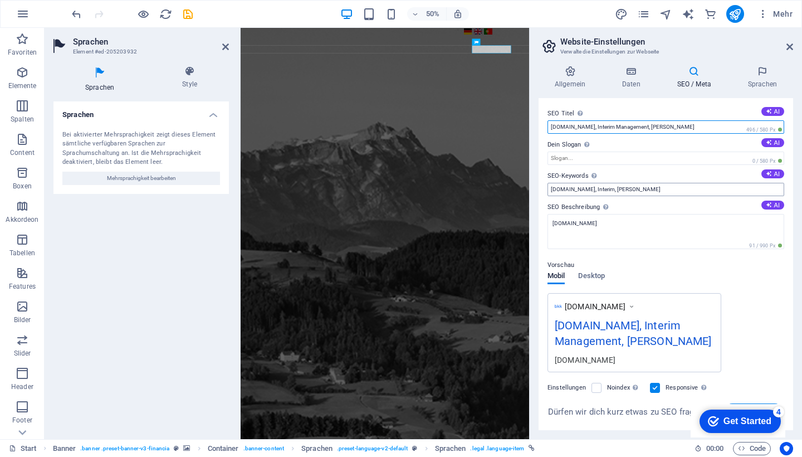
type input "bkk-service.ch, Interim Management, Bernhard Knaus"
click at [655, 190] on input "bkk-service.ch, Interim, Bernhard Knaus" at bounding box center [665, 189] width 237 height 13
type input "bkk-service.ch, Interim, Bernhard Knaus, Bester Service"
click at [587, 128] on input "bkk-service.ch, Interim Management, Bernhard Knaus" at bounding box center [665, 126] width 237 height 13
click at [586, 125] on input "bkk-service.ch, Interim Management, Bernhard Knaus" at bounding box center [665, 126] width 237 height 13
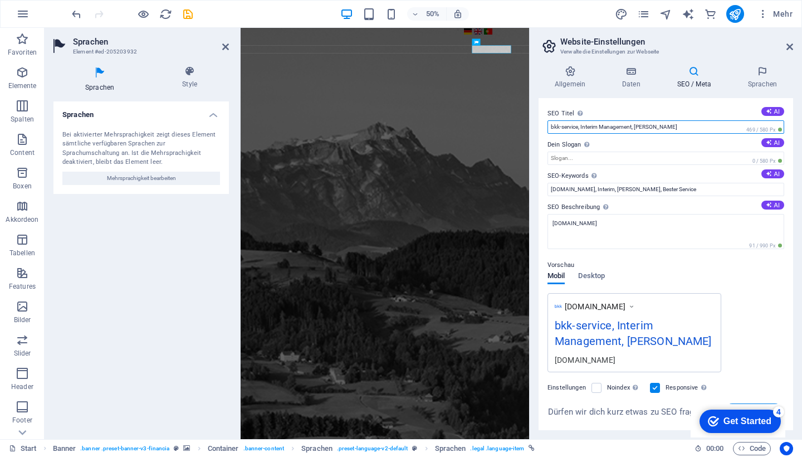
drag, startPoint x: 612, startPoint y: 148, endPoint x: 635, endPoint y: 124, distance: 33.1
click at [635, 124] on input "bkk-service, Interim Management, Bernhard Knaus" at bounding box center [665, 126] width 237 height 13
click at [579, 124] on input "bkk-service, Interim Management, Bernhard Knaus" at bounding box center [665, 126] width 237 height 13
click at [589, 132] on input "Interims Management, Bernhard Knaus," at bounding box center [665, 126] width 237 height 13
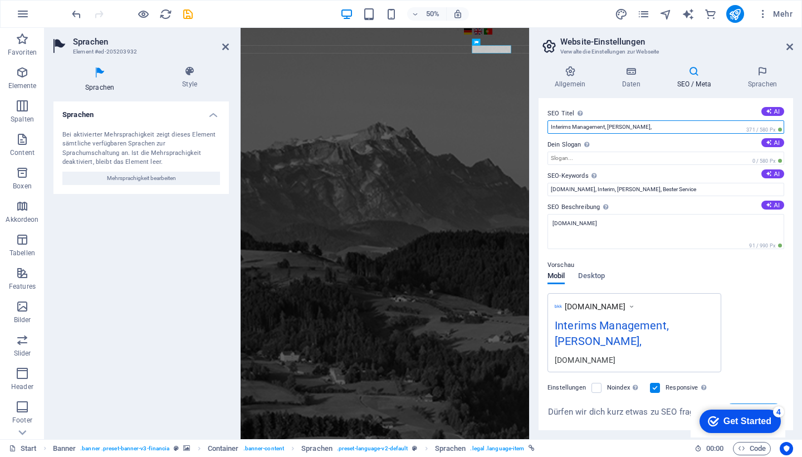
paste input "Finanzielle Expertise für Ihr Unternehmen"
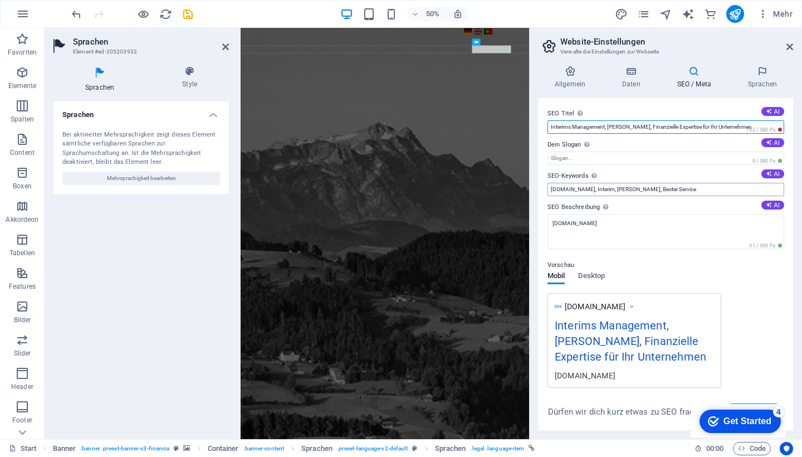
type input "Interims Management, [PERSON_NAME], Finanzielle Expertise für Ihr Unternehmen"
drag, startPoint x: 702, startPoint y: 190, endPoint x: 600, endPoint y: 198, distance: 101.6
click at [600, 198] on div "SEO Titel Der Titel der Website - Das Erkennungsmerkmal in Suchmaschinen. AI In…" at bounding box center [665, 264] width 254 height 332
click at [688, 189] on input "bkk-service.ch, Interim, Bernhard Knaus, Bester Service" at bounding box center [665, 189] width 237 height 13
click at [691, 189] on input "bkk-service.ch, Interim, Bernhard Knaus, Bester Service" at bounding box center [665, 189] width 237 height 13
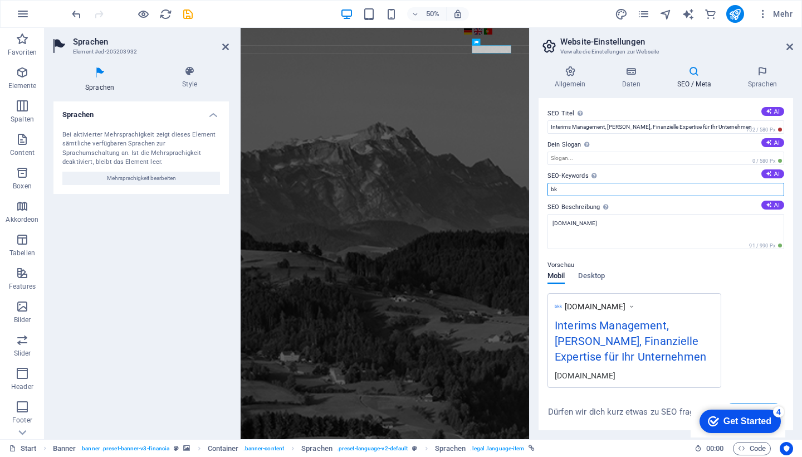
type input "b"
type input "START"
click at [652, 145] on label "Dein Slogan Der Slogan deiner Website. AI" at bounding box center [665, 144] width 237 height 13
click at [652, 151] on input "Dein Slogan Der Slogan deiner Website. AI" at bounding box center [665, 157] width 237 height 13
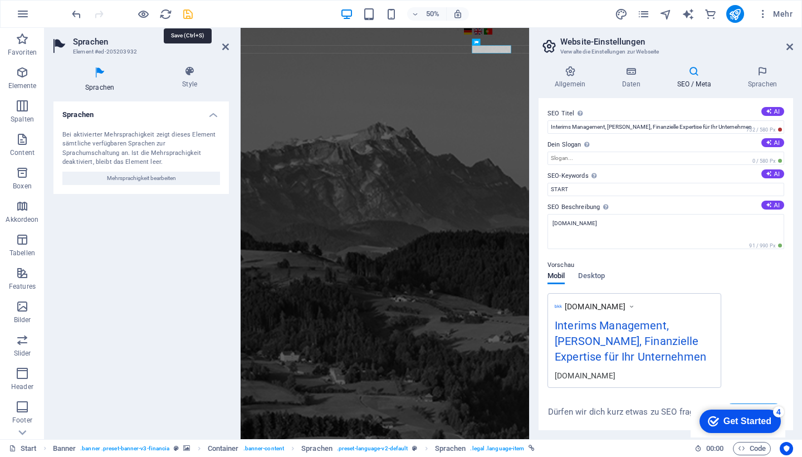
click at [187, 13] on icon "save" at bounding box center [188, 14] width 13 height 13
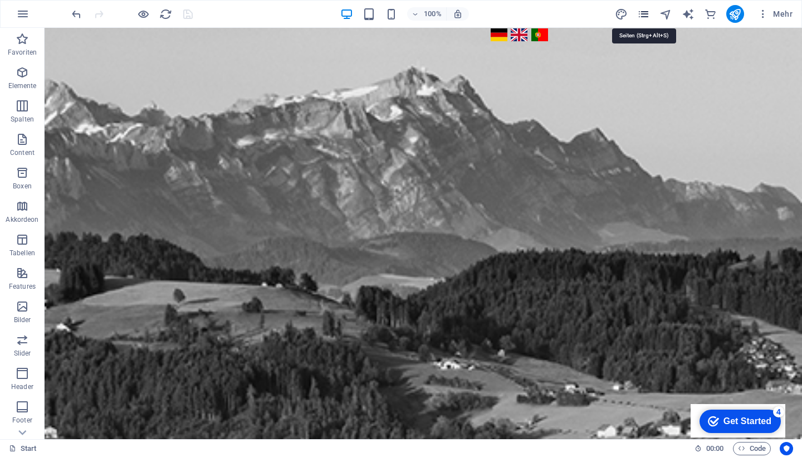
click at [646, 14] on icon "pages" at bounding box center [643, 14] width 13 height 13
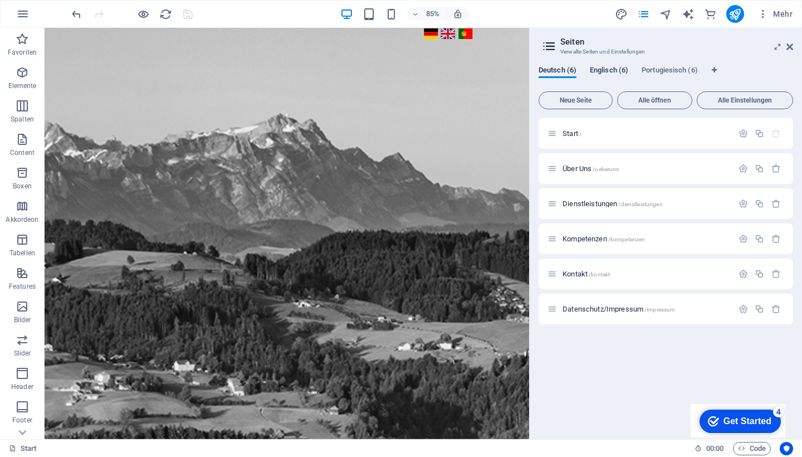
click at [616, 70] on span "Englisch (6)" at bounding box center [609, 71] width 38 height 16
click at [745, 135] on icon "button" at bounding box center [742, 133] width 9 height 9
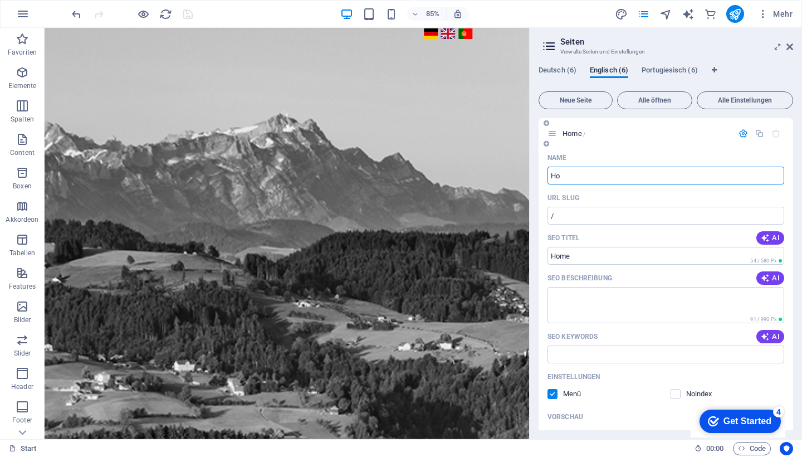
type input "H"
type input "Hom"
type input "Interim"
type input "/interim"
type input "Interim"
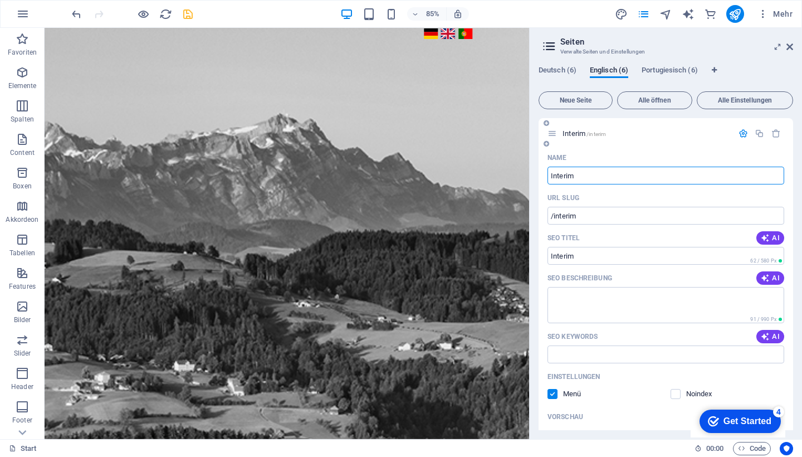
type input "Interim M"
type input "Interim"
type input "Interim Management"
type input "/interim-management"
type input "Interim Management"
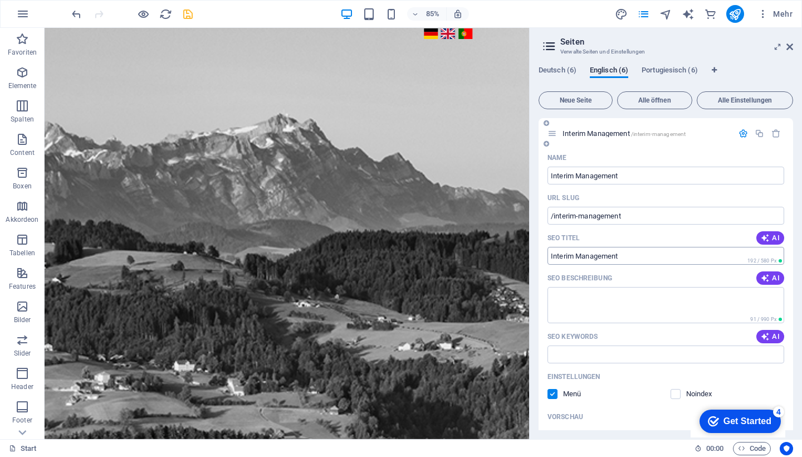
drag, startPoint x: 640, startPoint y: 254, endPoint x: 561, endPoint y: 252, distance: 79.6
click at [560, 251] on input "Interim Management" at bounding box center [665, 256] width 237 height 18
click at [582, 256] on input "Interim Management" at bounding box center [665, 256] width 237 height 18
click at [583, 256] on input "Interim Management" at bounding box center [665, 256] width 237 height 18
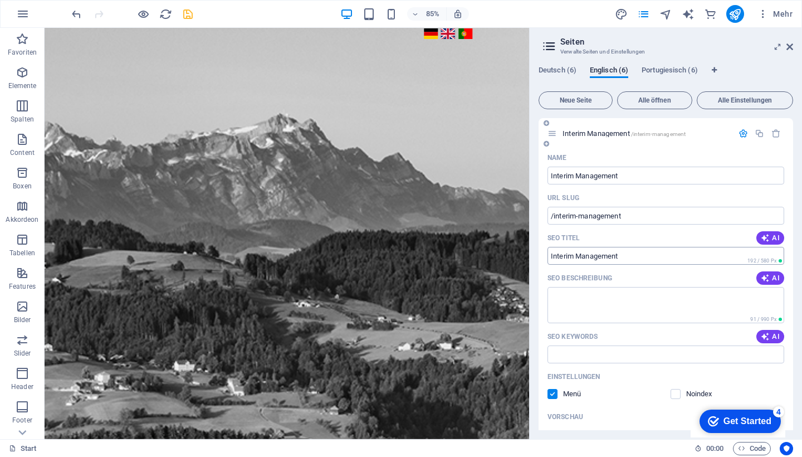
click at [583, 256] on input "Interim Management" at bounding box center [665, 256] width 237 height 18
drag, startPoint x: 639, startPoint y: 256, endPoint x: 602, endPoint y: 250, distance: 37.7
click at [602, 250] on input "Interim Management" at bounding box center [665, 256] width 237 height 18
click at [611, 256] on input "Interim Management" at bounding box center [665, 256] width 237 height 18
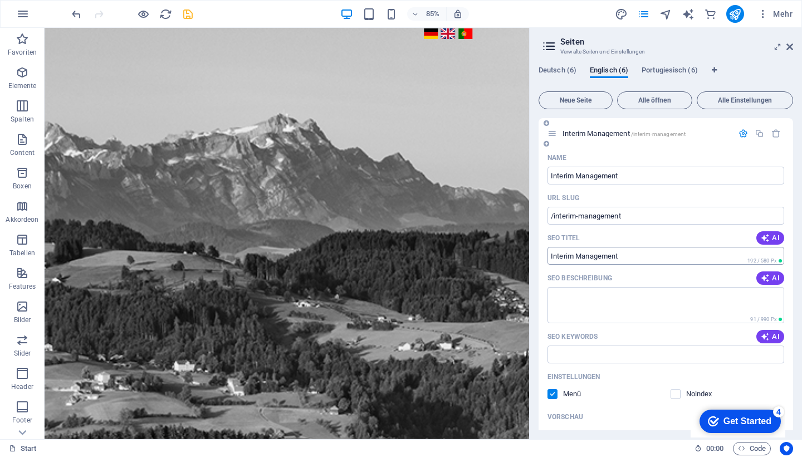
click at [631, 257] on input "Interim Management" at bounding box center [665, 256] width 237 height 18
drag, startPoint x: 634, startPoint y: 178, endPoint x: 547, endPoint y: 172, distance: 86.5
click at [547, 171] on div "Name Interim Management ​ URL SLUG /interim-management ​ SEO Titel AI Interim M…" at bounding box center [665, 356] width 254 height 415
type input "/"
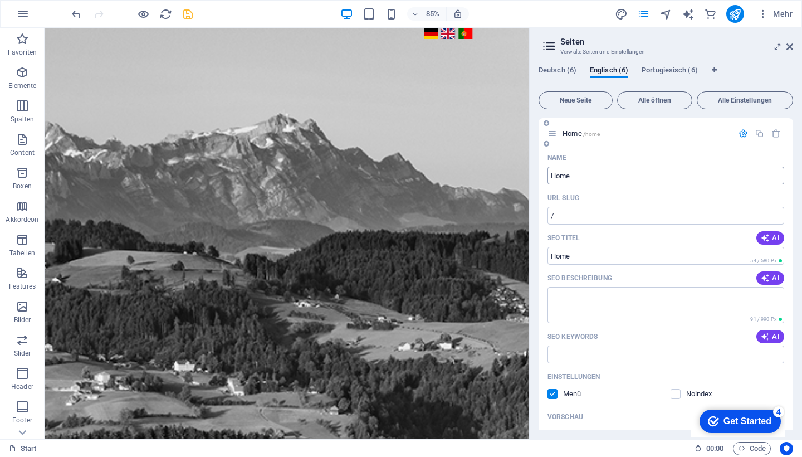
type input "Home"
type input "/home"
type input "Home"
click at [565, 290] on textarea "SEO Beschreibung" at bounding box center [665, 305] width 237 height 36
click at [566, 299] on textarea "SEO Beschreibung" at bounding box center [665, 305] width 237 height 36
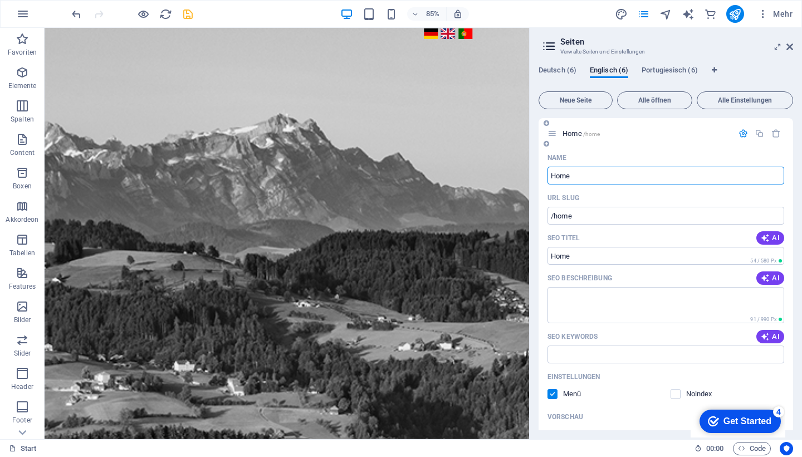
drag, startPoint x: 587, startPoint y: 174, endPoint x: 548, endPoint y: 173, distance: 39.5
click at [548, 173] on input "Home" at bounding box center [665, 175] width 237 height 18
type input "INTERIMSM"
type input "/interims"
type input "INTERIMS"
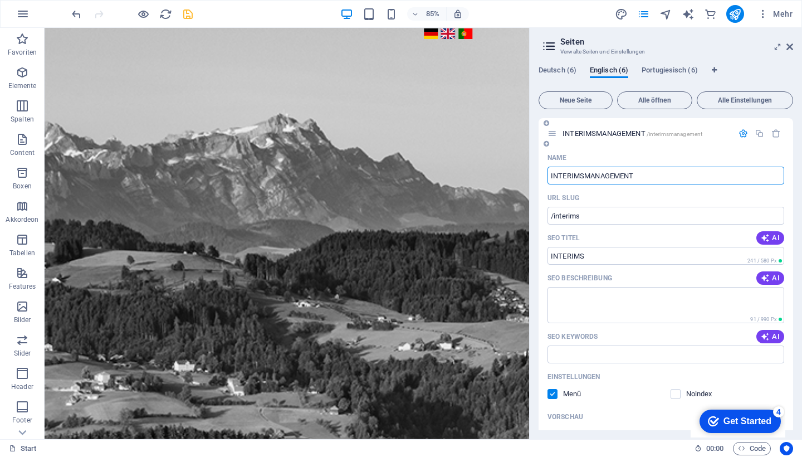
type input "INTERIMSMANAGEMENT"
type input "/interimsmanagement"
type input "INTERIMSMANAGEMENT"
click at [641, 175] on input "INTERIMSMANAGEMENT" at bounding box center [665, 175] width 237 height 18
type input "INTERIMSMANAGEMENT,"
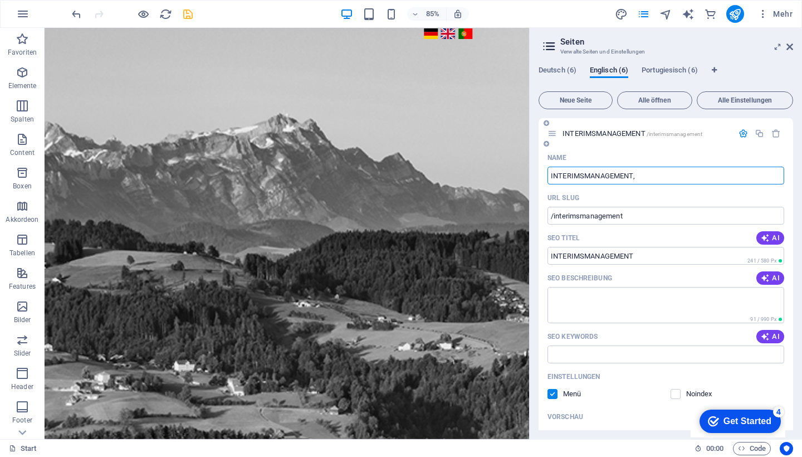
type input "INTERIMSMANAGEMENT,"
type input "INTERIMSMANAGEMENT, FINNCI"
type input "/interimsmanagement-finnc"
type input "INTERIMSMANAGEMENT, FINNC"
type input "INTERIMSMANAGEMENT, FINNCIAL EXP"
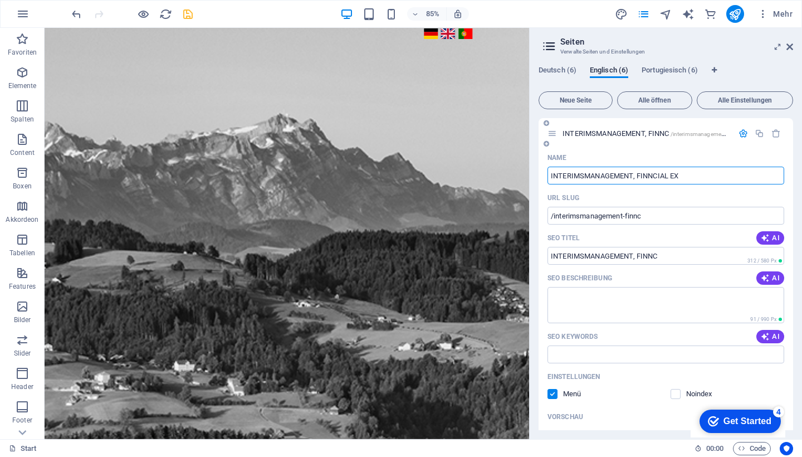
type input "/interimsmanagement-finncial-ex"
type input "INTERIMSMANAGEMENT, FINNCIAL EX"
type input "INTERIMSMANAGEMENT, FINNCIAL EXPERTIS"
type input "/interimsmanagement-finncial-experti"
type input "INTERIMSMANAGEMENT, FINNCIAL EXPERTI"
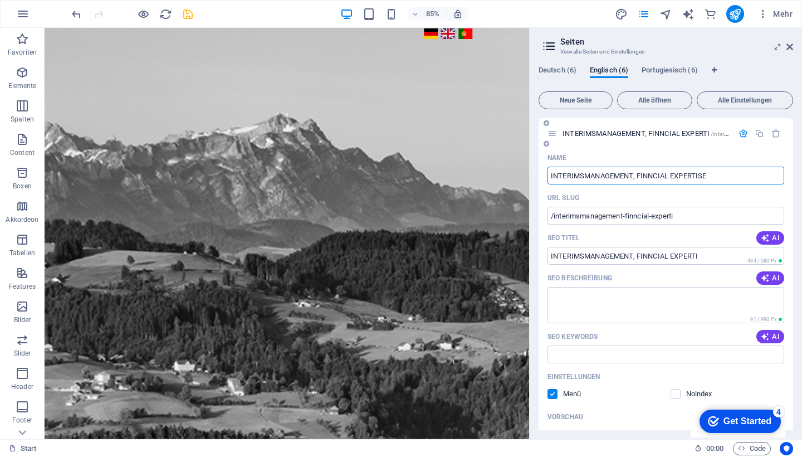
type input "INTERIMSMANAGEMENT, FINNCIAL EXPERTISE"
type input "/interimsmanagement-finncial-expertise"
type input "INTERIMSMANAGEMENT, FINNCIAL EXPERTISE"
click at [651, 177] on input "INTERIMSMANAGEMENT, FINNCIAL EXPERTISE" at bounding box center [665, 175] width 237 height 18
type input "INTERIMSMANAGEMENT, FINCIAL EXPERTISE"
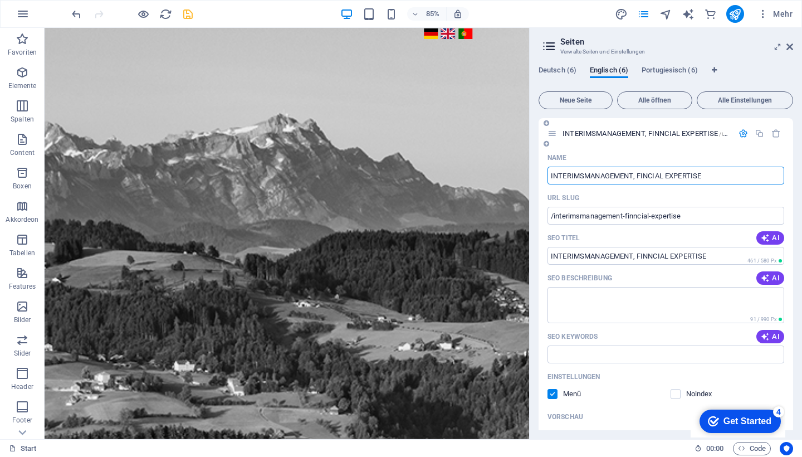
type input "/interimsmanagement-fincial-expertise"
type input "INTERIMSMANAGEMENT, FINCIAL EXPERTISE"
type input "INTERIMSMANAGEMENT, FINANCIAL EXPERTISE"
type input "/interimsmanagement-financial-expertise"
type input "INTERIMSMANAGEMENT, FINANCIAL EXPERTISE"
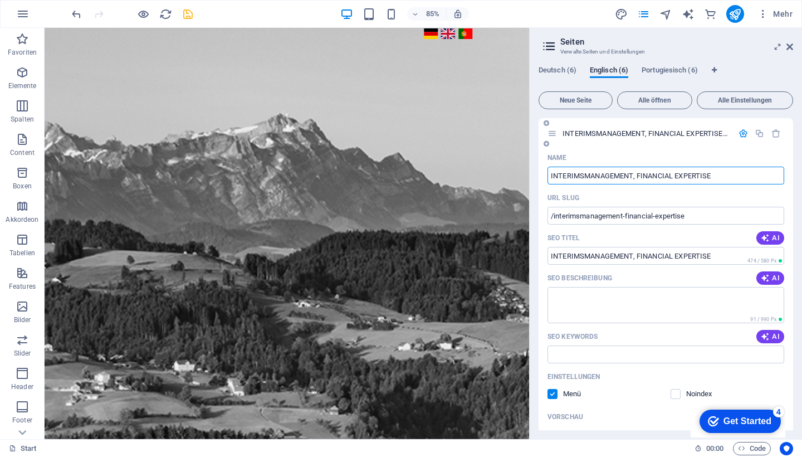
click at [728, 177] on input "INTERIMSMANAGEMENT, FINANCIAL EXPERTISE" at bounding box center [665, 175] width 237 height 18
type input "INTERIMSMANAGEMENT, FINANCIAL EXPERTISE"
type input "INTERIMSMANAGEMENT, FINANCIAL EXPERTISE for"
type input "/interimsmanagement-financial-expertise-for"
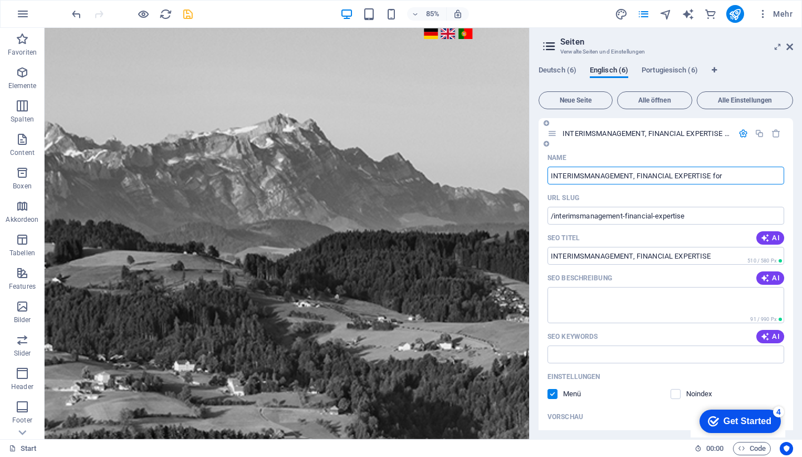
type input "INTERIMSMANAGEMENT, FINANCIAL EXPERTISE for"
type input "INTERIMSMANAGEMENT, FINANCIAL EXPERTISE for your"
type input "/interimsmanagement-financial-expertise-for-your"
type input "INTERIMSMANAGEMENT, FINANCIAL EXPERTISE for your"
type input "INTERIMSMANAGEMENT, FINANCIAL EXPERTISE"
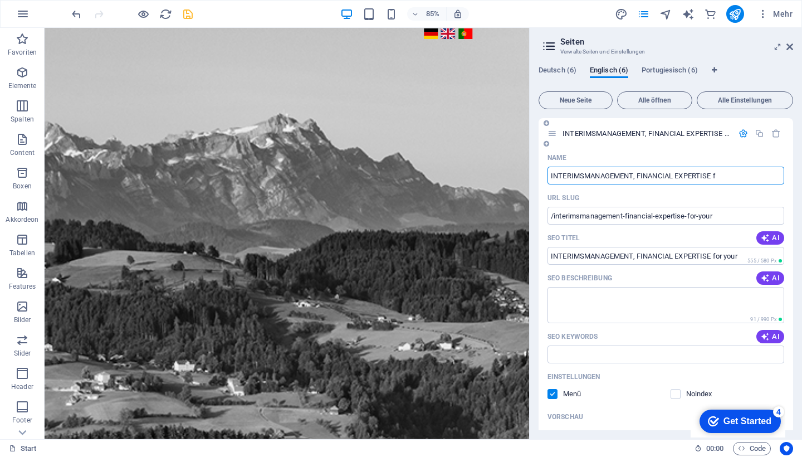
type input "/interimsmanagement-financial-expertise-f"
type input "INTERIMSMANAGEMENT, FINANCIAL EXPERTISE f"
type input "INTERIMSMANAGEMENT, FINANCIAL EXPERTISE"
type input "/interimsmanagement-financial-expertise"
type input "INTERIMSMANAGEMENT, FINANCIAL EXPERTISE"
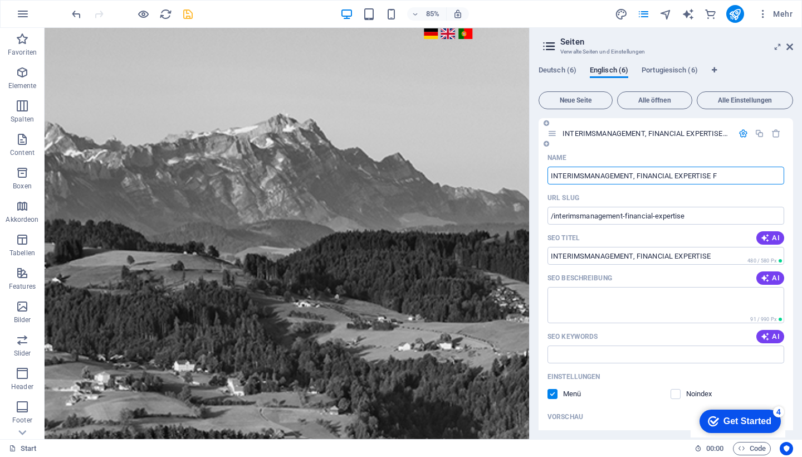
type input "INTERIMSMANAGEMENT, FINANCIAL EXPERTISE FO"
type input "/interimsmanagement-financial-expertise-f"
type input "INTERIMSMANAGEMENT, FINANCIAL EXPERTISE F"
type input "INTERIMSMANAGEMENT, FINANCIAL EXPERTISE FOR Y"
type input "/interimsmanagement-financial-expertise-for"
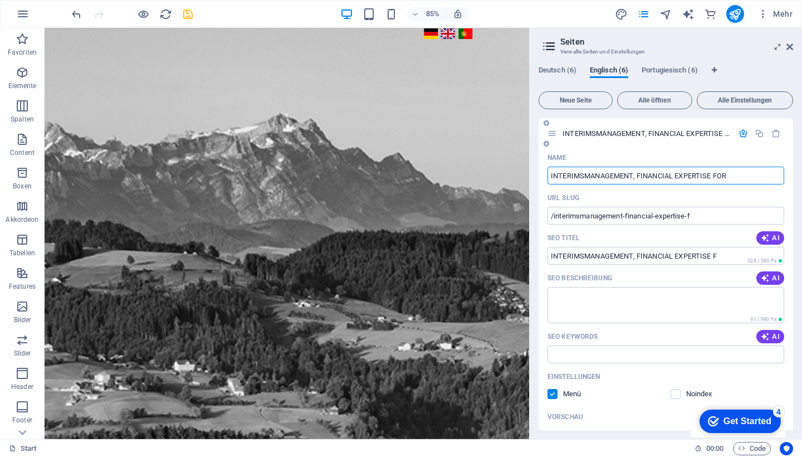
type input "INTERIMSMANAGEMENT, FINANCIAL EXPERTISE FOR"
type input "INTERIMSMANAGEMENT, FINANCIAL EXPERTISE FOR YOUR"
type input "/interimsmanagement-financial-expertise-for-your"
type input "INTERIMSMANAGEMENT, FINANCIAL EXPERTISE FOR YOUR"
type input "INTERIMSMANAGEMENT, FINANCIAL EXPERTISE FOR YOUR O"
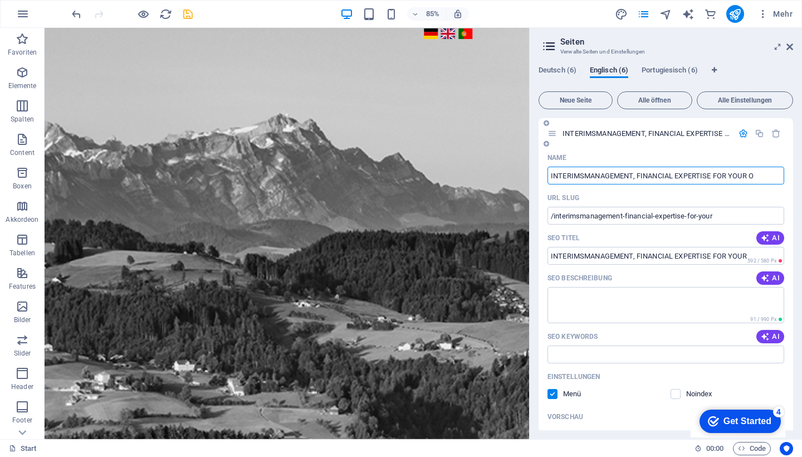
type input "/interimsmanagement-financial-expertise-for-your-o"
type input "INTERIMSMANAGEMENT, FINANCIAL EXPERTISE FOR YOUR O"
type input "INTERIMSMANAGEMENT, FINANCIAL EXPERTISE FOR YOUR ORGANISATION"
type input "/interimsmanagement-financial-expertise-for-your-organisation"
type input "INTERIMSMANAGEMENT, FINANCIAL EXPERTISE FOR YOUR ORGANISATION"
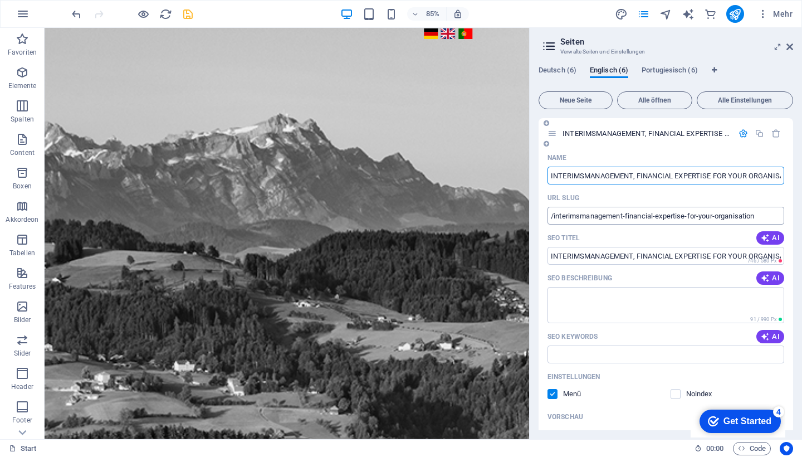
click at [664, 222] on input "/interimsmanagement-financial-expertise-for-your-organisation" at bounding box center [665, 216] width 237 height 18
click at [566, 68] on span "Deutsch (6)" at bounding box center [557, 71] width 38 height 16
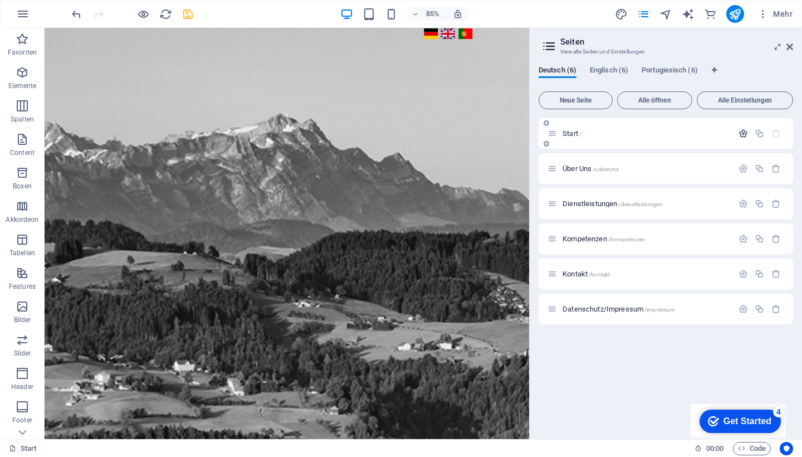
click at [745, 132] on icon "button" at bounding box center [742, 133] width 9 height 9
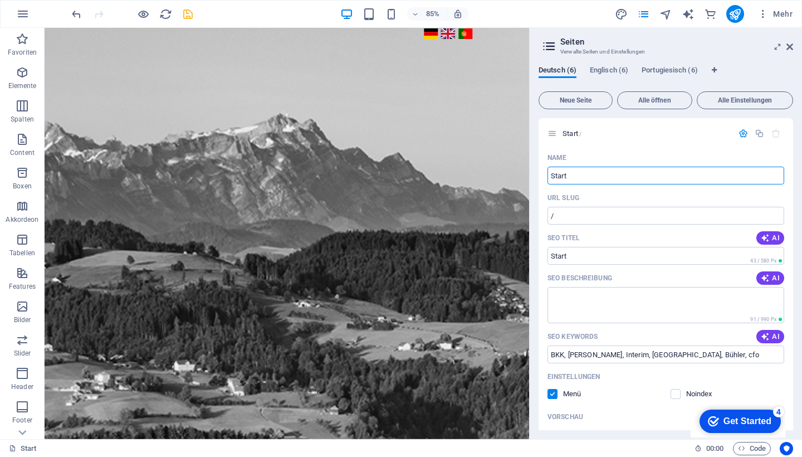
drag, startPoint x: 601, startPoint y: 178, endPoint x: 531, endPoint y: 179, distance: 69.6
click at [530, 178] on aside "Seiten Verwalte Seiten und Einstellungen Deutsch (6) Englisch (6) Portugiesisch…" at bounding box center [665, 233] width 273 height 411
type input "IN"
type input "/i"
type input "I"
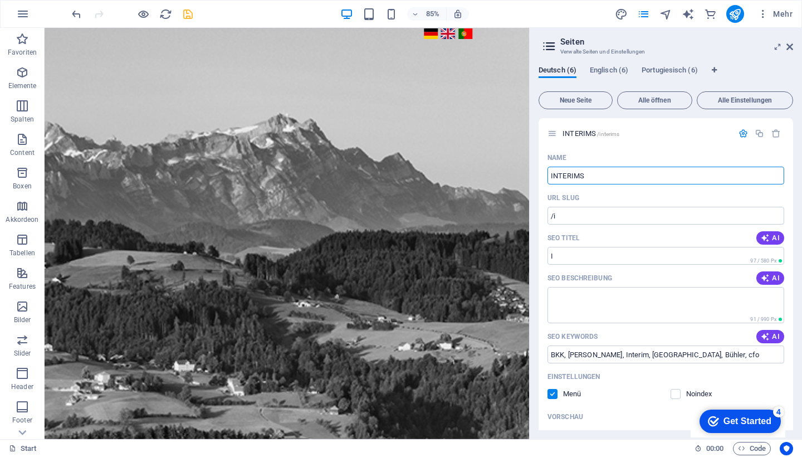
type input "INTERIMSM"
type input "/interims"
type input "INTERIMS"
type input "INTERIMSMANAGEMENT"
type input "/interimsmanagement"
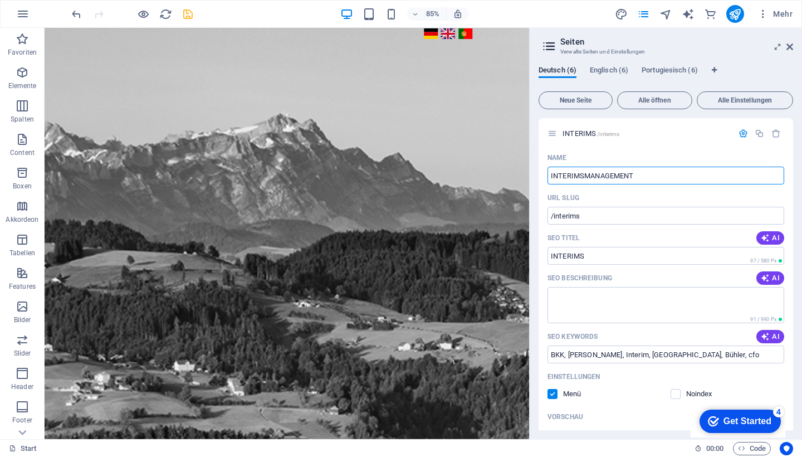
type input "INTERIMSMANAGEMENT"
type input "INTERIMSMANAGEMENT,"
type input "INTERIMSMANAGEMENT"
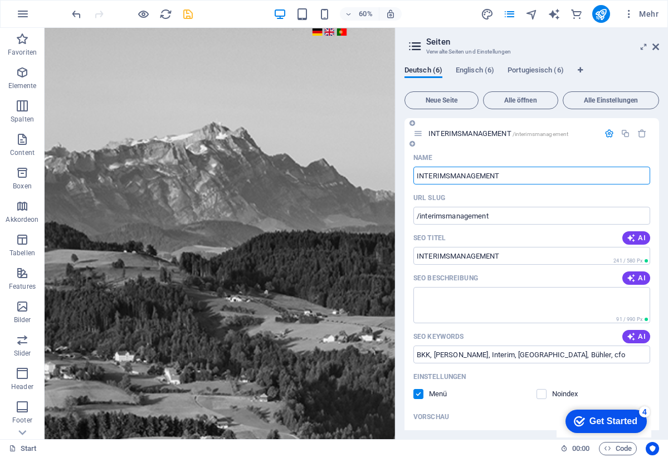
click at [503, 176] on input "INTERIMSMANAGEMENT" at bounding box center [531, 175] width 237 height 18
type input "INTERIMSMANAGEMENT|"
type input "INTERIMSMANAGEMENT |"
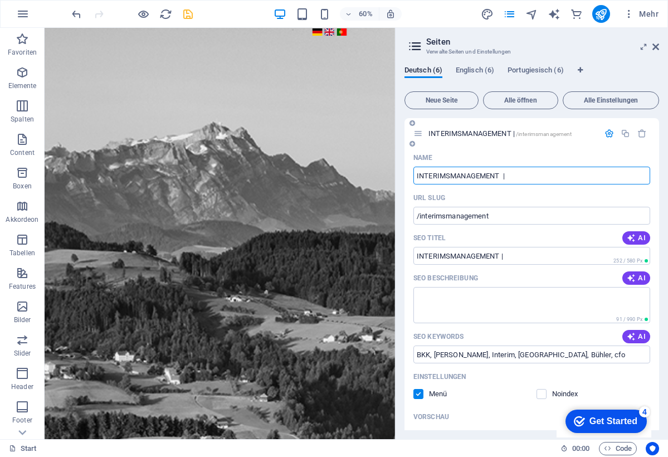
type input "INTERIMSMANAGEMENT |"
click at [509, 174] on input "INTERIMSMANAGEMENT |" at bounding box center [531, 175] width 237 height 18
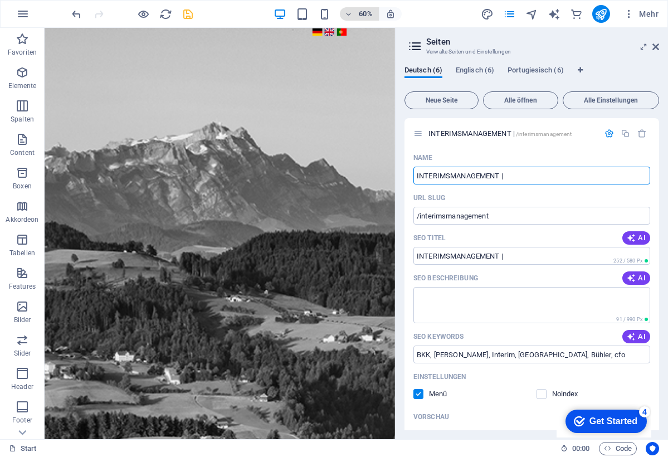
paste input "Finanzielle Expertise für Ihr Unternehmen"
type input "INTERIMSMANAGEMENT |Finanzielle Expertise für Ihr Unternehmen"
type input "/interimsmanagement-finanzielle-expertise-fuer-ihr-unternehmen"
type input "INTERIMSMANAGEMENT |Finanzielle Expertise für Ihr Unternehmen"
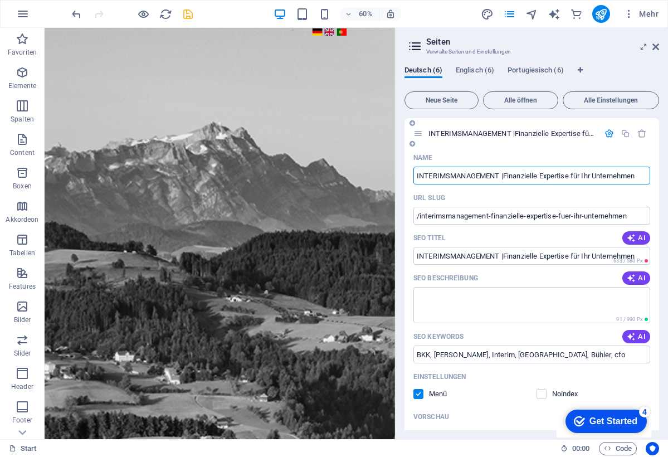
click at [501, 183] on input "INTERIMSMANAGEMENT |Finanzielle Expertise für Ihr Unternehmen" at bounding box center [531, 175] width 237 height 18
click at [501, 174] on input "INTERIMSMANAGEMENT |Finanzielle Expertise für Ihr Unternehmen" at bounding box center [531, 175] width 237 height 18
type input "INTERIMSMANAGEME|Finanzielle Expertise für Ihr Unternehmen"
type input "INTERIMSMANAGEMENT|Finanzielle Expertise für Ihr Unternehmen"
type input "I|Finanzielle Expertise für Ihr Unternehmen"
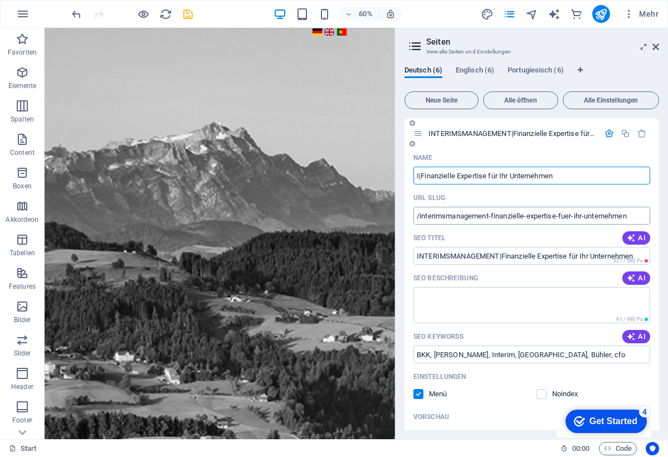
type input "/i-finanzielle-expertise-fuer-ihr-unternehmen"
type input "I|Finanzielle Expertise für Ihr Unternehmen"
type input "INTERIMSMANAGEMENT|Finanzielle Expertise für Ihr Unternehmen"
type input "/interimsmanagement-finanzielle-expertise-fuer-ihr-unternehmen"
type input "INTERIMSMANAGEMENT|Finanzielle Expertise für Ihr Unternehmen"
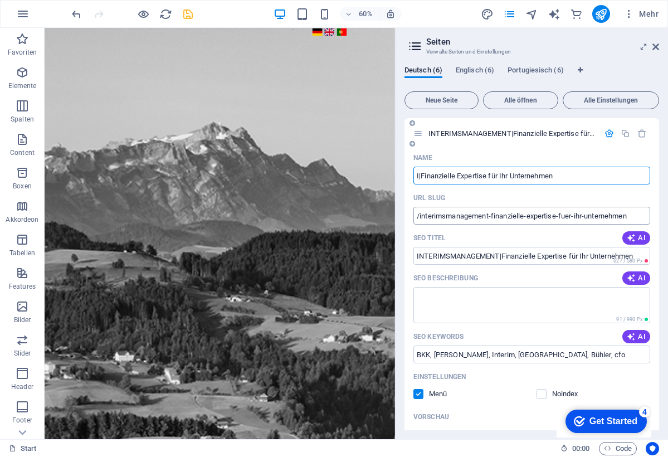
type input "I|Finanzielle Expertise für Ihr Unternehmen"
type input "/i-finanzielle-expertise-fuer-ihr-unternehmen"
type input "I|Finanzielle Expertise für Ihr Unternehmen"
type input "Ineterims|Finanzielle Expertise für Ihr Unternehmen"
type input "/ineterims-finanzielle-expertise-fuer-ihr-unternehmen"
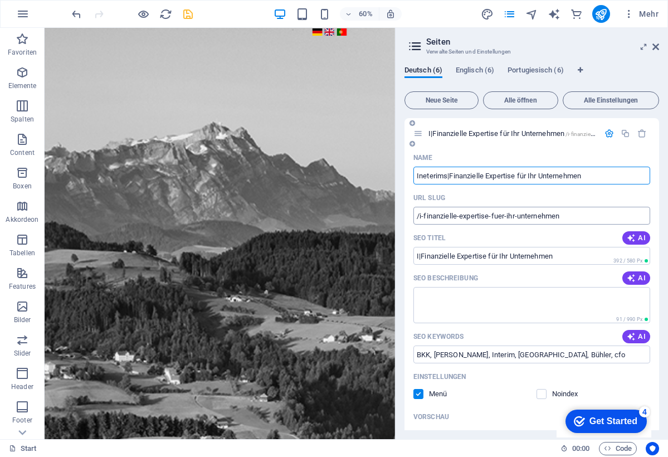
type input "Ineterims|Finanzielle Expertise für Ihr Unternehmen"
type input "Ineterimsmanagement|Finanzielle Expertise für Ihr Unternehmen"
type input "/ineterimsmanagement-finanzielle-expertise-fuer-ihr-unternehmen"
type input "Ineterimsmanagement|Finanzielle Expertise für Ihr Unternehmen"
type input "Ineterimsmanagement |Finanzielle Expertise für Ihr Unternehmen"
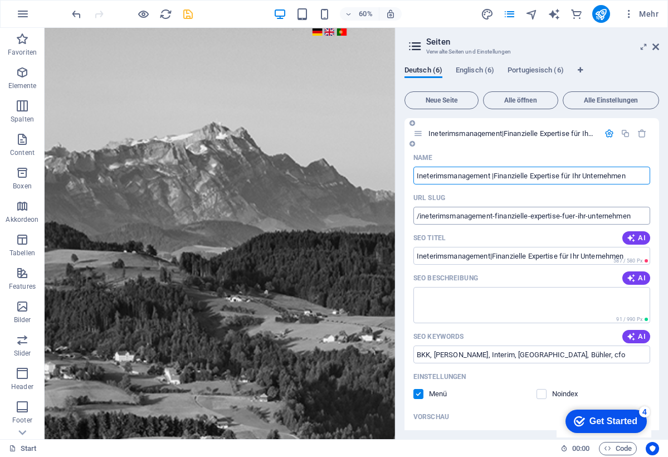
type input "Ineterimsmanagement |Finanzielle Expertise für Ihr Unternehmen"
type input "Ineterimsmanagement | Finanzielle Expertise für Ihr Unternehmen"
click at [639, 177] on input "Ineterimsmanagement | Finanzielle Expertise für Ihr Unternehmen" at bounding box center [531, 175] width 237 height 18
type input "Ineterimsmanagement | Finanzielle Expertise für Ihr Unternehmen |"
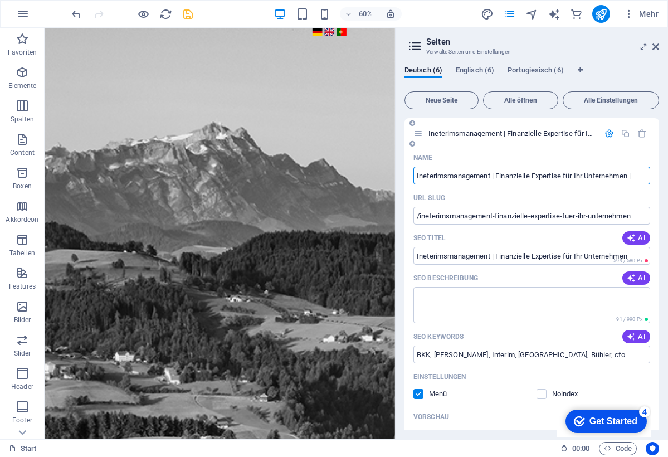
type input "Ineterimsmanagement | Finanzielle Expertise für Ihr Unternehmen |"
type input "Ineterimsmanagement | Finanzielle Expertise für Ihr Unternehmen | BKK M"
type input "/ineterimsmanagement-finanzielle-expertise-fuer-ihr-unternehmen-bkk"
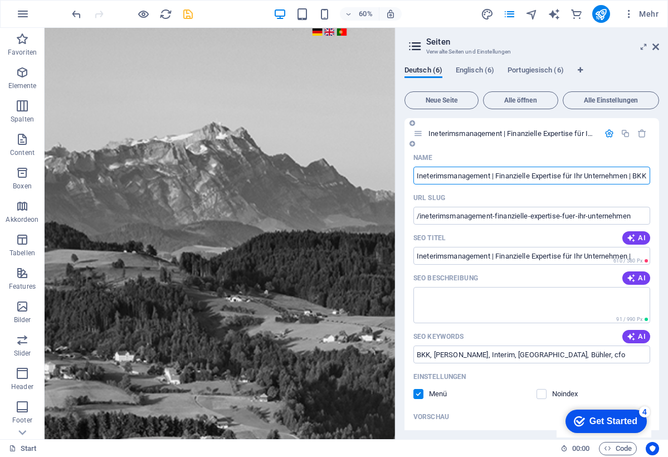
type input "Ineterimsmanagement | Finanzielle Expertise für Ihr Unternehmen | BKK"
type input "Ineterimsmanagement | Finanzielle Expertise für Ihr Unternehmen | BKK Managemen…"
type input "/ineterimsmanagement-finanzielle-expertise-fuer-ihr-unternehmen-bkk-management-…"
type input "Ineterimsmanagement | Finanzielle Expertise für Ihr Unternehmen | BKK Managemen…"
click at [504, 296] on textarea "SEO Beschreibung" at bounding box center [531, 305] width 237 height 36
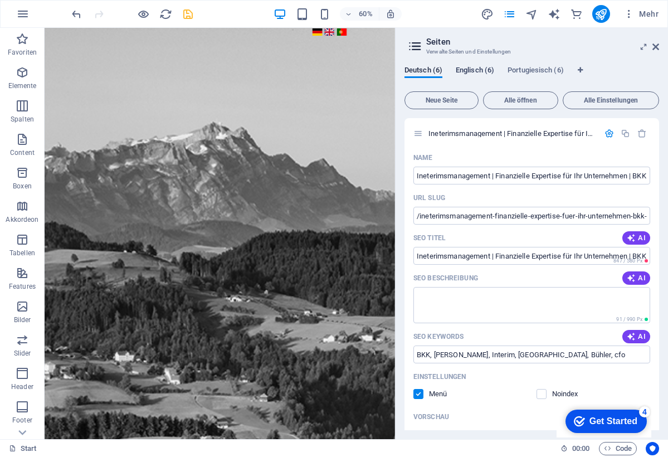
click at [481, 67] on span "Englisch (6)" at bounding box center [474, 71] width 38 height 16
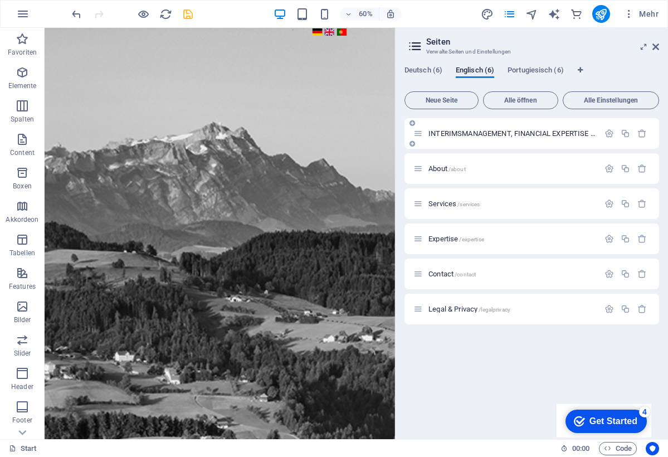
click at [509, 132] on span "INTERIMSMANAGEMENT, FINANCIAL EXPERTISE FOR YOUR ORGANISATION /interimsmanageme…" at bounding box center [632, 133] width 409 height 8
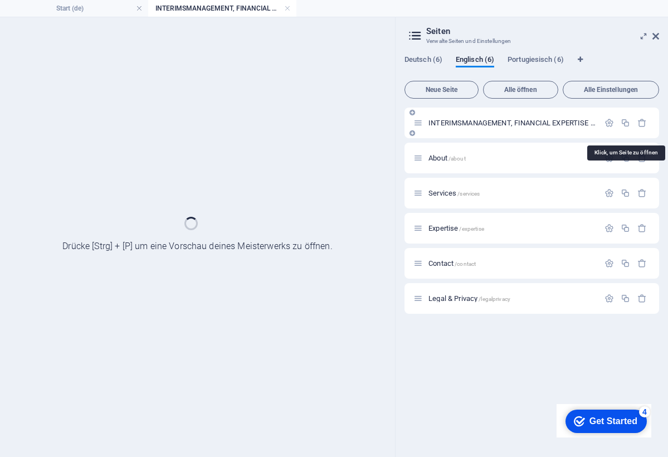
click at [509, 132] on div "INTERIMSMANAGEMENT, FINANCIAL EXPERTISE FOR YOUR ORGANISATION /interimsmanageme…" at bounding box center [531, 122] width 254 height 31
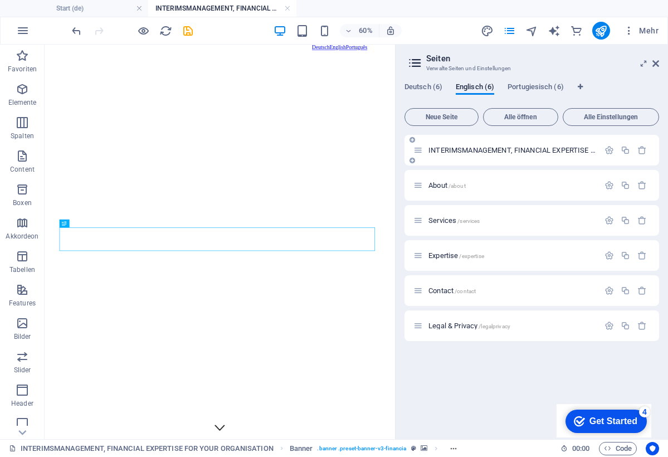
scroll to position [0, 0]
click at [503, 146] on div "INTERIMSMANAGEMENT, FINANCIAL EXPERTISE FOR YOUR ORGANISATION /interimsmanageme…" at bounding box center [505, 150] width 185 height 13
click at [503, 150] on span "INTERIMSMANAGEMENT, FINANCIAL EXPERTISE FOR YOUR ORGANISATION /interimsmanageme…" at bounding box center [632, 150] width 409 height 8
click at [610, 150] on icon "button" at bounding box center [608, 149] width 9 height 9
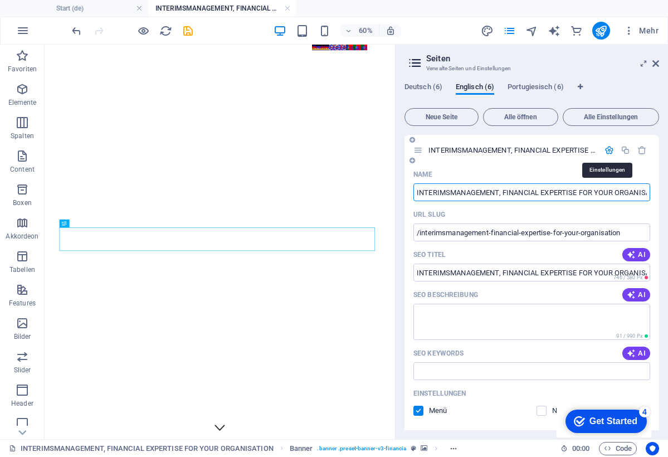
scroll to position [0, 40]
click at [459, 191] on input "INTERIMSMANAGEMENT, FINANCIAL EXPERTISE FOR YOUR ORGANISATION" at bounding box center [531, 192] width 237 height 18
type input "INTERIMSMANAGEM, FINANCIAL EXPERTISE FOR YOUR ORGANISATION"
type input "/interimsmanagemen-financial-expertise-for-your-organisation"
type input "INTERIMSMANAGEMEN, FINANCIAL EXPERTISE FOR YOUR ORGANISATION"
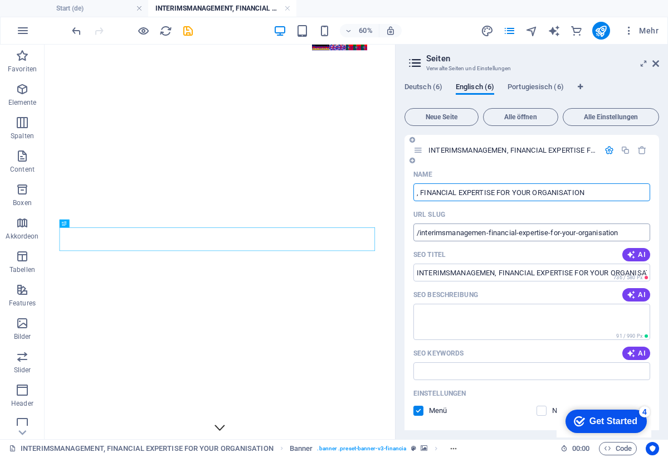
type input ", FINANCIAL EXPERTISE FOR YOUR ORGANISATION"
type input "/financial-expertise-for-your-organisation"
type input ", FINANCIAL EXPERTISE FOR YOUR ORGANISATION"
type input "Intermimsmanagement, FINANCIAL EXPERTISE FOR YOUR ORGANISATION"
type input "/intermimsmanagement-financial-expertise-for-your-organisation"
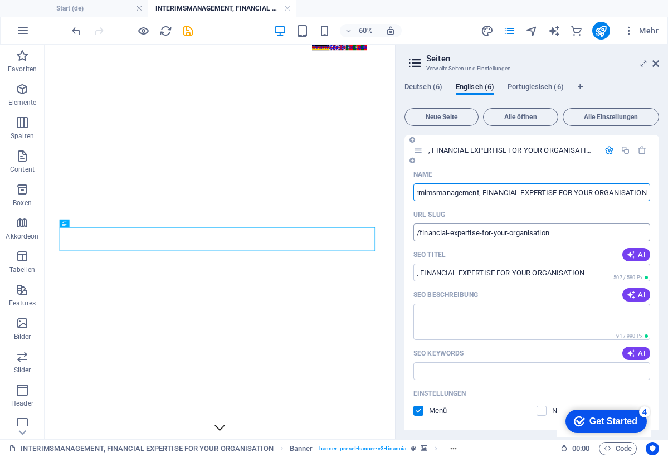
type input "Intermimsmanagement, FINANCIAL EXPERTISE FOR YOUR ORGANISATION"
type input "Intermimsmanagement|, FINANCIAL EXPERTISE FOR YOUR ORGANISATION"
type input "Intermimsmanagement |, FINANCIAL EXPERTISE FOR YOUR ORGANISATION"
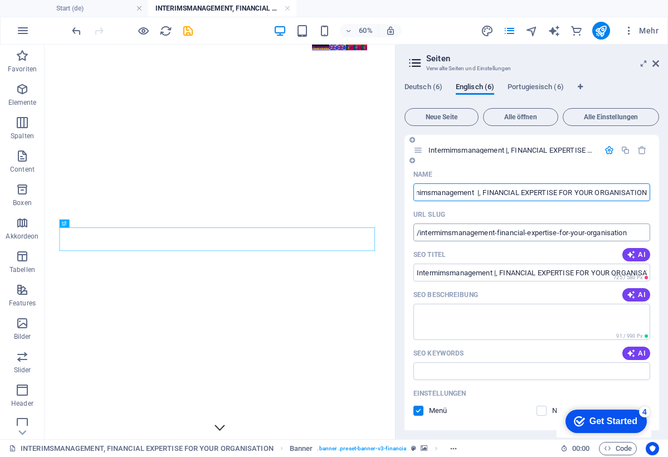
type input "Intermimsmanagement |, FINANCIAL EXPERTISE FOR YOUR ORGANISATION"
type input "Intermimsmanagement |FINANCIAL EXPERTISE FOR YOUR ORGANISATION"
type input "Intermimsmanagement | FINANCIAL EXPERTISE FOR YOUR ORGANISATION"
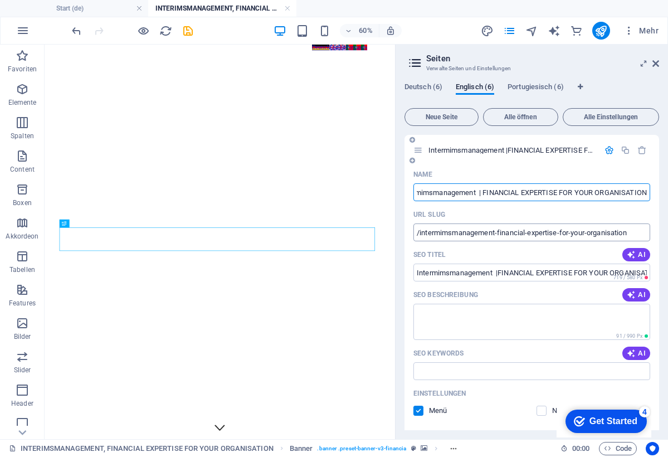
type input "Intermimsmanagement | FINANCIAL EXPERTISE FOR YOUR ORGANISATION"
type input "Intermimsmanagement | Financial FINANCIAL EXPERTISE FOR YOUR ORGANISATION"
type input "/intermimsmanagement-financial-financial-expertise-for-your-organisation"
type input "Intermimsmanagement | Financial FINANCIAL EXPERTISE FOR YOUR ORGANISATION"
type input "Intermimsmanagement | Financial ExFINANCIAL EXPERTISE FOR YOUR ORGANISATION"
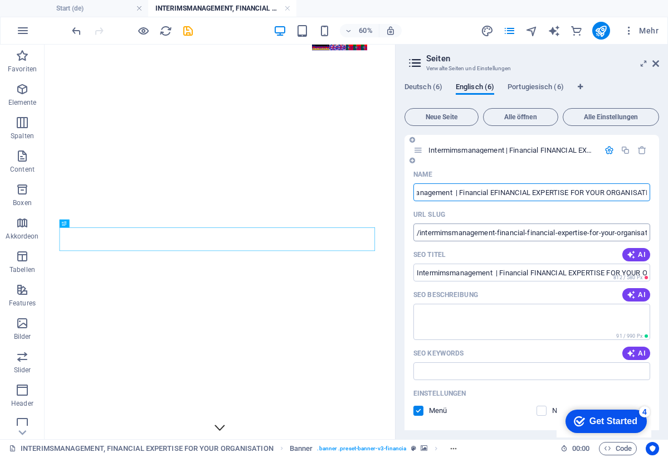
type input "/intermimsmanagement-financial-efinancial-expertise-for-your-organisation"
type input "Intermimsmanagement | Financial EFINANCIAL EXPERTISE FOR YOUR ORGANISATION"
type input "Intermimsmanagement | Financial Expertise for yourFINANCIAL EXPERTISE FOR YOUR …"
type input "/intermimsmanagement-financial-expertise-for-yourfinancial-expertise-for-your-o…"
type input "Intermimsmanagement | Financial Expertise for yourFINANCIAL EXPERTISE FOR YOUR …"
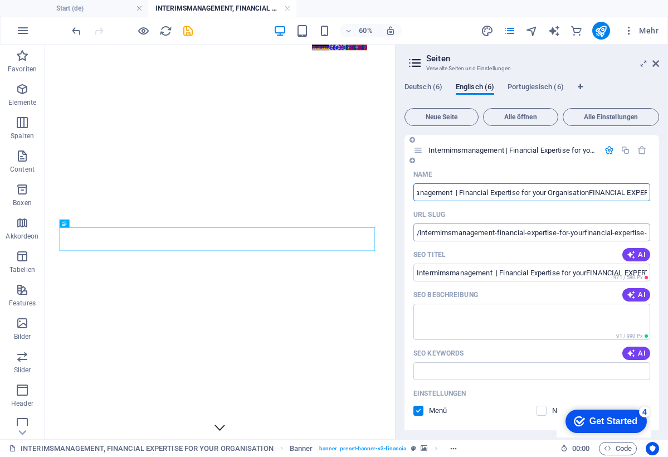
type input "Intermimsmanagement | Financial Expertise for your OrganisationFINANCIAL EXPERT…"
type input "/intermimsmanagement-financial-expertise-for-your-organisationfinancial-experti…"
type input "Intermimsmanagement | Financial Expertise for your OrganisationFINANCIAL EXPERT…"
drag, startPoint x: 607, startPoint y: 192, endPoint x: 528, endPoint y: 192, distance: 79.6
click at [528, 192] on input "Intermimsmanagement | Financial Expertise for your OrganisationFINANCIAL EXPERT…" at bounding box center [531, 192] width 237 height 18
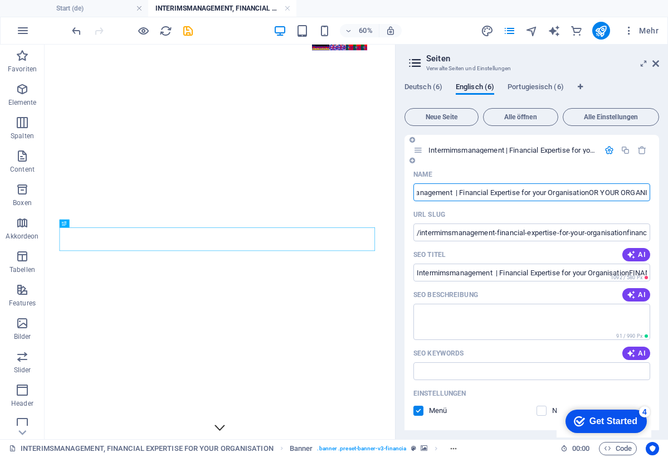
type input "Intermimsmanagement | Financial Expertise for your OrganisationOR YOUR ORGANISA…"
type input "/intermimsmanagement-financial-expertise-for-your-organisationor-your-organisat…"
type input "Intermimsmanagement | Financial Expertise for your OrganisationOR YOUR ORGANISA…"
type input "Intermimsmanagement | Financial Expertise for your OrganisationOR YOUR ORGANISAT"
type input "/intermimsmanagement-financial-expertise-for-your-organisationor-your-organisat…"
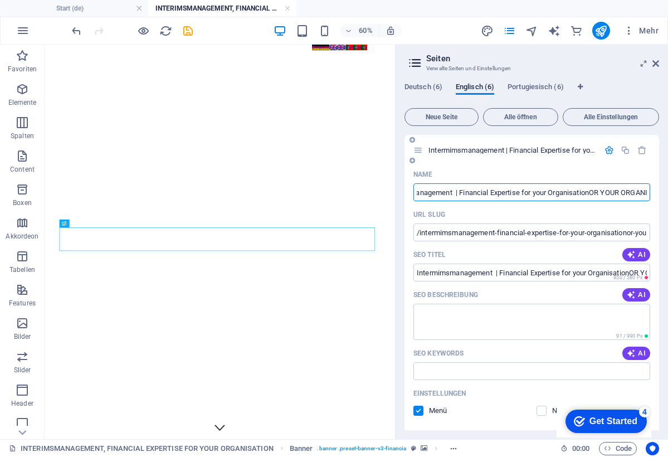
type input "Intermimsmanagement | Financial Expertise for your OrganisationOR YOUR ORGANISA…"
type input "Intermimsmanagement | Financial Expertise for your Organisation"
type input "/intermimsmanagement-financial-expertise-for-your-organisation"
type input "Intermimsmanagement | Financial Expertise for your Organisation"
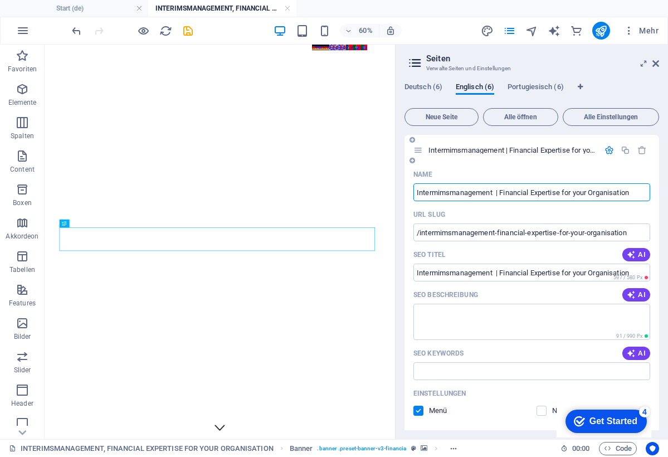
type input "Intermimsmanagement | Financial Expertise for your Organisation"
type input "Intermimsmanagement | Financial Expertise for your Organisation |"
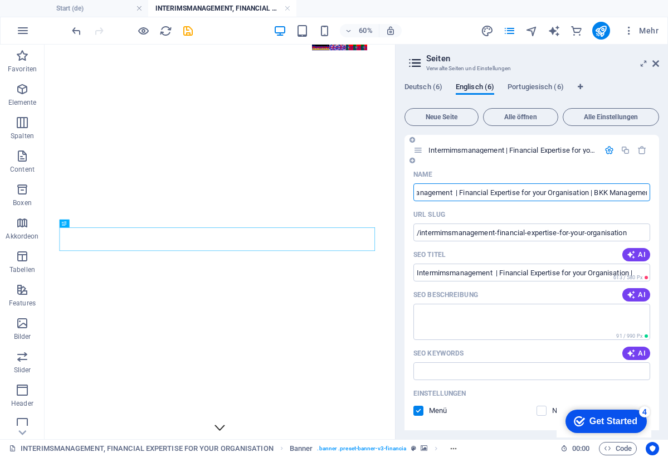
type input "Intermimsmanagement | Financial Expertise for your Organisation | BKK Managemen…"
type input "/intermimsmanagement-financial-expertise-for-your-organisation-bkk-management-s…"
type input "Intermimsmanagement | Financial Expertise for your Organisation | BKK Managemen…"
click at [460, 312] on textarea "SEO Beschreibung" at bounding box center [531, 321] width 237 height 36
click at [438, 371] on input "SEO Keywords" at bounding box center [531, 371] width 237 height 18
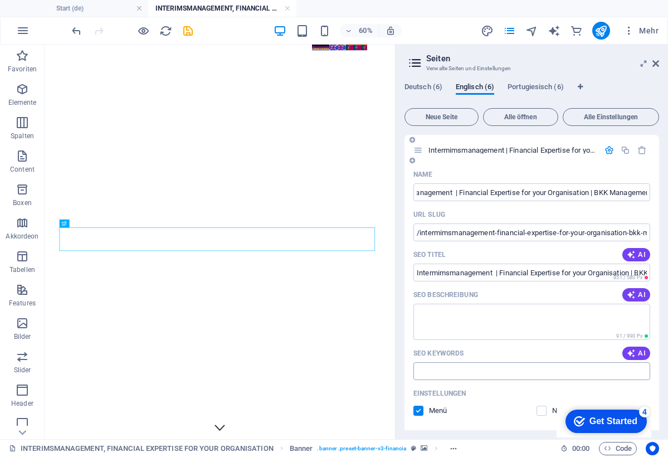
click at [439, 371] on input "SEO Keywords" at bounding box center [531, 371] width 237 height 18
type input "Intermimsmanagement | Financial Expertise for your Organisation | BKK Managemen…"
type input "/intermimsmanagement-financial-expertise-for-your-organisation-bkk-management-s…"
type input "Intermimsmanagement | Financial Expertise for your Organisation | BKK Managemen…"
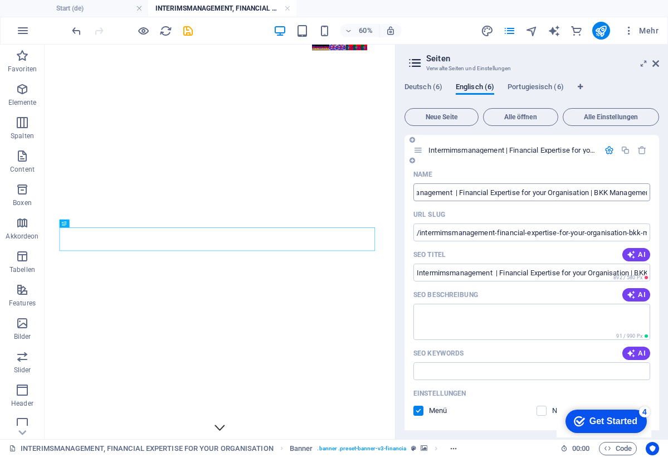
click at [441, 194] on input "Intermimsmanagement | Financial Expertise for your Organisation | BKK Managemen…" at bounding box center [531, 192] width 237 height 18
click at [436, 193] on input "Intermimsmanagement | Financial Expertise for your Organisation | BKK Managemen…" at bounding box center [531, 192] width 237 height 18
click at [573, 194] on input "Interimsmanagement | Financial Expertise for your Organisation | BKK Management…" at bounding box center [531, 192] width 237 height 18
click at [620, 194] on input "Interimsmanagement | Financial expertise for your Organisation | BKK Management…" at bounding box center [531, 192] width 237 height 18
click at [589, 191] on input "Interimsmanagement | Financial expertise for your Organisation | BKK Management…" at bounding box center [531, 192] width 237 height 18
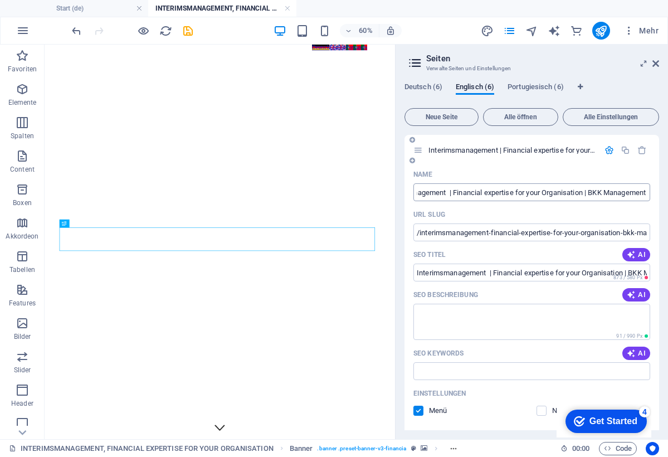
click at [530, 192] on input "Interimsmanagement | Financial expertise for your Organisation | BKK Management…" at bounding box center [531, 192] width 237 height 18
click at [579, 192] on input "Interimsmanagement | Financial Expertise for your Organisation | BKK Management…" at bounding box center [531, 192] width 237 height 18
click at [433, 365] on input "SEO Keywords" at bounding box center [531, 371] width 237 height 18
click at [430, 368] on input "SEO Keywords" at bounding box center [531, 371] width 237 height 18
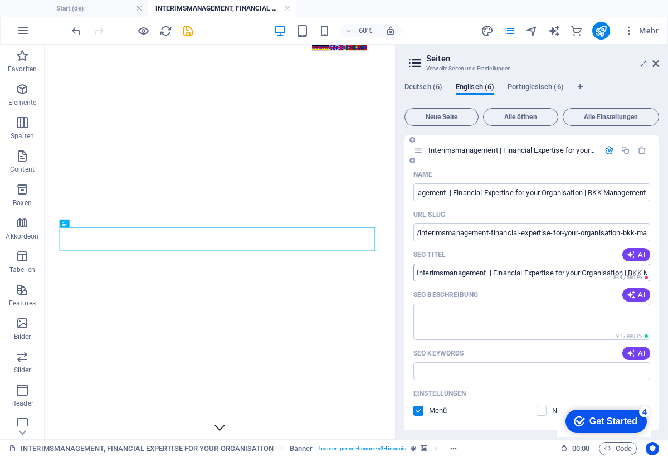
click at [438, 272] on input "Interimsmanagement | Financial Expertise for your Organisation | BKK Management…" at bounding box center [531, 272] width 237 height 18
click at [437, 312] on textarea "SEO Beschreibung" at bounding box center [531, 321] width 237 height 36
click at [630, 349] on icon "button" at bounding box center [630, 353] width 9 height 9
click at [528, 372] on input "BKK Management Service, Bühler AR, Switzerland privacy, data protection service…" at bounding box center [531, 371] width 237 height 18
click at [588, 370] on input "BKK Management Service, Bühler AR, Switzerland privacy, data protection service…" at bounding box center [531, 371] width 237 height 18
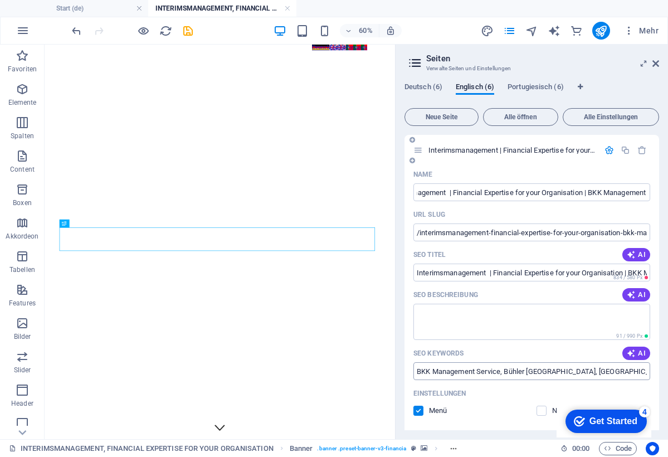
click at [594, 373] on input "BKK Management Service, Bühler AR, Switzerland privacy, data protection service…" at bounding box center [531, 371] width 237 height 18
click at [638, 353] on span "AI" at bounding box center [635, 353] width 19 height 9
click at [561, 372] on input "BKK Management Service, Bühler AR, Switzerland privacy, data protection service…" at bounding box center [531, 371] width 237 height 18
click at [561, 371] on input "BKK Management Service, Bühler AR, Switzerland privacy, data protection service…" at bounding box center [531, 371] width 237 height 18
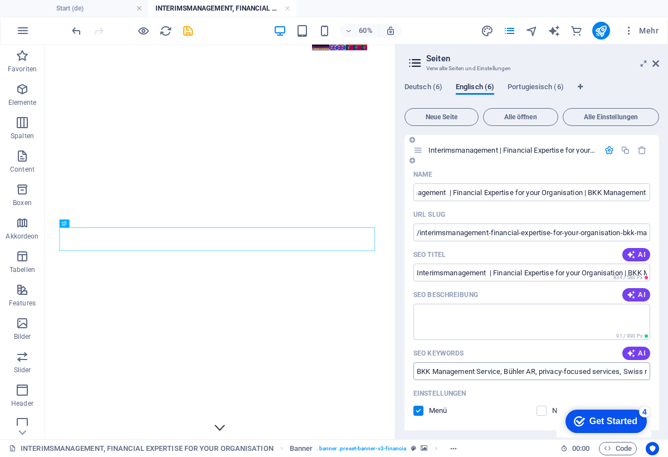
click at [581, 372] on input "BKK Management Service, Bühler AR, privacy-focused services, Swiss management s…" at bounding box center [531, 371] width 237 height 18
click at [508, 313] on textarea "SEO Beschreibung" at bounding box center [531, 321] width 237 height 36
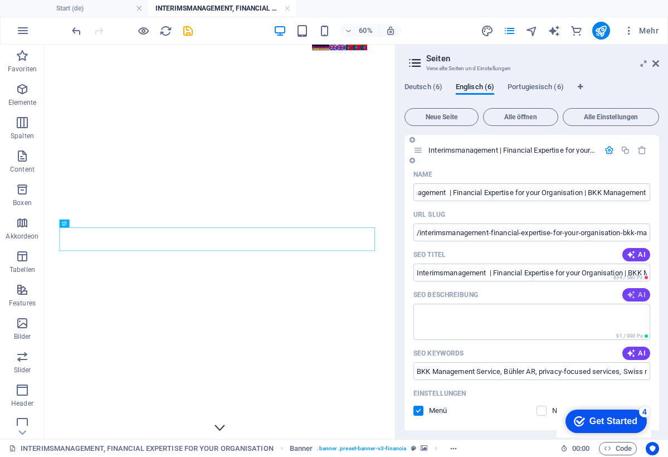
click at [639, 298] on span "AI" at bounding box center [635, 294] width 19 height 9
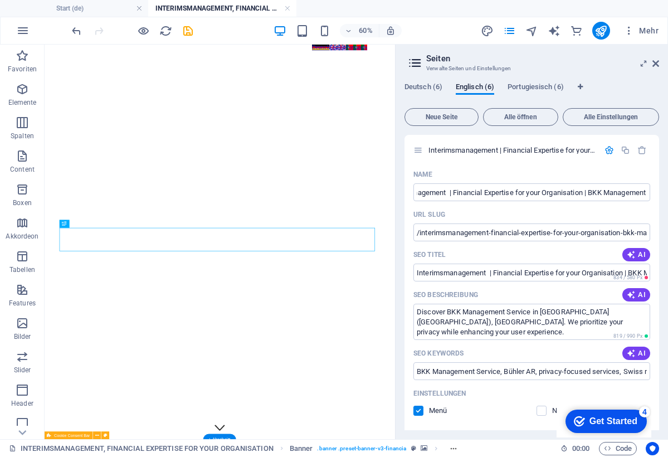
scroll to position [0, 0]
click at [189, 30] on icon "save" at bounding box center [188, 30] width 13 height 13
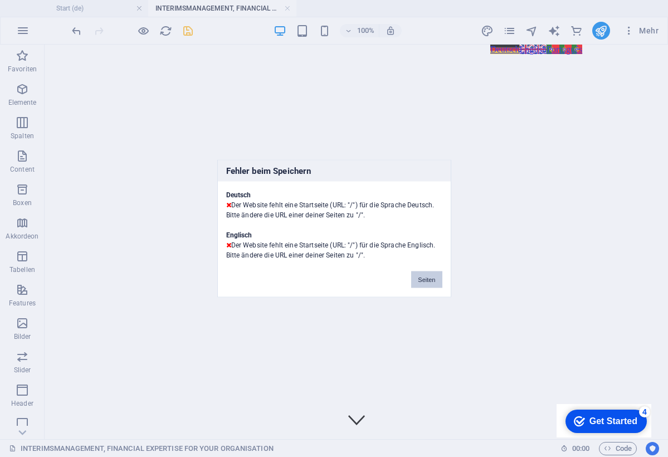
click at [435, 276] on button "Seiten" at bounding box center [426, 279] width 31 height 17
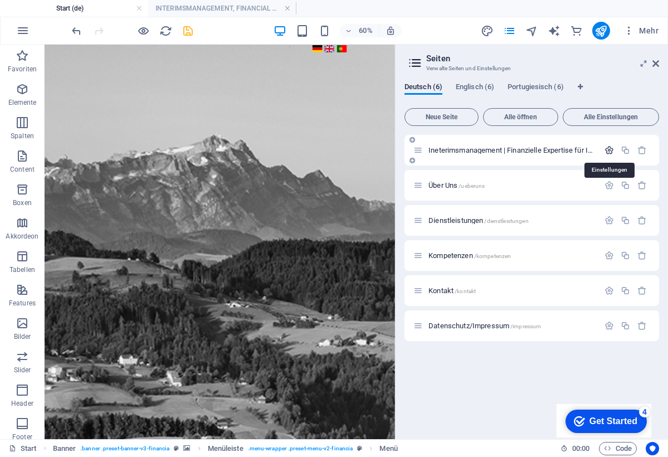
click at [609, 153] on icon "button" at bounding box center [608, 149] width 9 height 9
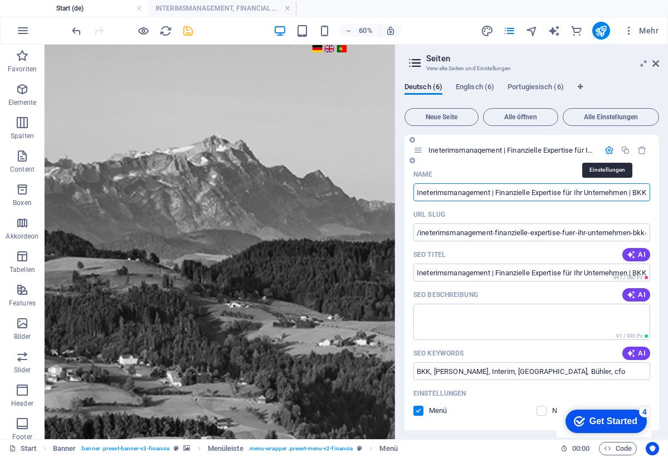
scroll to position [0, 79]
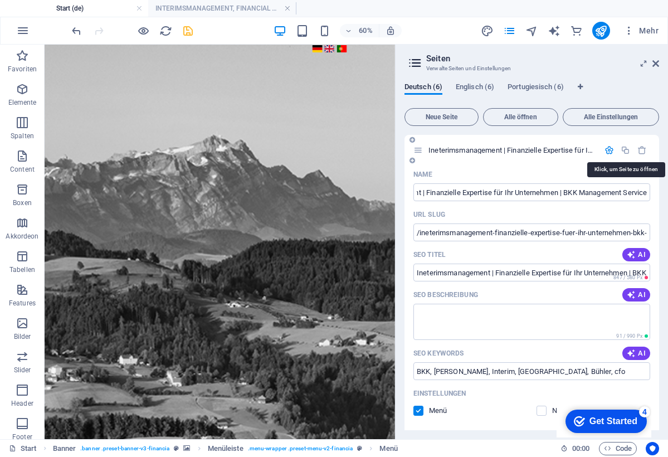
click at [524, 190] on input "Ineterimsmanagement | Finanzielle Expertise für Ihr Unternehmen | BKK Managemen…" at bounding box center [531, 192] width 237 height 18
click at [497, 316] on textarea "SEO Beschreibung" at bounding box center [531, 321] width 237 height 36
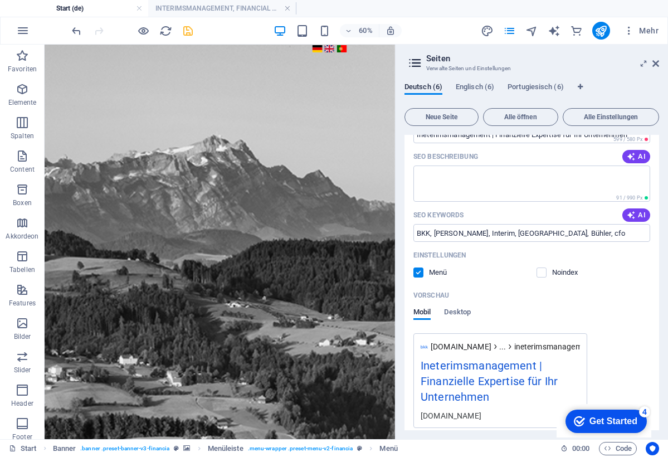
scroll to position [139, 0]
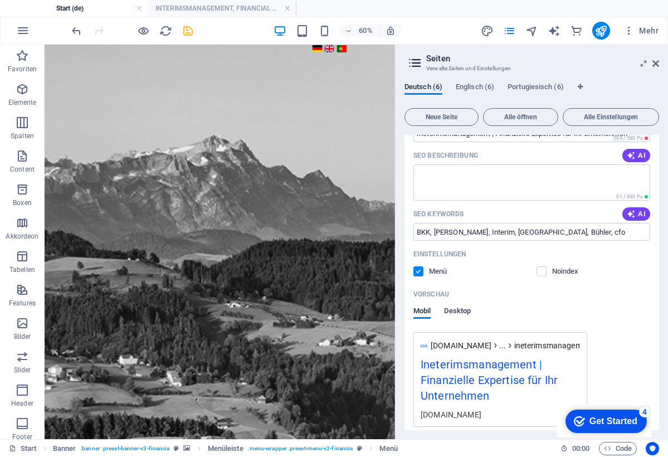
click at [462, 306] on span "Desktop" at bounding box center [457, 312] width 27 height 16
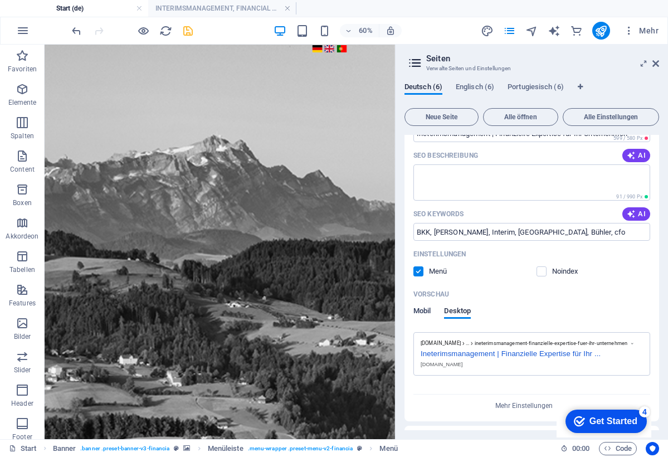
click at [423, 308] on span "Mobil" at bounding box center [421, 312] width 17 height 16
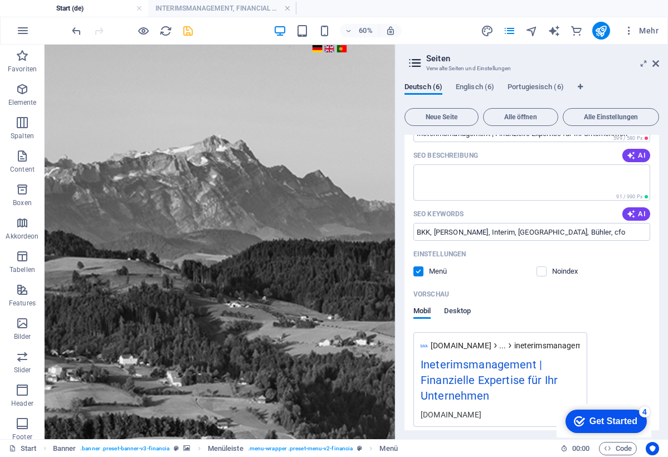
click at [449, 309] on span "Desktop" at bounding box center [457, 312] width 27 height 16
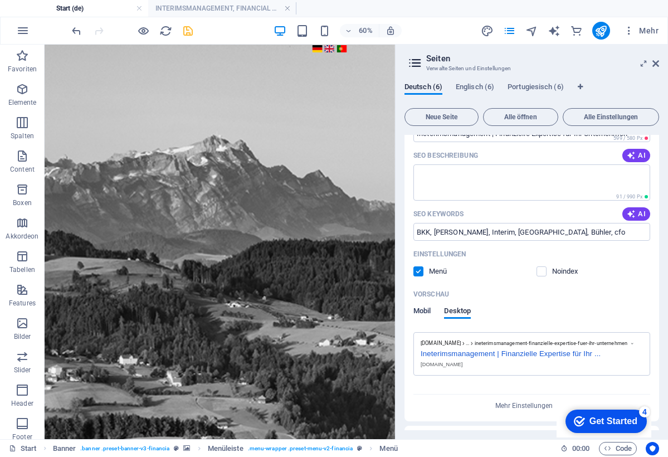
click at [421, 310] on span "Mobil" at bounding box center [421, 312] width 17 height 16
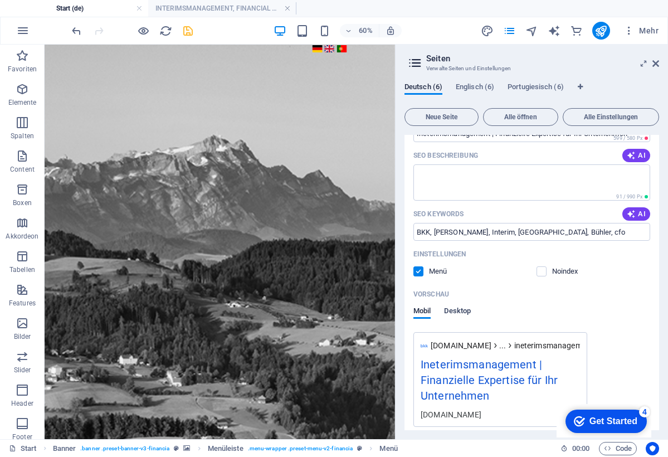
click at [464, 308] on span "Desktop" at bounding box center [457, 312] width 27 height 16
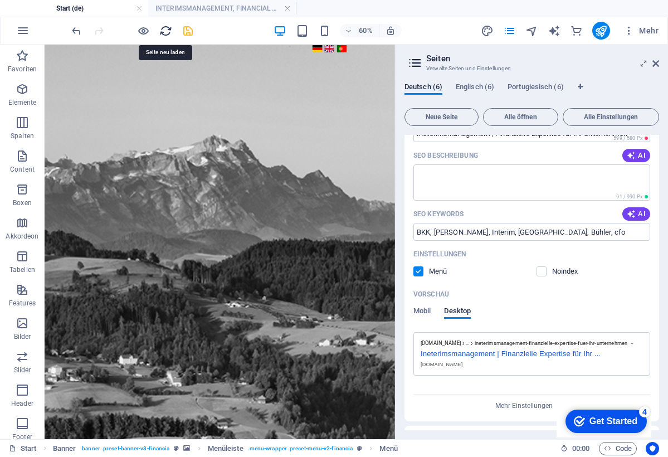
click at [163, 32] on icon "reload" at bounding box center [165, 30] width 13 height 13
click at [426, 309] on span "Mobil" at bounding box center [421, 312] width 17 height 16
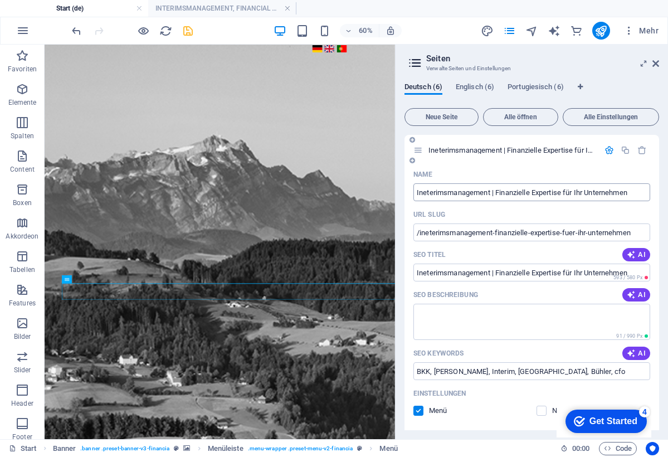
drag, startPoint x: 634, startPoint y: 194, endPoint x: 419, endPoint y: 199, distance: 215.0
click at [416, 194] on input "Ineterimsmanagement | Finanzielle Expertise für Ihr Unternehmen" at bounding box center [531, 192] width 237 height 18
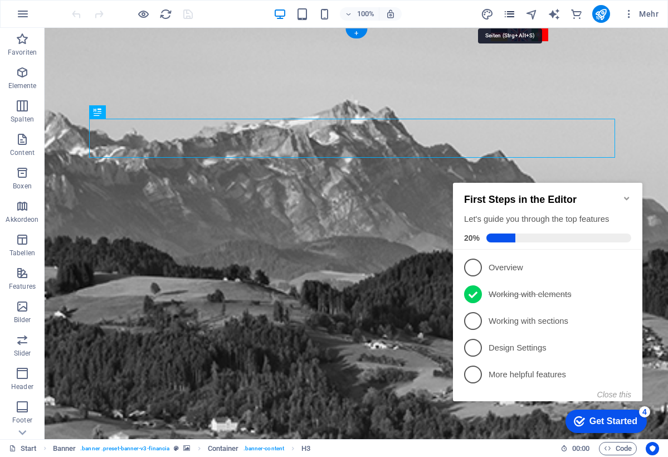
click at [512, 10] on icon "pages" at bounding box center [509, 14] width 13 height 13
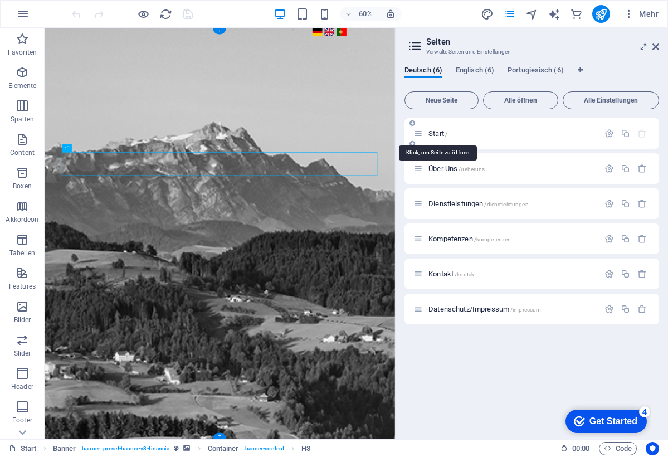
click at [437, 131] on span "Start /" at bounding box center [437, 133] width 19 height 8
click at [605, 135] on icon "button" at bounding box center [608, 133] width 9 height 9
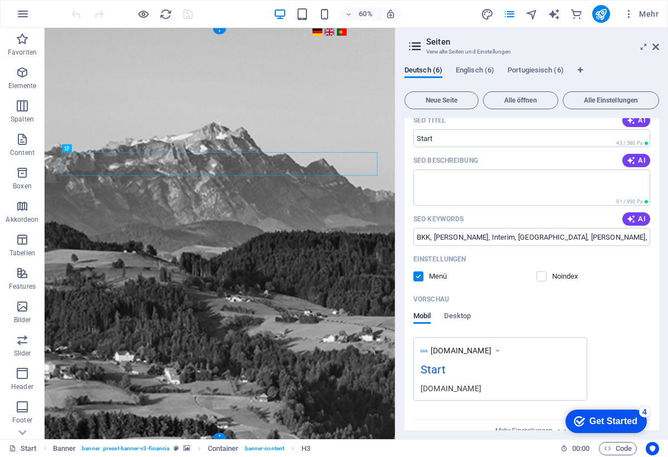
scroll to position [128, 0]
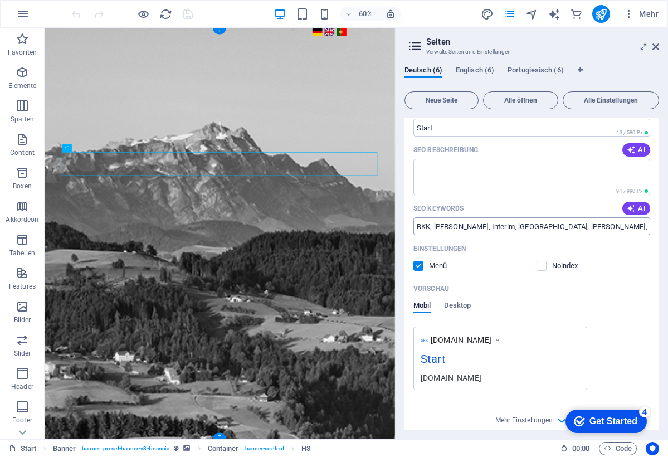
click at [586, 224] on div "Name Start ​ URL SLUG / ​ SEO Titel AI Start ​ 43 / 580 Px SEO Beschreibung AI …" at bounding box center [531, 228] width 254 height 415
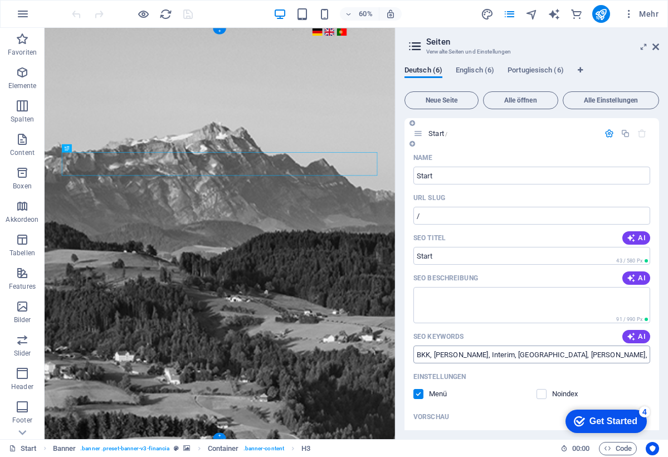
click at [503, 352] on input "BKK, [PERSON_NAME], Interim, [GEOGRAPHIC_DATA], [PERSON_NAME], cfo" at bounding box center [531, 354] width 237 height 18
click at [504, 354] on input "BKK, [PERSON_NAME], Interim, [GEOGRAPHIC_DATA], [PERSON_NAME], cfo" at bounding box center [531, 354] width 237 height 18
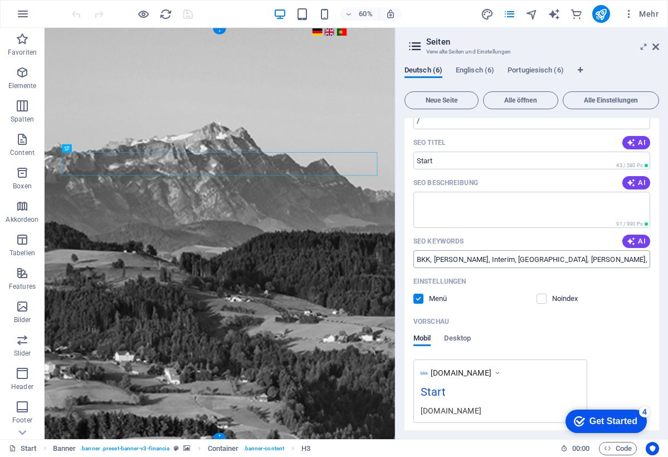
scroll to position [101, 0]
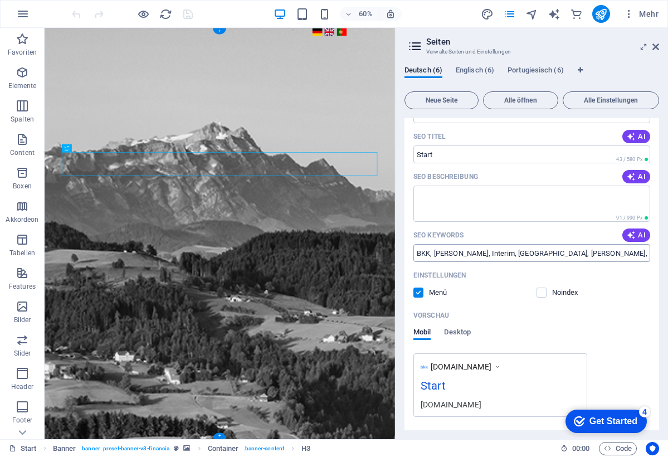
click at [421, 252] on div "Name Start ​ URL SLUG / ​ SEO Titel AI Start ​ 43 / 580 Px SEO Beschreibung AI …" at bounding box center [531, 254] width 254 height 415
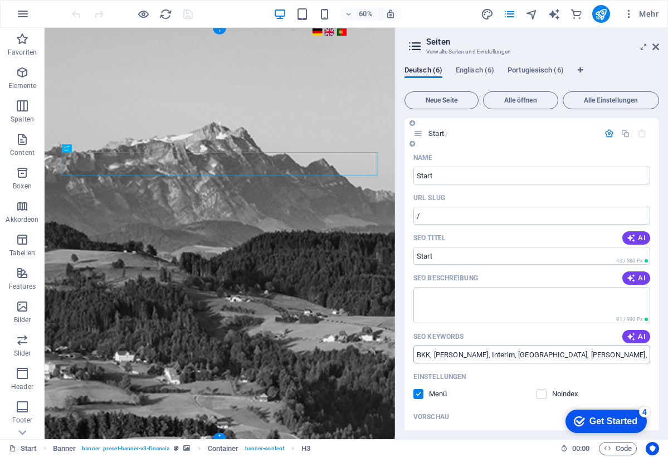
click at [421, 252] on input "Start" at bounding box center [531, 256] width 237 height 18
click at [448, 351] on input "BKK, [PERSON_NAME], Interim, [GEOGRAPHIC_DATA], [PERSON_NAME], cfo" at bounding box center [531, 354] width 237 height 18
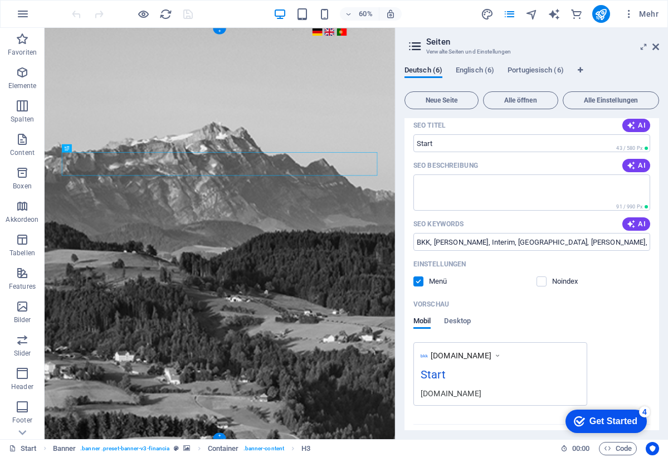
scroll to position [140, 0]
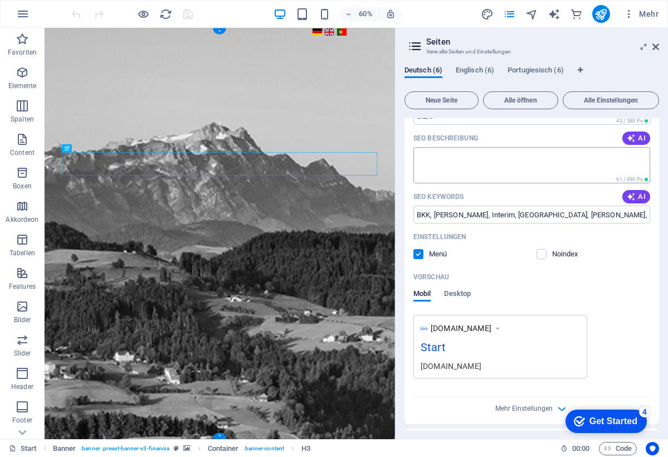
click at [458, 295] on div "Name Start ​ URL SLUG / ​ SEO Titel AI Start ​ 43 / 580 Px SEO Beschreibung AI …" at bounding box center [531, 216] width 254 height 415
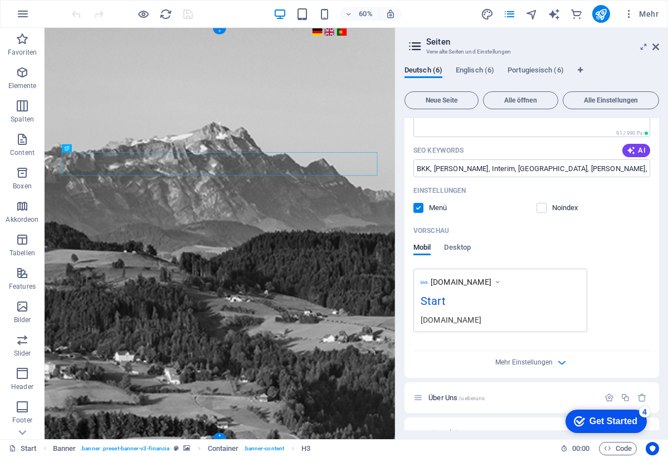
scroll to position [201, 0]
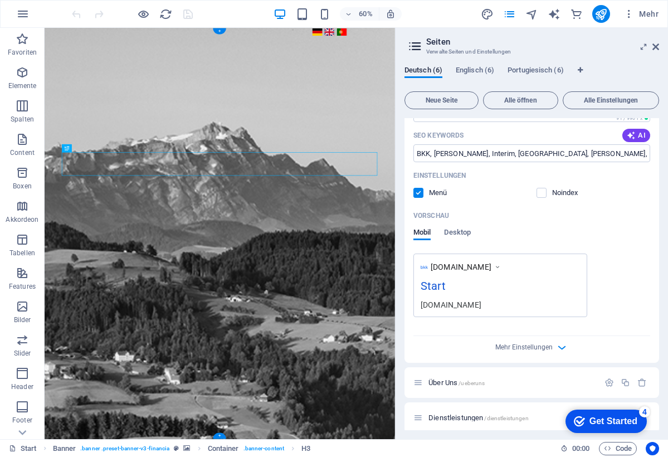
click at [468, 232] on div "Name Start ​ URL SLUG / ​ SEO Titel AI Start ​ 43 / 580 Px SEO Beschreibung AI …" at bounding box center [531, 155] width 254 height 415
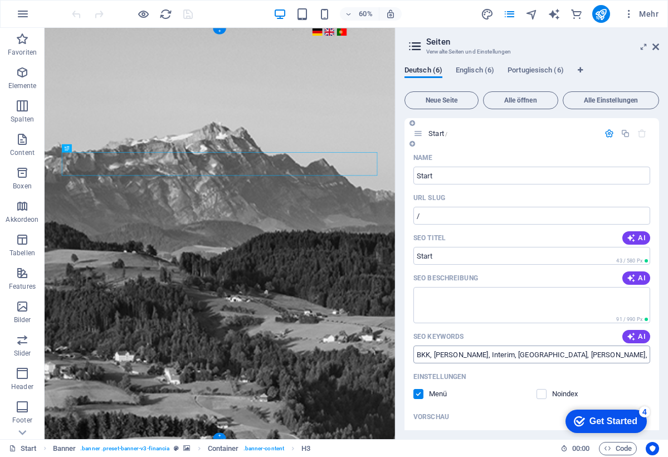
click at [475, 352] on input "BKK, [PERSON_NAME], Interim, [GEOGRAPHIC_DATA], [PERSON_NAME], cfo" at bounding box center [531, 354] width 237 height 18
click at [492, 355] on input "BKK, [PERSON_NAME], Interim, [GEOGRAPHIC_DATA], [PERSON_NAME], cfo" at bounding box center [531, 354] width 237 height 18
click at [579, 356] on input "BKK, [PERSON_NAME], Interim, [GEOGRAPHIC_DATA], [PERSON_NAME], cfo" at bounding box center [531, 354] width 237 height 18
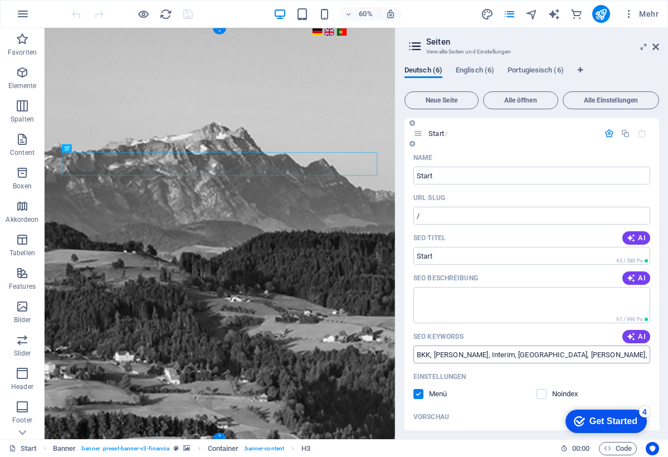
click at [595, 355] on input "BKK, [PERSON_NAME], Interim, [GEOGRAPHIC_DATA], [PERSON_NAME], cfo" at bounding box center [531, 354] width 237 height 18
click at [432, 213] on input "/" at bounding box center [531, 216] width 237 height 18
click at [435, 219] on input "/" at bounding box center [531, 216] width 237 height 18
click at [606, 133] on icon "button" at bounding box center [608, 133] width 9 height 9
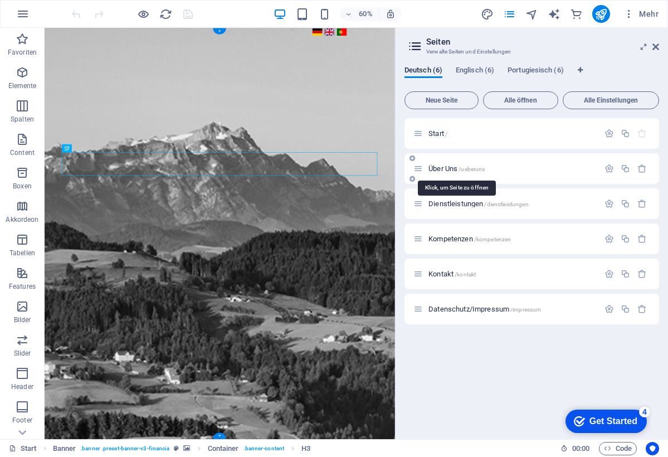
click at [434, 169] on span "Über Uns /ueberuns" at bounding box center [456, 168] width 56 height 8
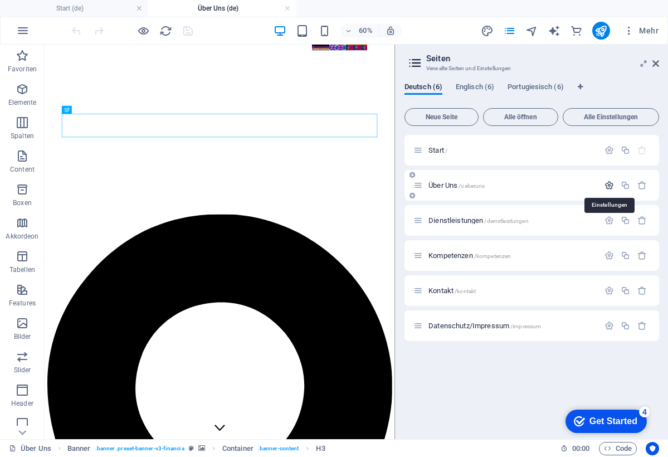
click at [609, 187] on icon "button" at bounding box center [608, 184] width 9 height 9
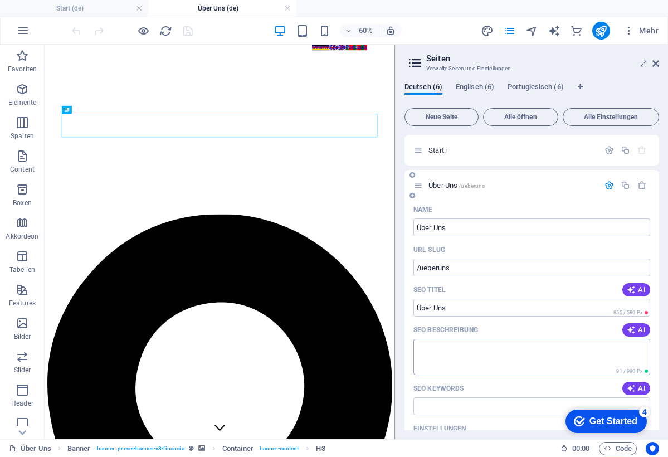
click at [454, 350] on textarea "SEO Beschreibung" at bounding box center [531, 357] width 237 height 36
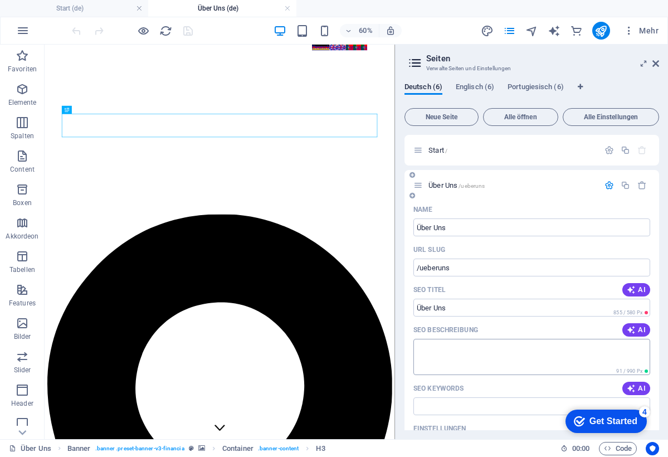
click at [454, 350] on textarea "SEO Beschreibung" at bounding box center [531, 357] width 237 height 36
click at [440, 266] on input "/ueberuns" at bounding box center [531, 267] width 237 height 18
click at [596, 120] on span "Alle Einstellungen" at bounding box center [610, 117] width 86 height 7
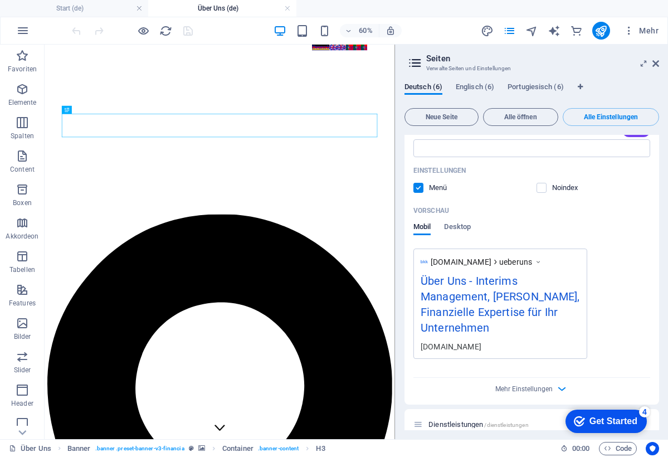
scroll to position [676, 0]
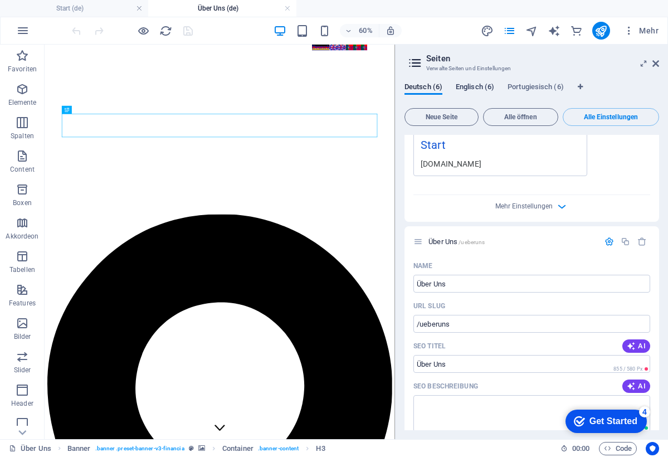
click at [467, 89] on span "Englisch (6)" at bounding box center [474, 88] width 38 height 16
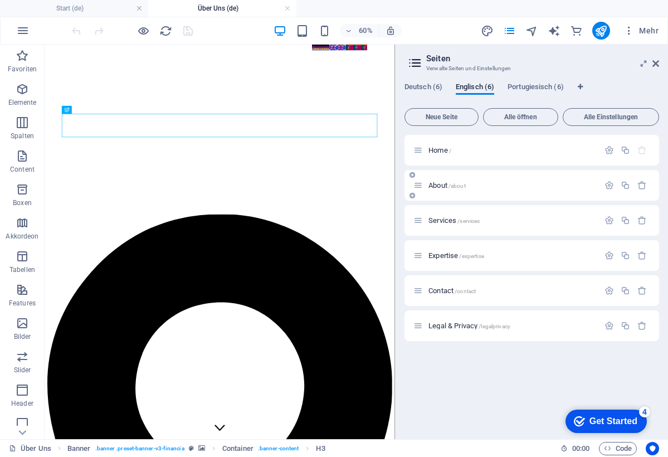
click at [416, 189] on icon at bounding box center [417, 184] width 9 height 9
click at [612, 185] on icon "button" at bounding box center [608, 184] width 9 height 9
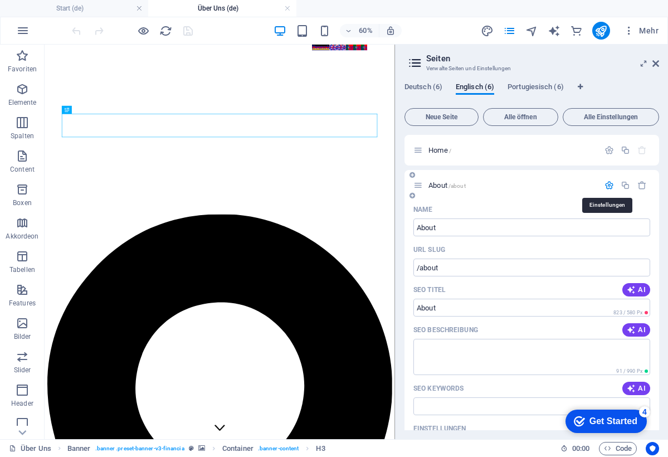
click at [608, 185] on icon "button" at bounding box center [608, 184] width 9 height 9
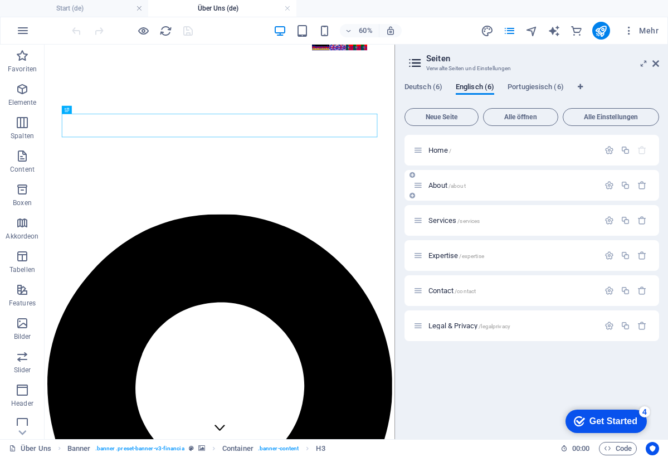
click at [443, 184] on span "About /about" at bounding box center [446, 185] width 37 height 8
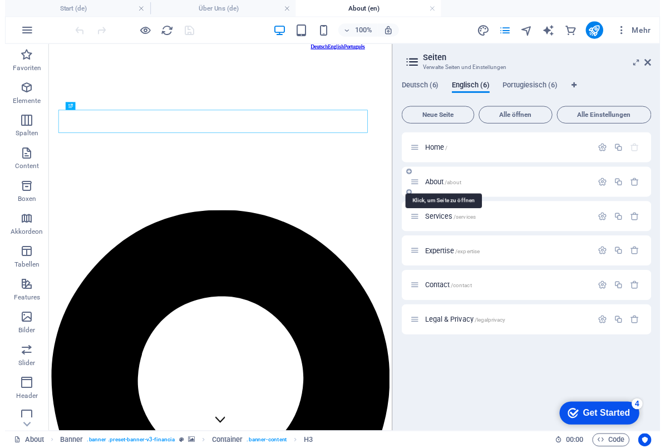
scroll to position [0, 0]
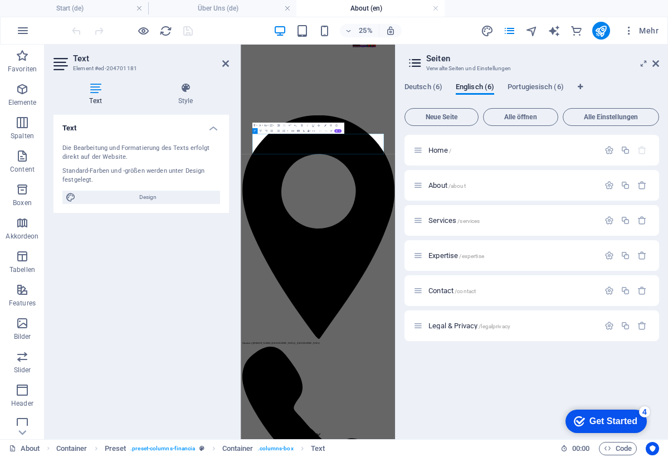
click at [223, 63] on icon at bounding box center [225, 63] width 7 height 9
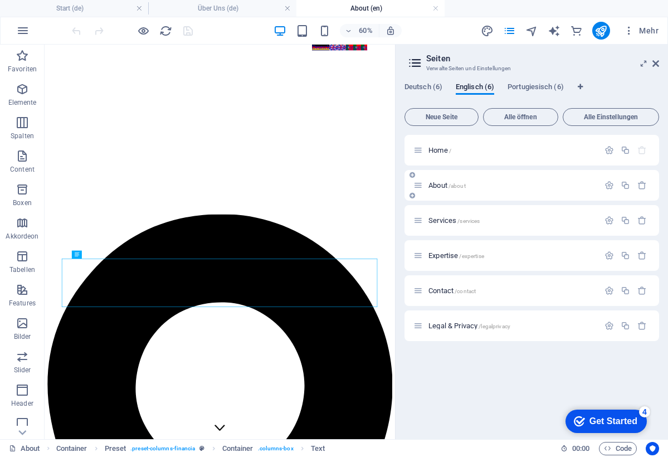
click at [440, 184] on span "About /about" at bounding box center [446, 185] width 37 height 8
click at [95, 255] on div "Text" at bounding box center [96, 255] width 20 height 8
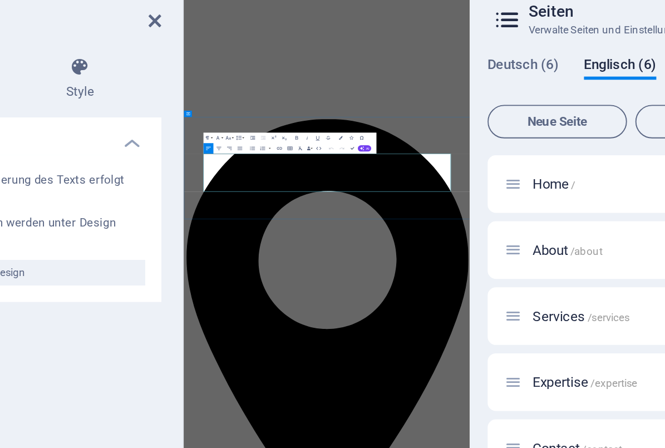
click at [222, 59] on icon at bounding box center [225, 63] width 7 height 9
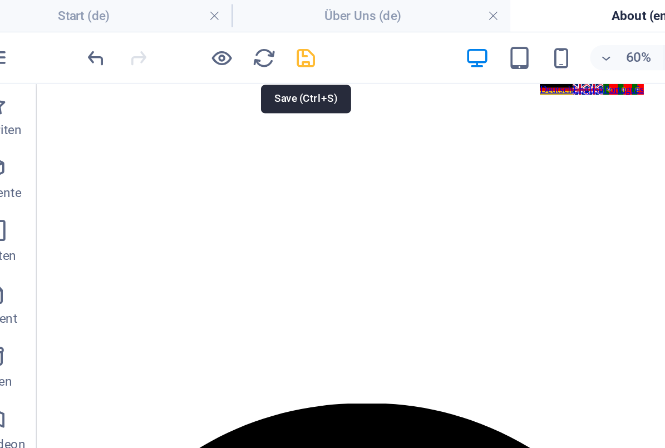
click at [182, 32] on icon "save" at bounding box center [188, 30] width 13 height 13
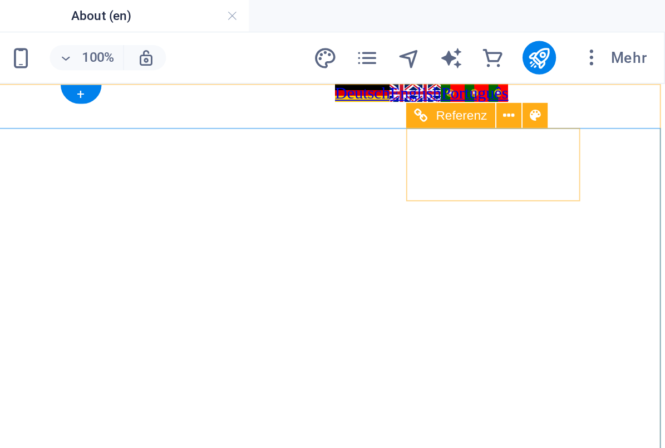
click at [8, 94] on div "Deutsch English Português" at bounding box center [27, 89] width 170 height 10
click at [544, 64] on span "Referenz" at bounding box center [557, 61] width 27 height 7
click at [544, 60] on span "Referenz" at bounding box center [557, 61] width 27 height 7
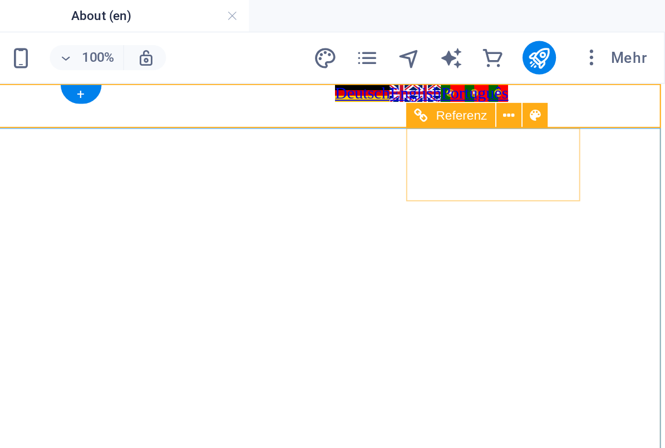
click at [0, 94] on div "Deutsch English Português" at bounding box center [27, 89] width 170 height 10
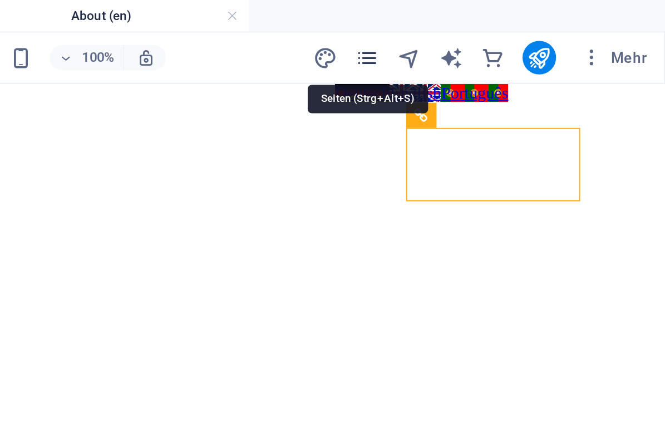
click at [501, 30] on icon "pages" at bounding box center [507, 30] width 13 height 13
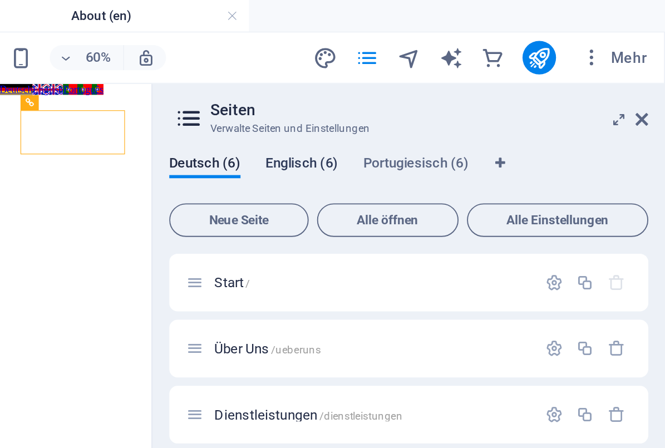
click at [453, 88] on span "Englisch (6)" at bounding box center [472, 88] width 38 height 16
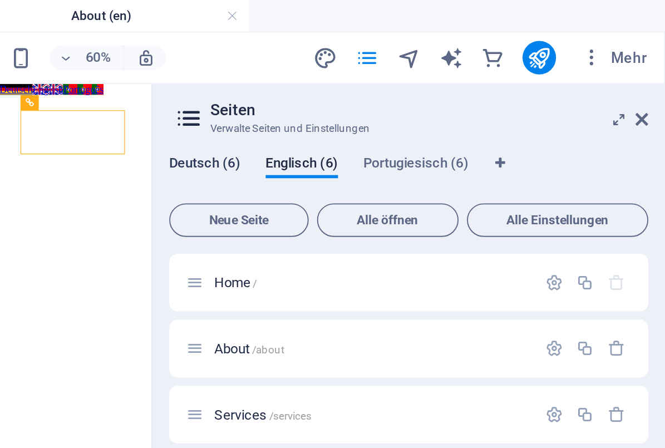
click at [402, 86] on span "Deutsch (6)" at bounding box center [421, 88] width 38 height 16
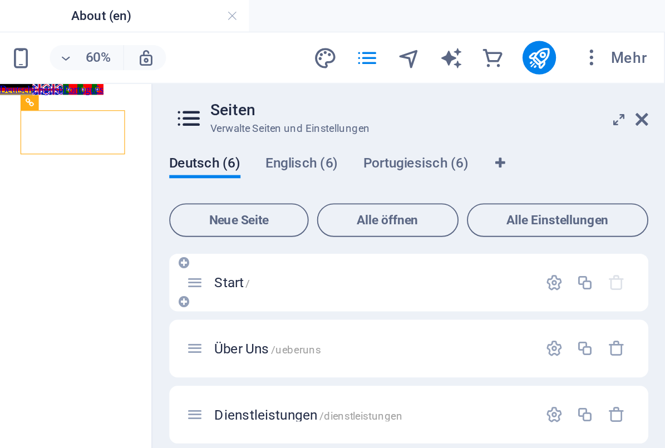
click at [426, 151] on span "Start /" at bounding box center [435, 150] width 19 height 8
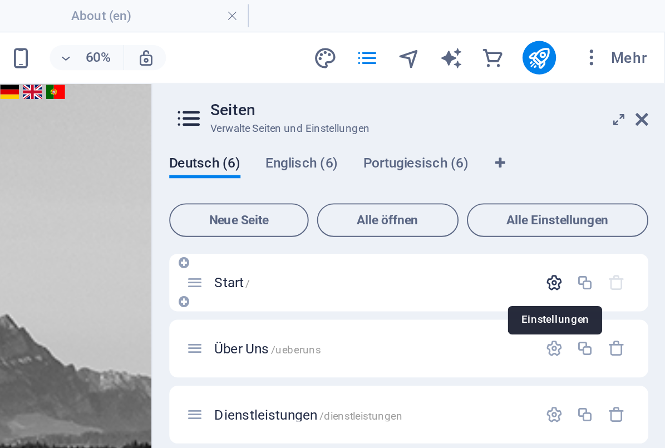
click at [602, 150] on icon "button" at bounding box center [606, 149] width 9 height 9
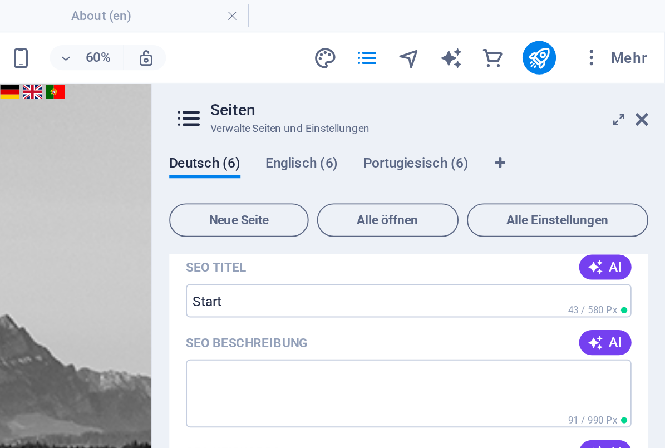
scroll to position [114, 0]
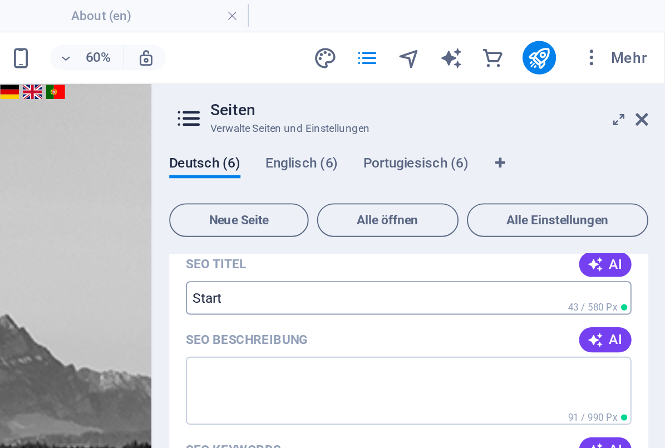
click at [402, 161] on div "Start / Name Start ​ URL SLUG / ​ SEO Titel AI Start ​ 43 / 580 Px SEO Beschrei…" at bounding box center [529, 243] width 254 height 445
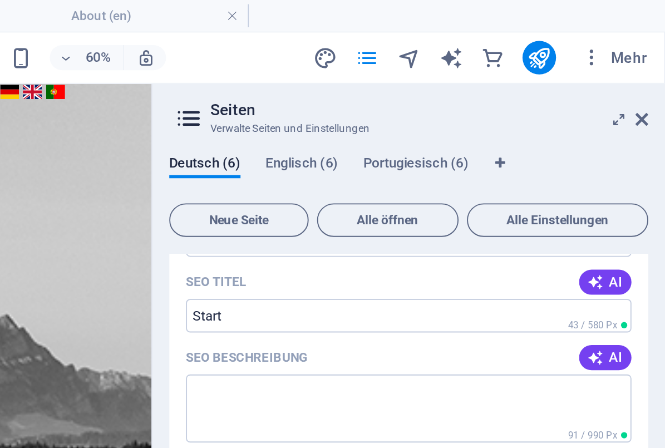
scroll to position [91, 0]
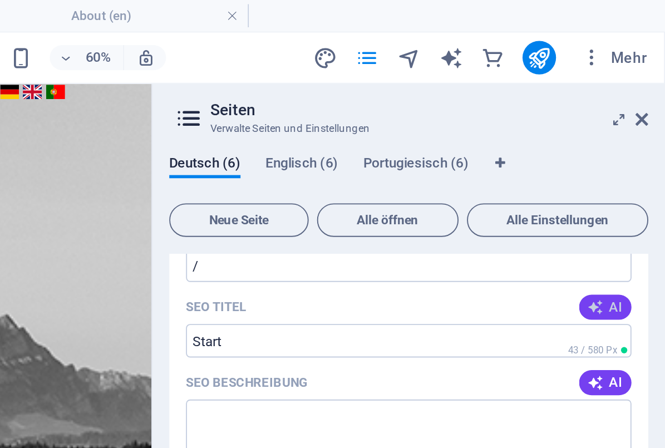
click at [402, 161] on div "Start / Name Start ​ URL SLUG / ​ SEO Titel AI Start ​ 43 / 580 Px SEO Beschrei…" at bounding box center [529, 265] width 254 height 445
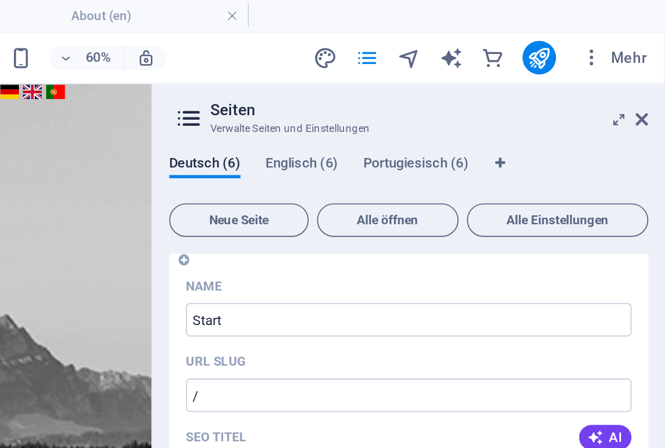
scroll to position [22, 0]
click at [411, 150] on div "Name" at bounding box center [529, 153] width 237 height 18
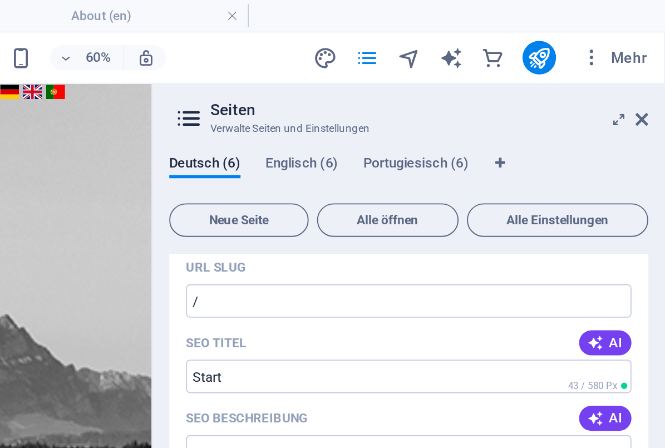
scroll to position [86, 0]
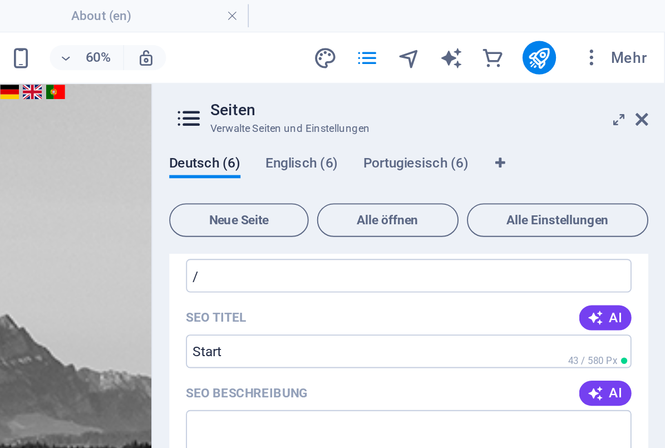
click at [402, 170] on div "Name Start ​ URL SLUG / ​ SEO Titel AI Start ​ 43 / 580 Px SEO Beschreibung AI …" at bounding box center [529, 287] width 254 height 415
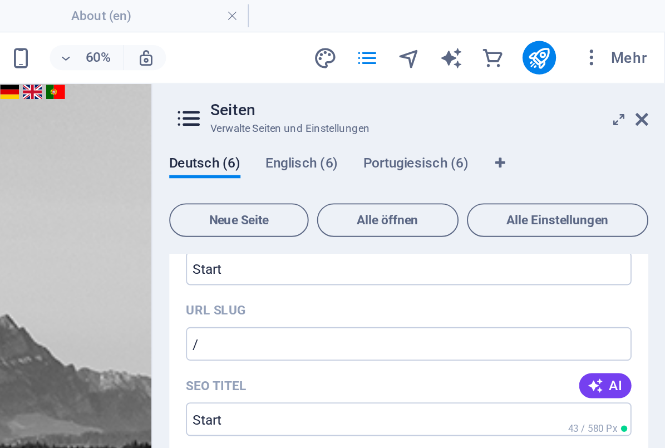
scroll to position [98, 0]
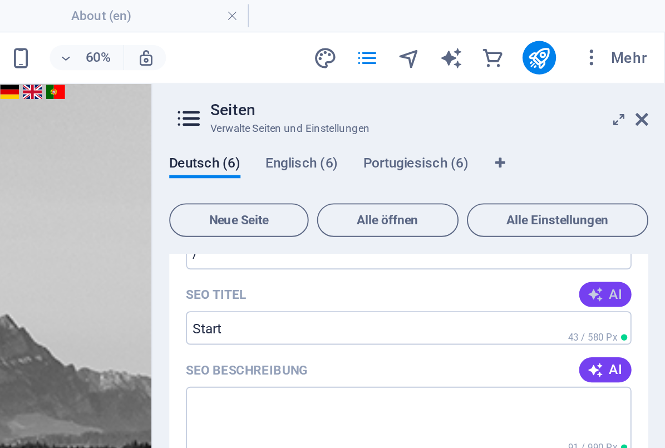
click at [402, 160] on div "Start / Name Start ​ URL SLUG / ​ SEO Titel AI Start ​ 43 / 580 Px SEO Beschrei…" at bounding box center [529, 259] width 254 height 445
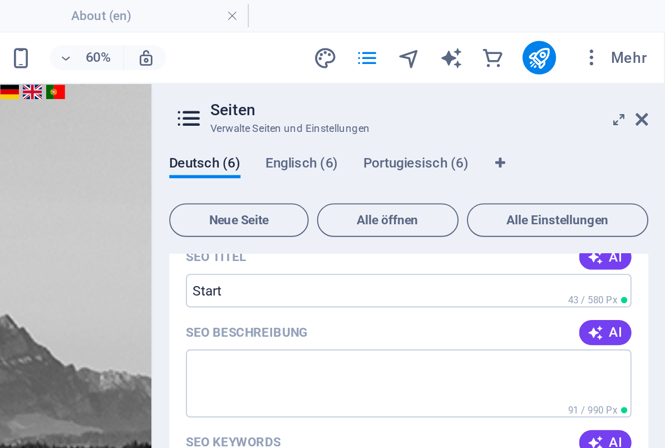
scroll to position [119, 0]
click at [402, 140] on div "Start / Name Start ​ URL SLUG / ​ SEO Titel AI Start ​ 43 / 580 Px SEO Beschrei…" at bounding box center [529, 238] width 254 height 445
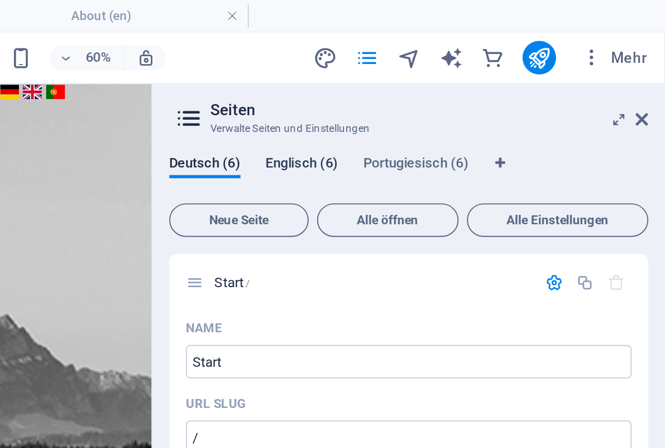
click at [453, 85] on span "Englisch (6)" at bounding box center [472, 88] width 38 height 16
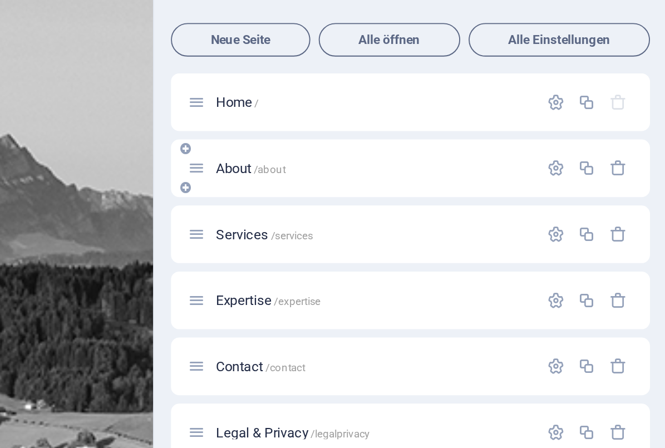
click at [411, 180] on icon at bounding box center [415, 184] width 9 height 9
click at [602, 180] on icon "button" at bounding box center [606, 184] width 9 height 9
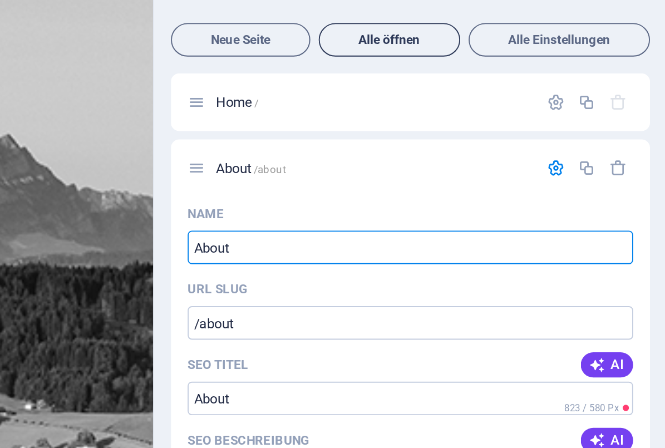
click at [486, 114] on span "Alle öffnen" at bounding box center [518, 117] width 65 height 7
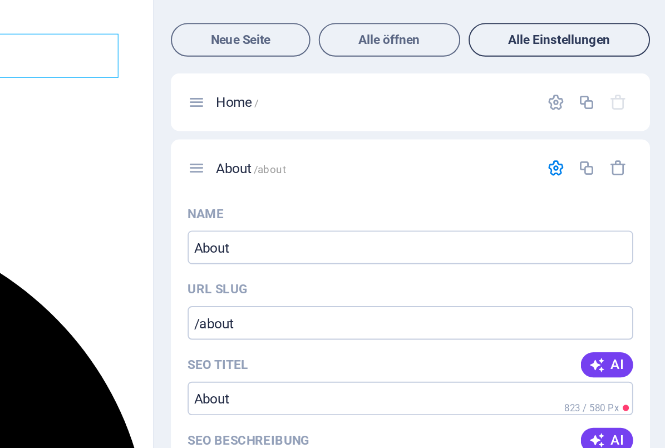
click at [565, 114] on span "Alle Einstellungen" at bounding box center [608, 117] width 86 height 7
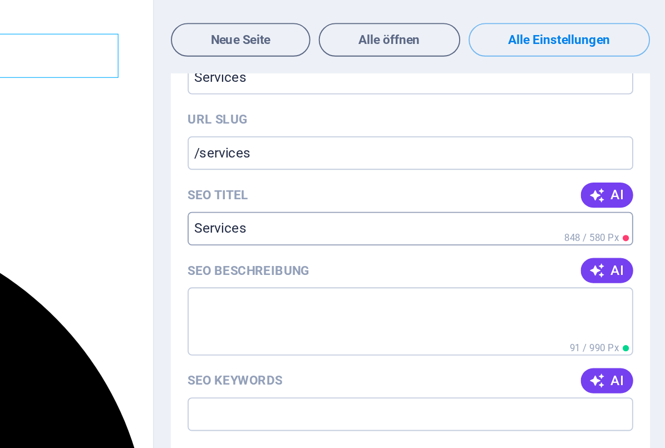
scroll to position [1052, 0]
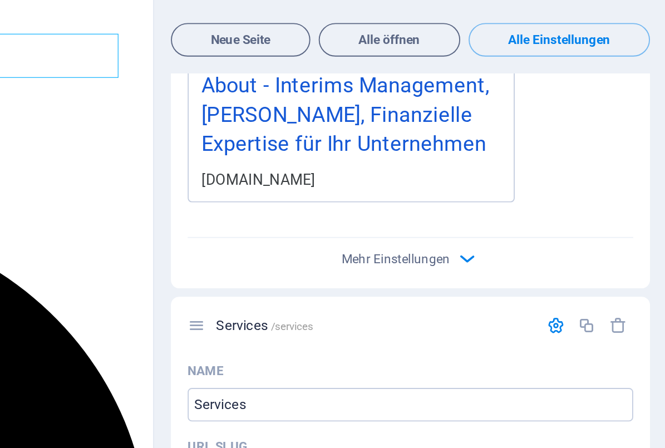
scroll to position [812, 0]
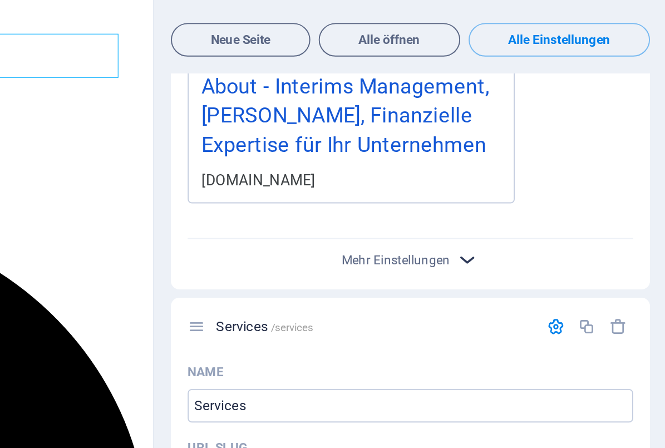
click at [402, 136] on div "About /about Name About ​ URL SLUG /about ​ SEO Titel AI About ​ 823 / 580 Px S…" at bounding box center [529, 10] width 254 height 477
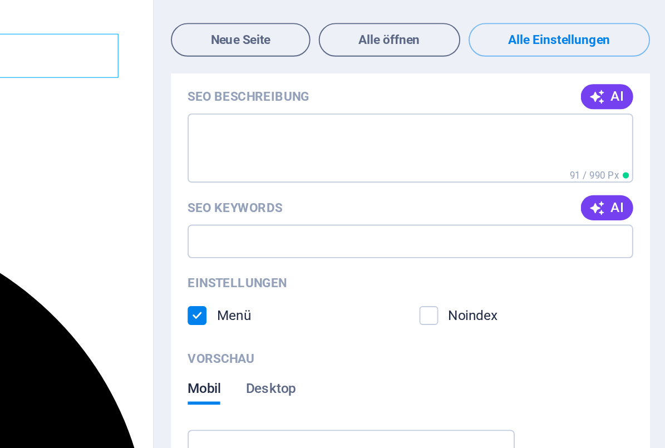
scroll to position [363, 0]
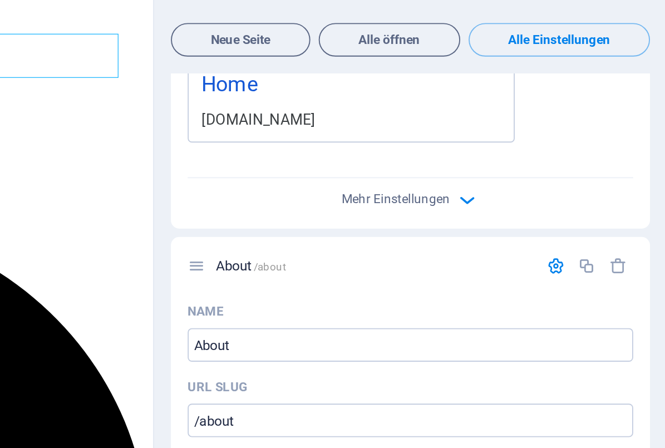
click at [402, 85] on div "Name Home ​ URL SLUG / ​ SEO Titel AI Home ​ 54 / 580 Px SEO Beschreibung AI ​ …" at bounding box center [529, 9] width 254 height 415
click at [411, 310] on input "/about" at bounding box center [529, 319] width 237 height 18
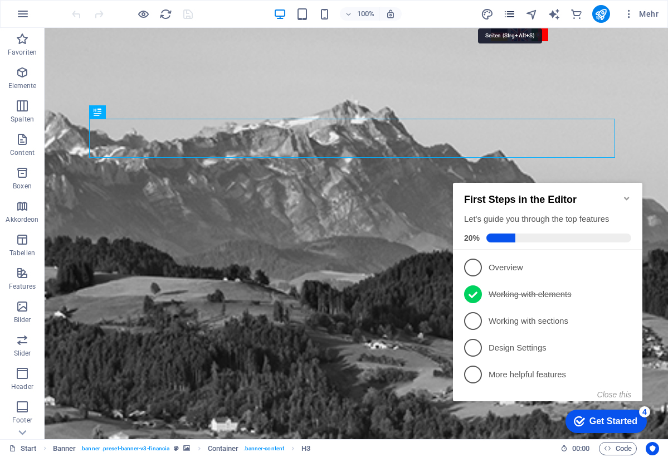
click at [511, 13] on icon "pages" at bounding box center [509, 14] width 13 height 13
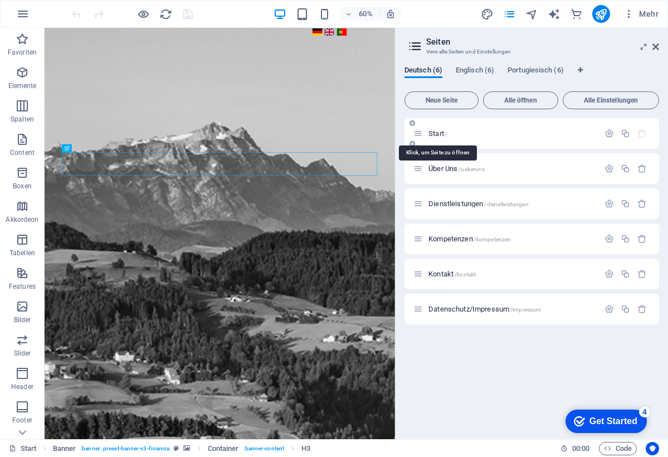
click at [431, 134] on span "Start /" at bounding box center [437, 133] width 19 height 8
click at [434, 132] on span "Start /" at bounding box center [437, 133] width 19 height 8
click at [611, 133] on icon "button" at bounding box center [608, 133] width 9 height 9
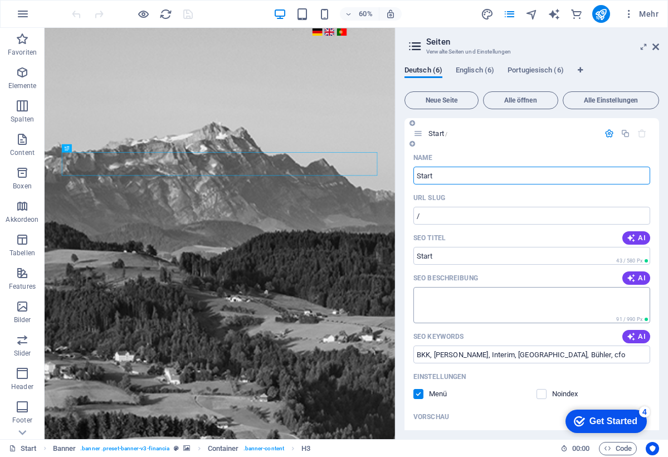
click at [432, 300] on textarea "SEO Beschreibung" at bounding box center [531, 305] width 237 height 36
click at [522, 353] on input "BKK, [PERSON_NAME], Interim, [GEOGRAPHIC_DATA], Bühler, cfo" at bounding box center [531, 354] width 237 height 18
click at [440, 255] on input "Start" at bounding box center [531, 256] width 237 height 18
click at [444, 257] on input "Start" at bounding box center [531, 256] width 237 height 18
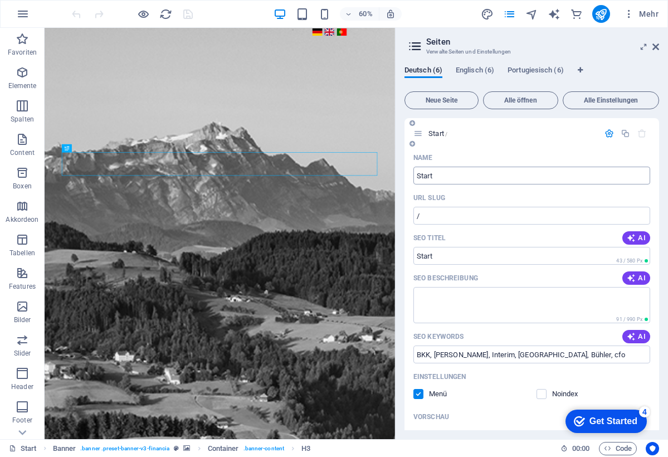
click at [641, 176] on input "Start" at bounding box center [531, 175] width 237 height 18
click at [642, 174] on input "Start" at bounding box center [531, 175] width 237 height 18
type input "BKK Management Service"
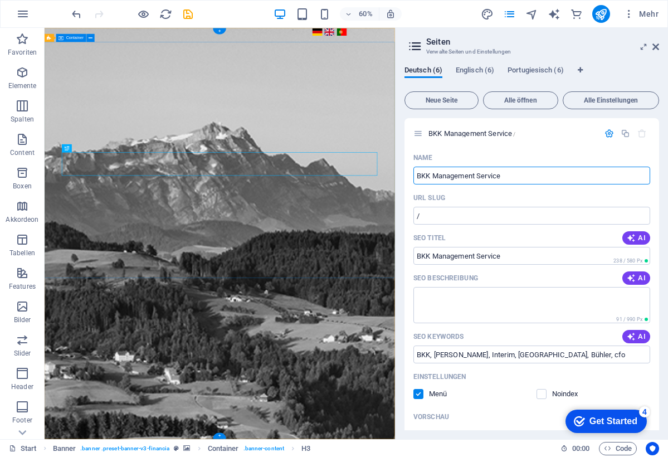
type input "BKK Management Service"
type input "BKK Management Servi"
type input "BKK Management Servic"
type input "B"
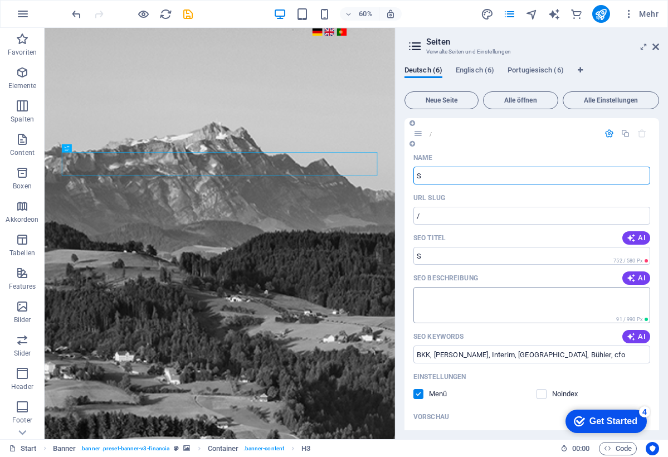
type input "S"
type input "/s"
type input "S"
type input "STA"
type input "/st"
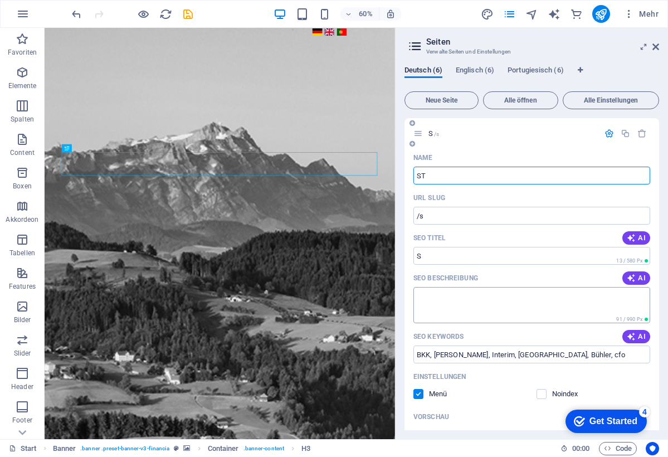
type input "ST"
type input "START"
type input "/start"
type input "START"
click at [513, 215] on input "/start" at bounding box center [531, 216] width 237 height 18
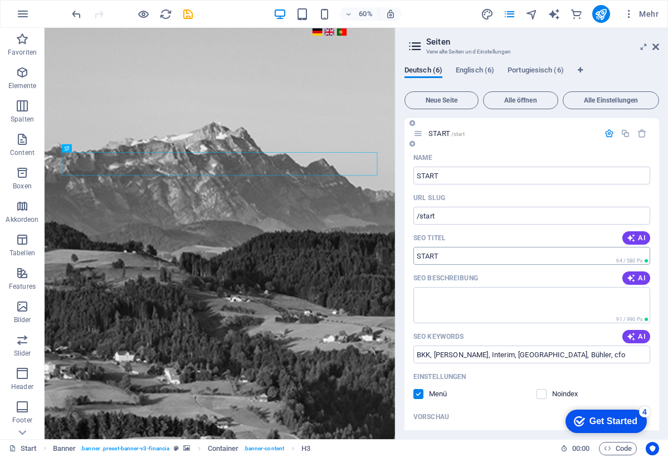
click at [457, 255] on input "START" at bounding box center [531, 256] width 237 height 18
click at [437, 301] on textarea "SEO Beschreibung" at bounding box center [531, 305] width 237 height 36
click at [438, 297] on textarea "SEO Beschreibung" at bounding box center [531, 305] width 237 height 36
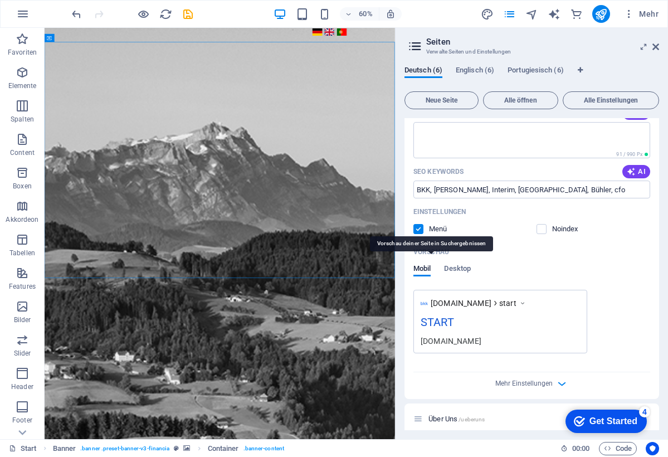
scroll to position [173, 0]
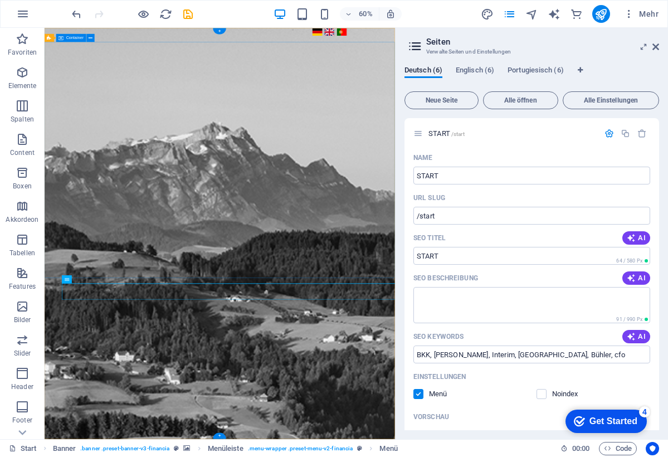
click at [656, 46] on icon at bounding box center [655, 46] width 7 height 9
